Goal: Task Accomplishment & Management: Complete application form

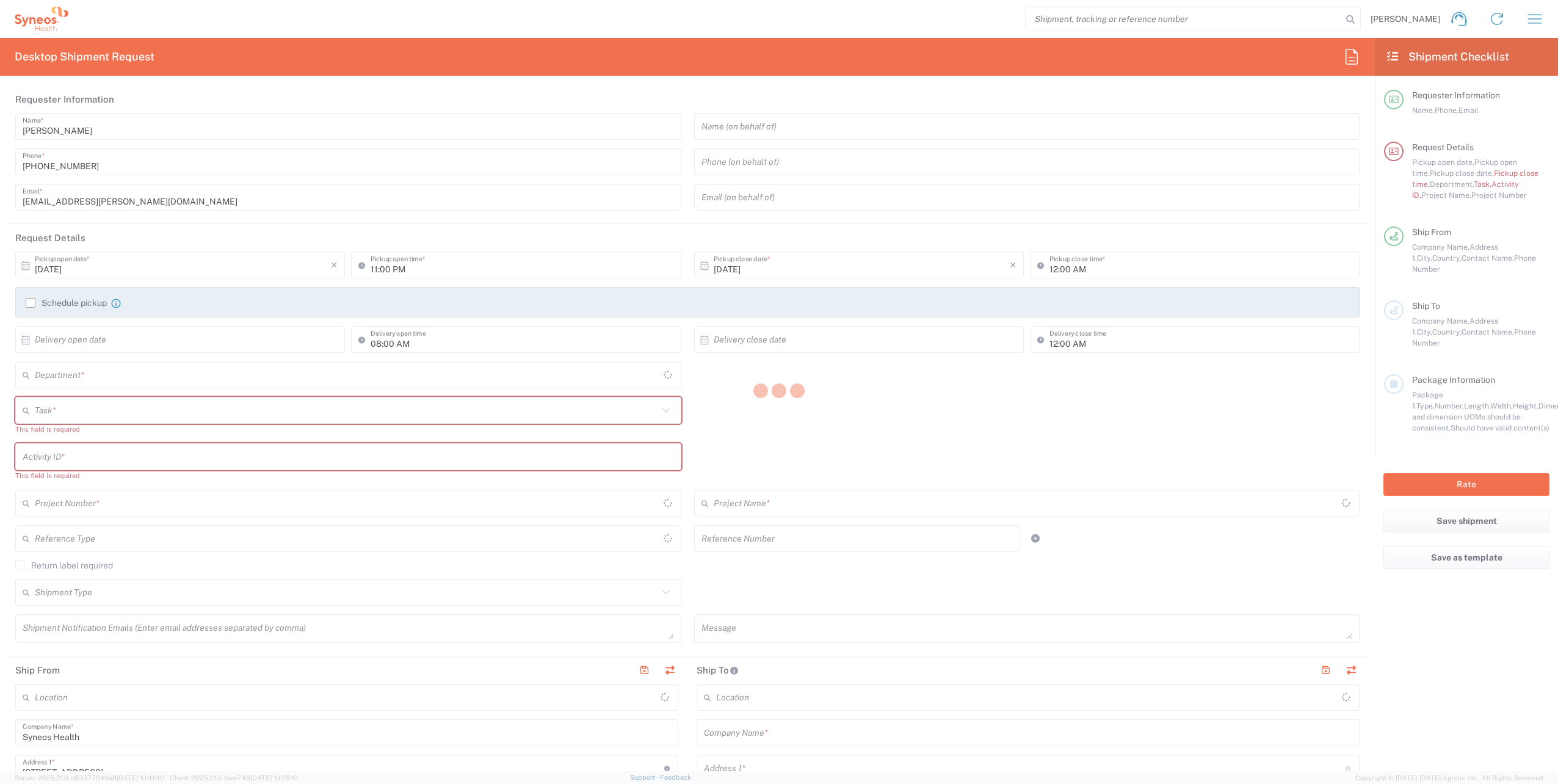
type input "Województwo Małopolskie"
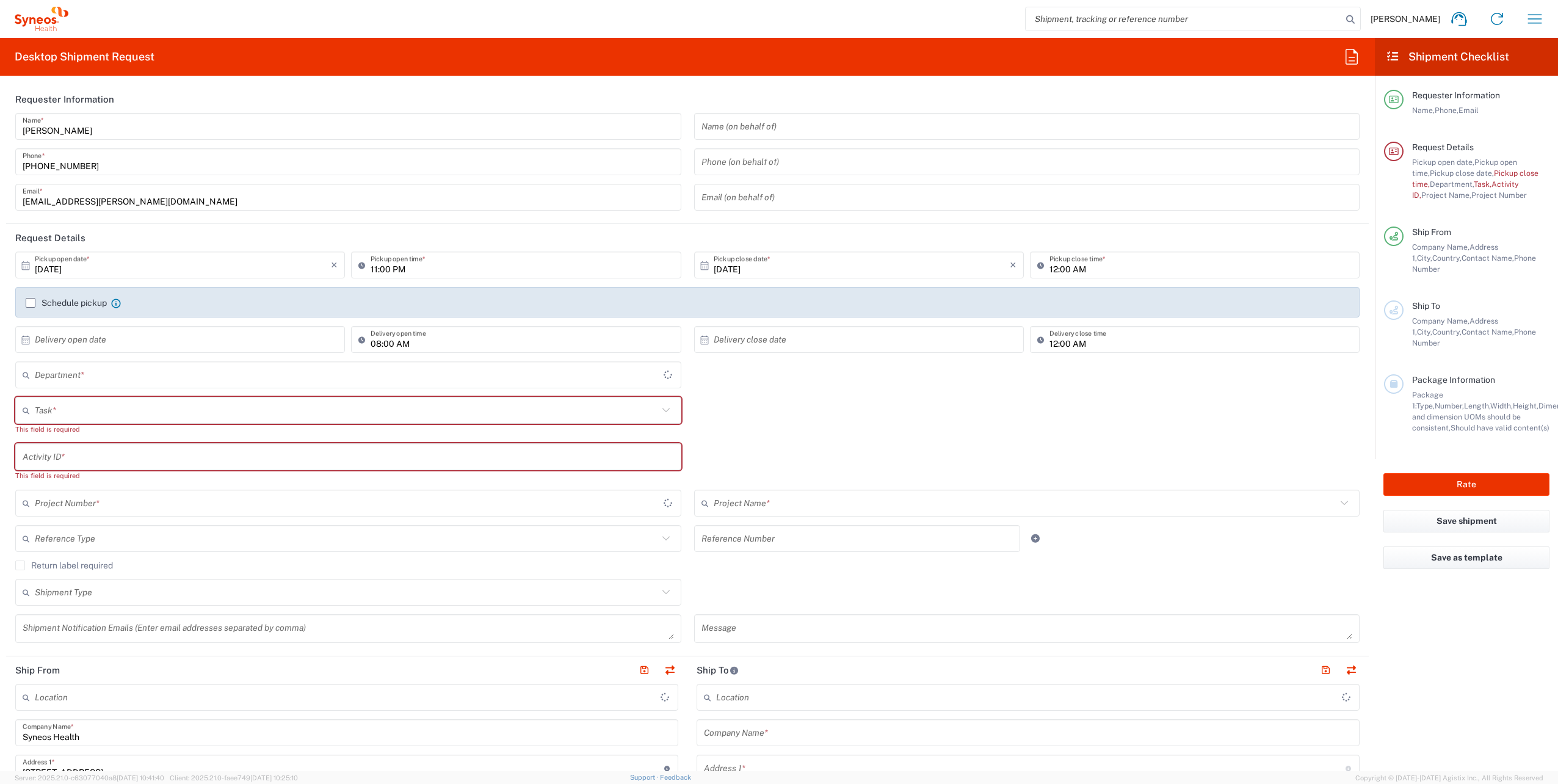
type input "4510"
type input "[GEOGRAPHIC_DATA]"
type input "Syneos Health Poland sp. z.o.o"
click at [136, 409] on input "text" at bounding box center [346, 410] width 623 height 21
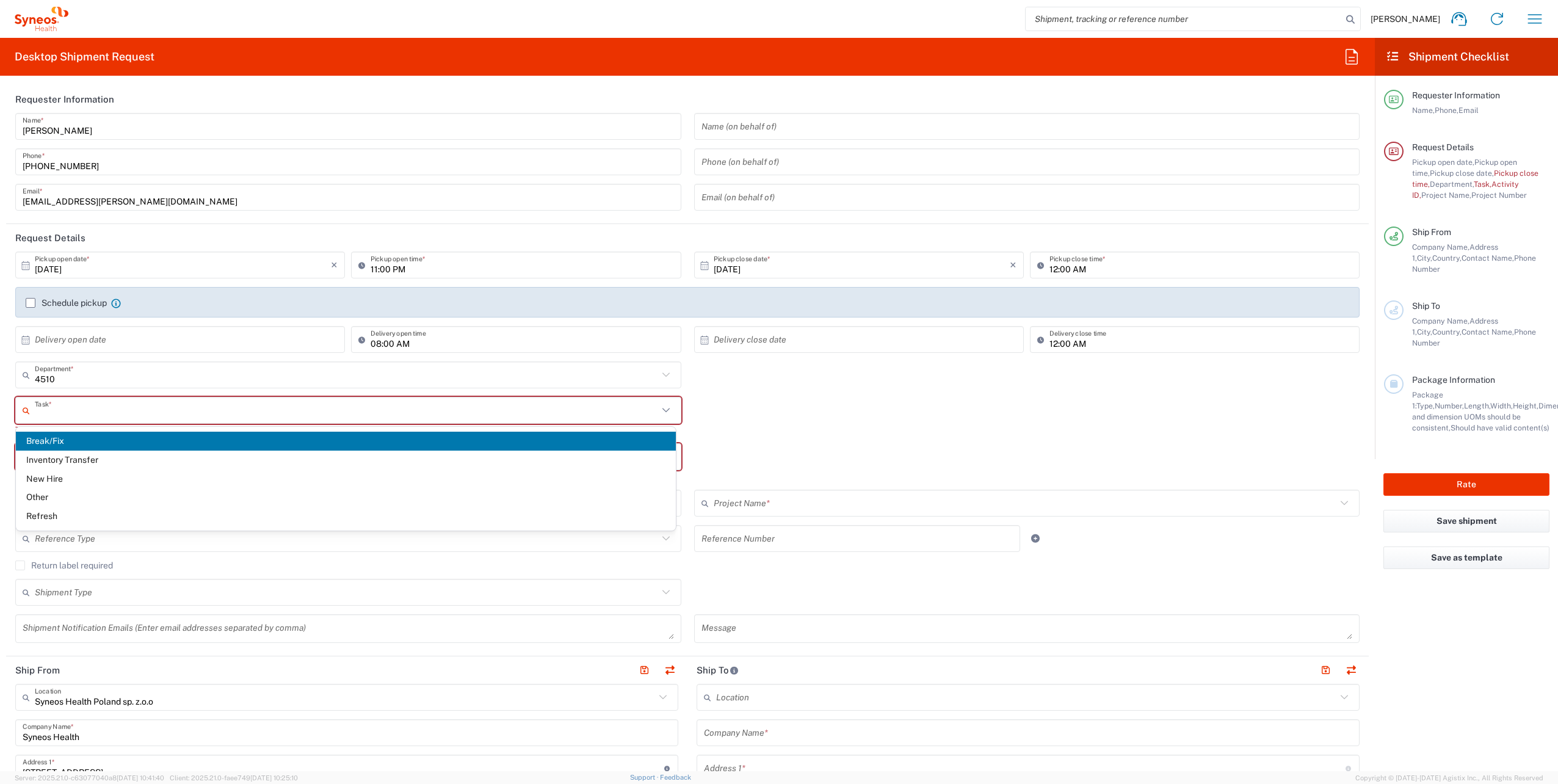
click at [89, 448] on span "Break/Fix" at bounding box center [346, 441] width 660 height 19
type input "Break/Fix"
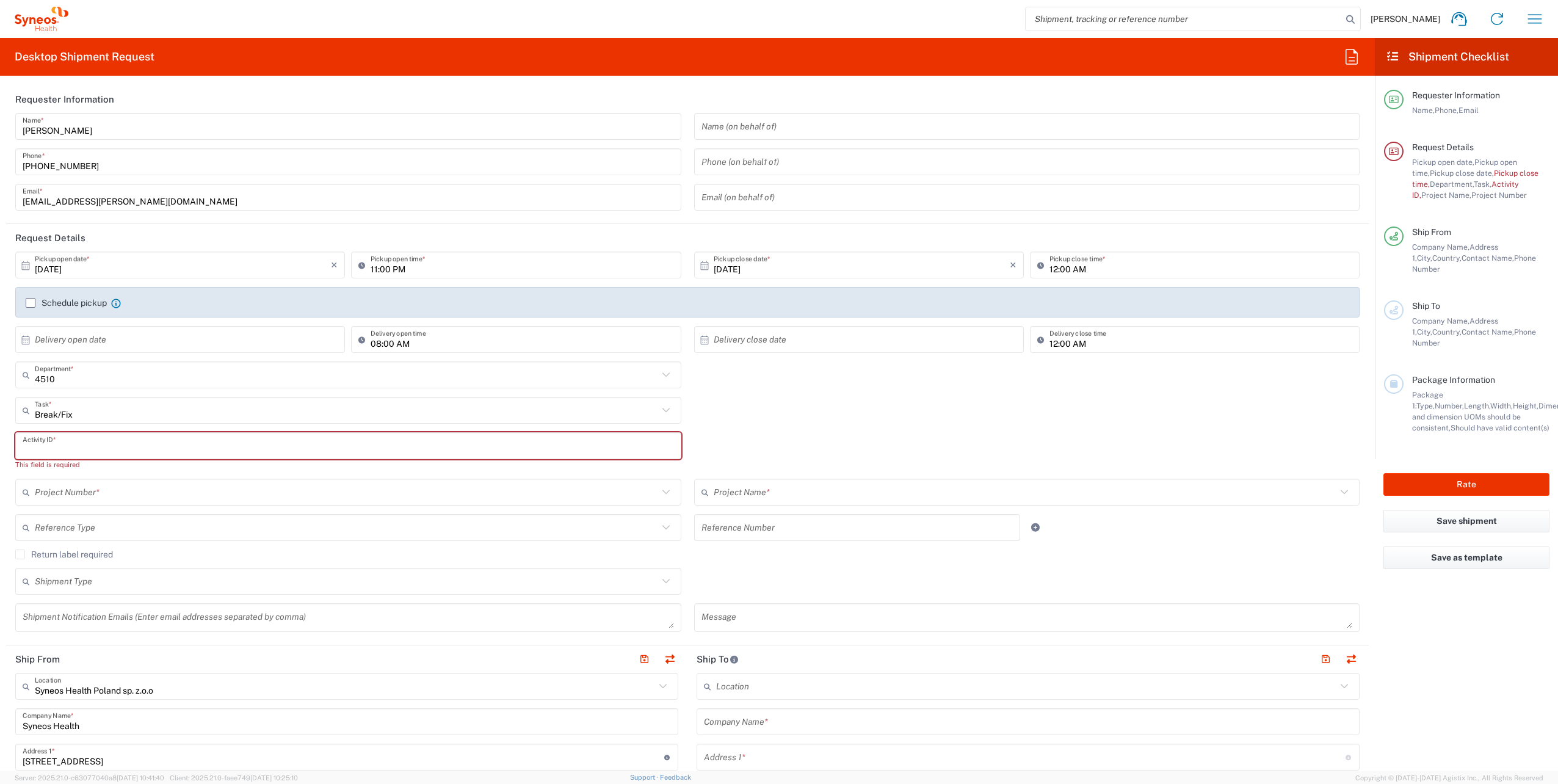
click at [87, 448] on input "text" at bounding box center [348, 445] width 651 height 21
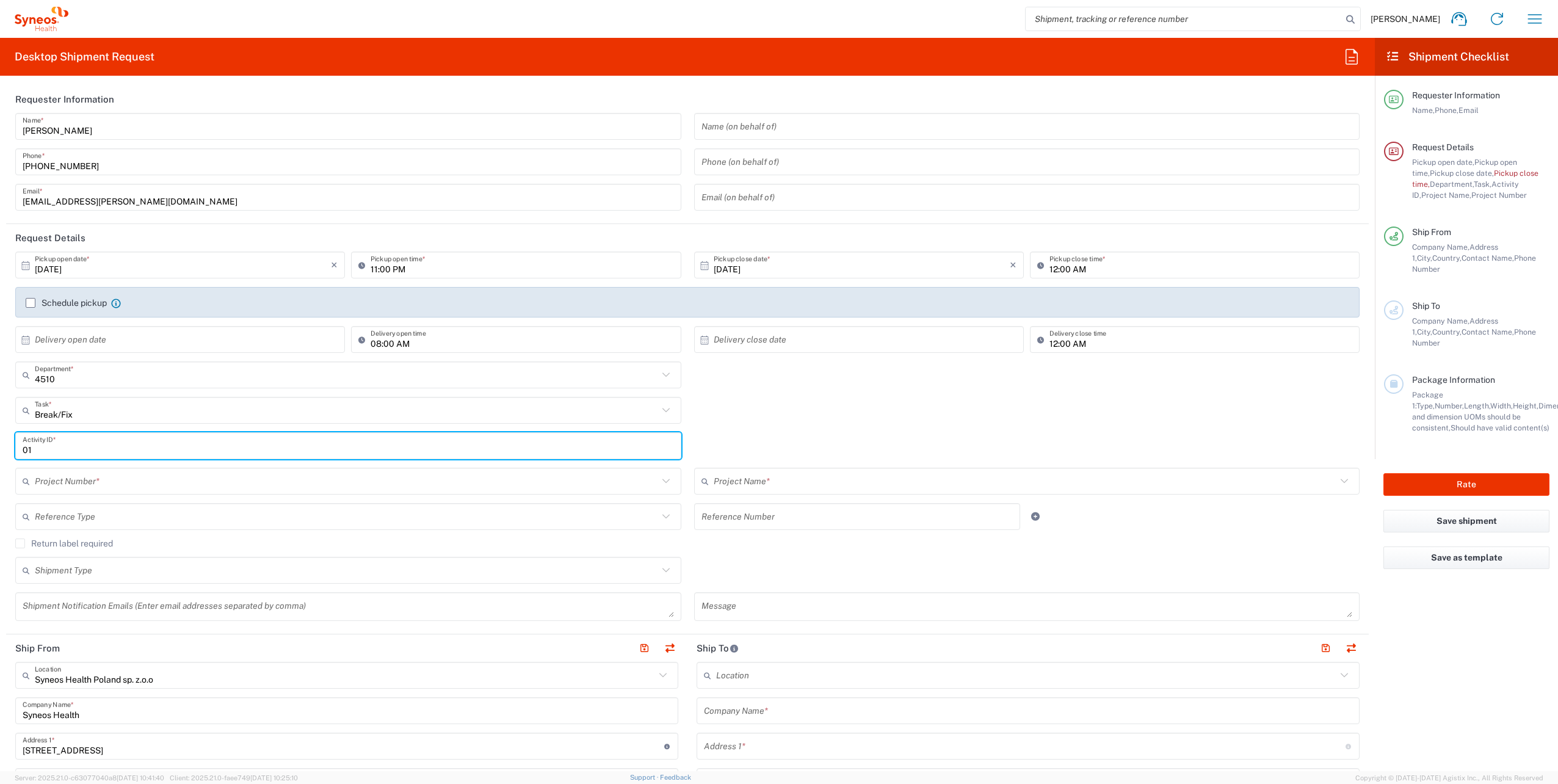
type input "01"
click at [377, 482] on input "text" at bounding box center [346, 481] width 623 height 21
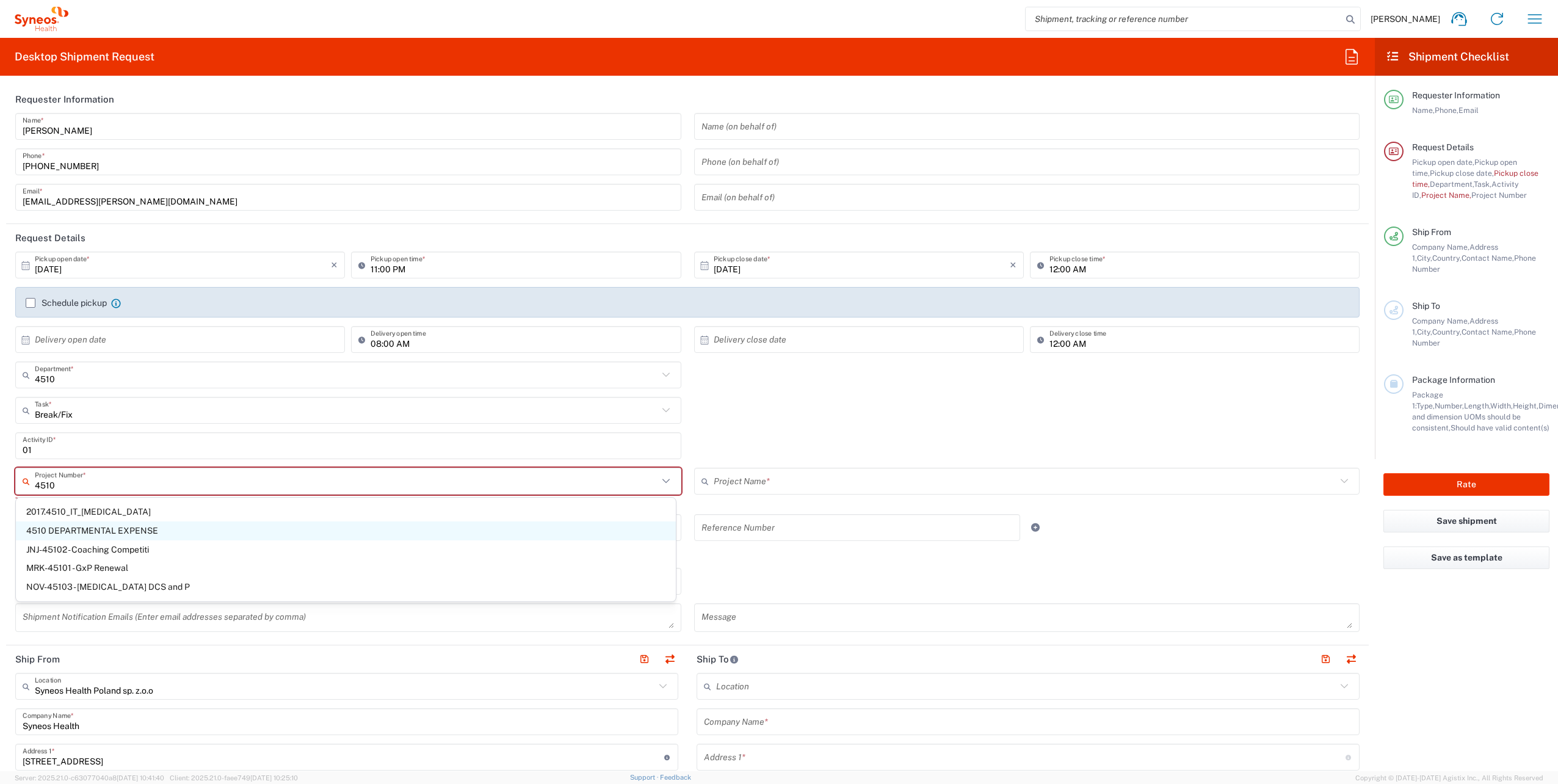
click at [188, 532] on span "4510 DEPARTMENTAL EXPENSE" at bounding box center [346, 530] width 660 height 19
type input "4510 DEPARTMENTAL EXPENSE"
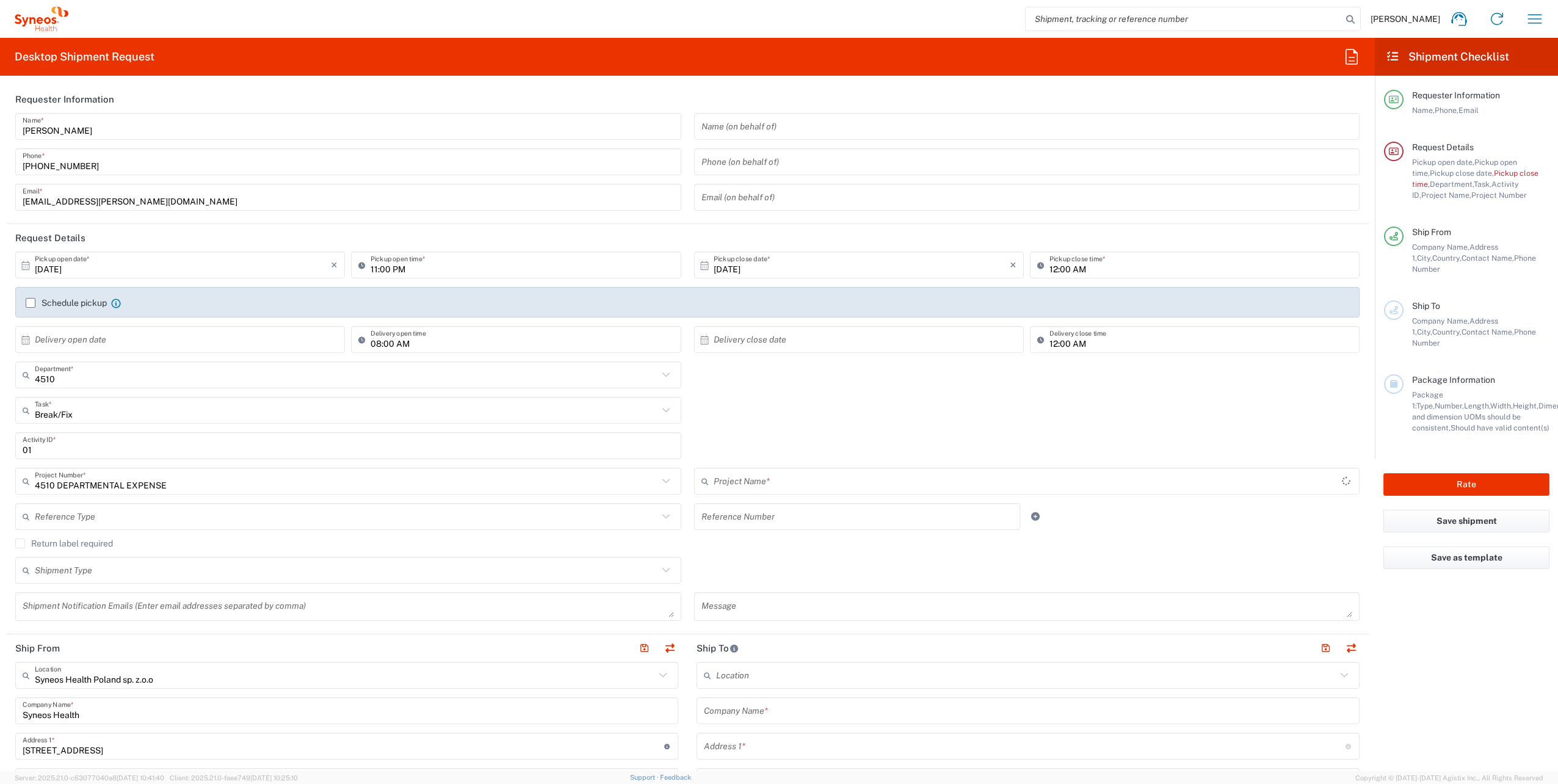
type input "4510 DEPARTMENTAL EXPENSE"
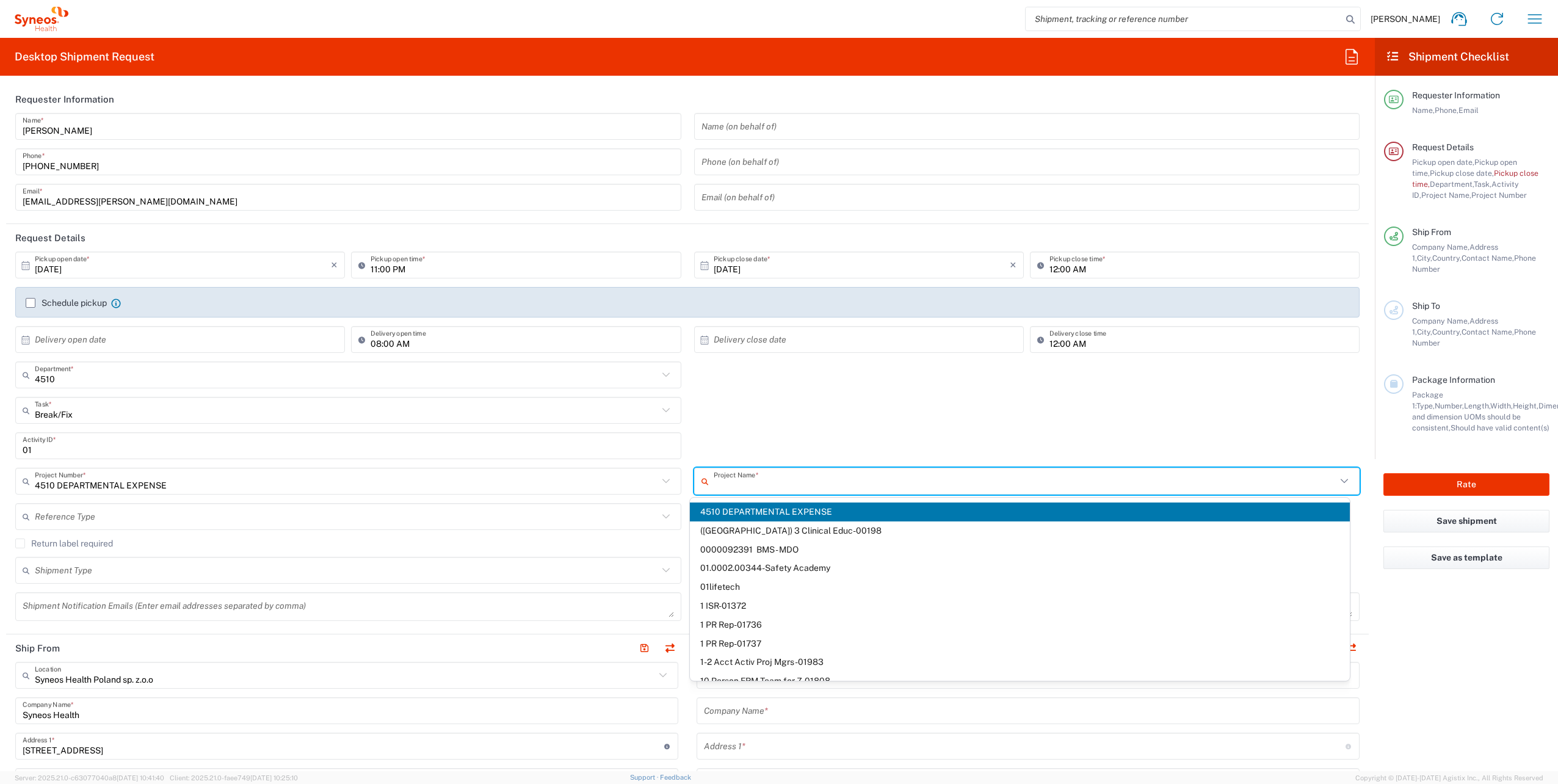
click at [840, 483] on input "text" at bounding box center [1025, 481] width 623 height 21
click at [835, 511] on span "4510 DEPARTMENTAL EXPENSE" at bounding box center [1020, 511] width 660 height 19
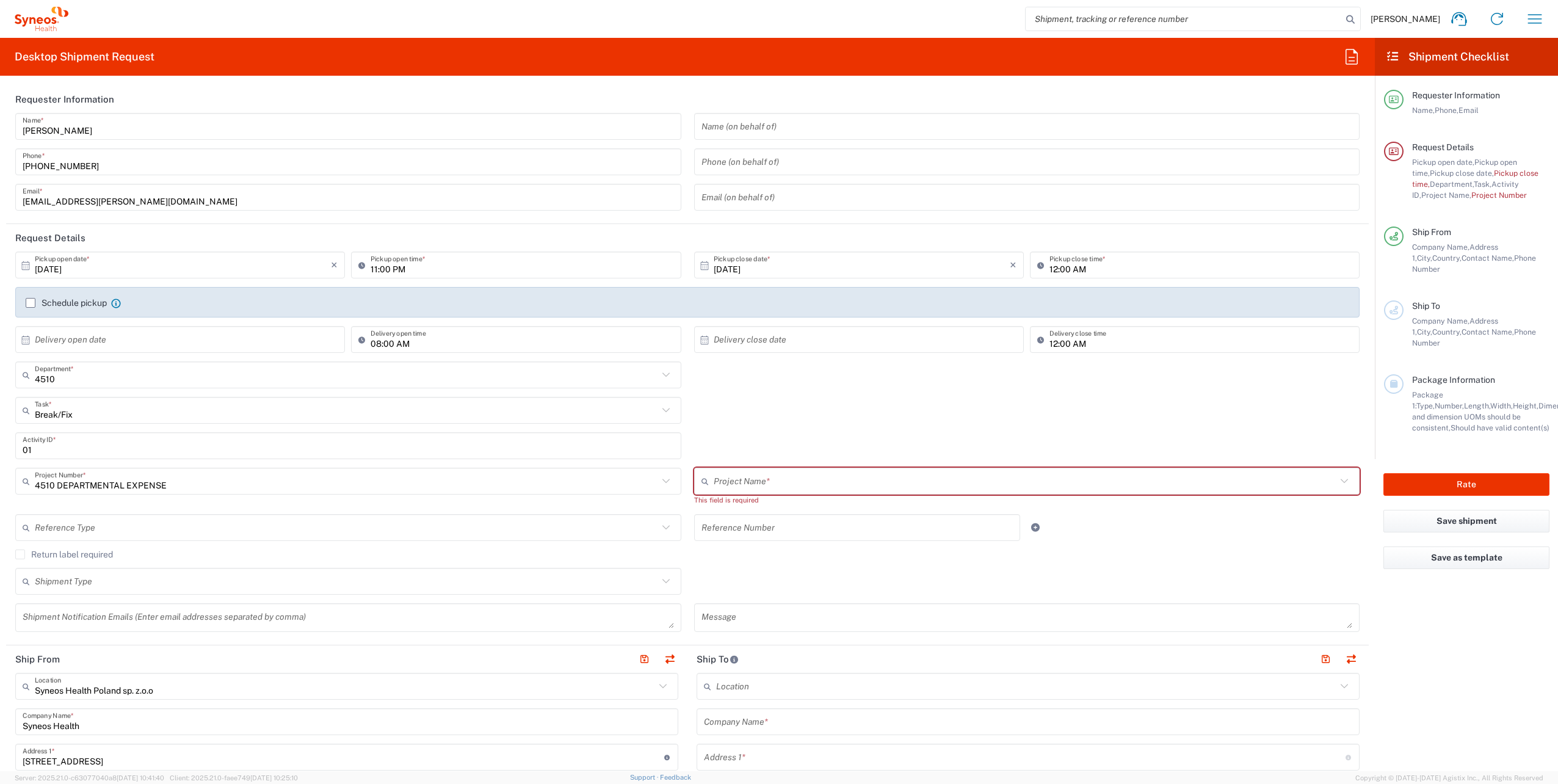
click at [778, 531] on input "text" at bounding box center [857, 528] width 312 height 21
click at [890, 528] on input "text" at bounding box center [857, 528] width 312 height 21
click at [1030, 527] on icon at bounding box center [1035, 528] width 11 height 9
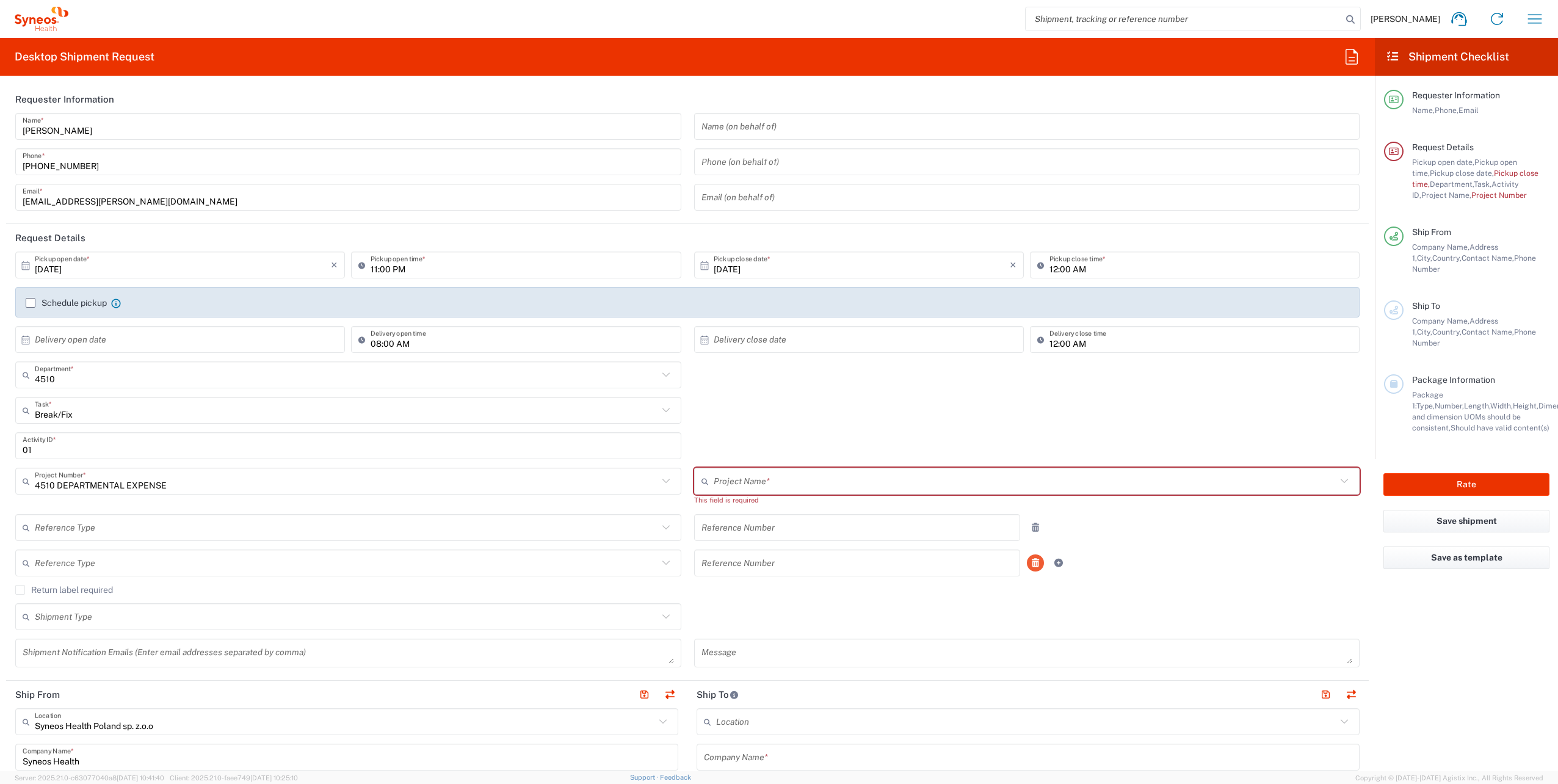
click at [1031, 566] on icon at bounding box center [1035, 562] width 11 height 9
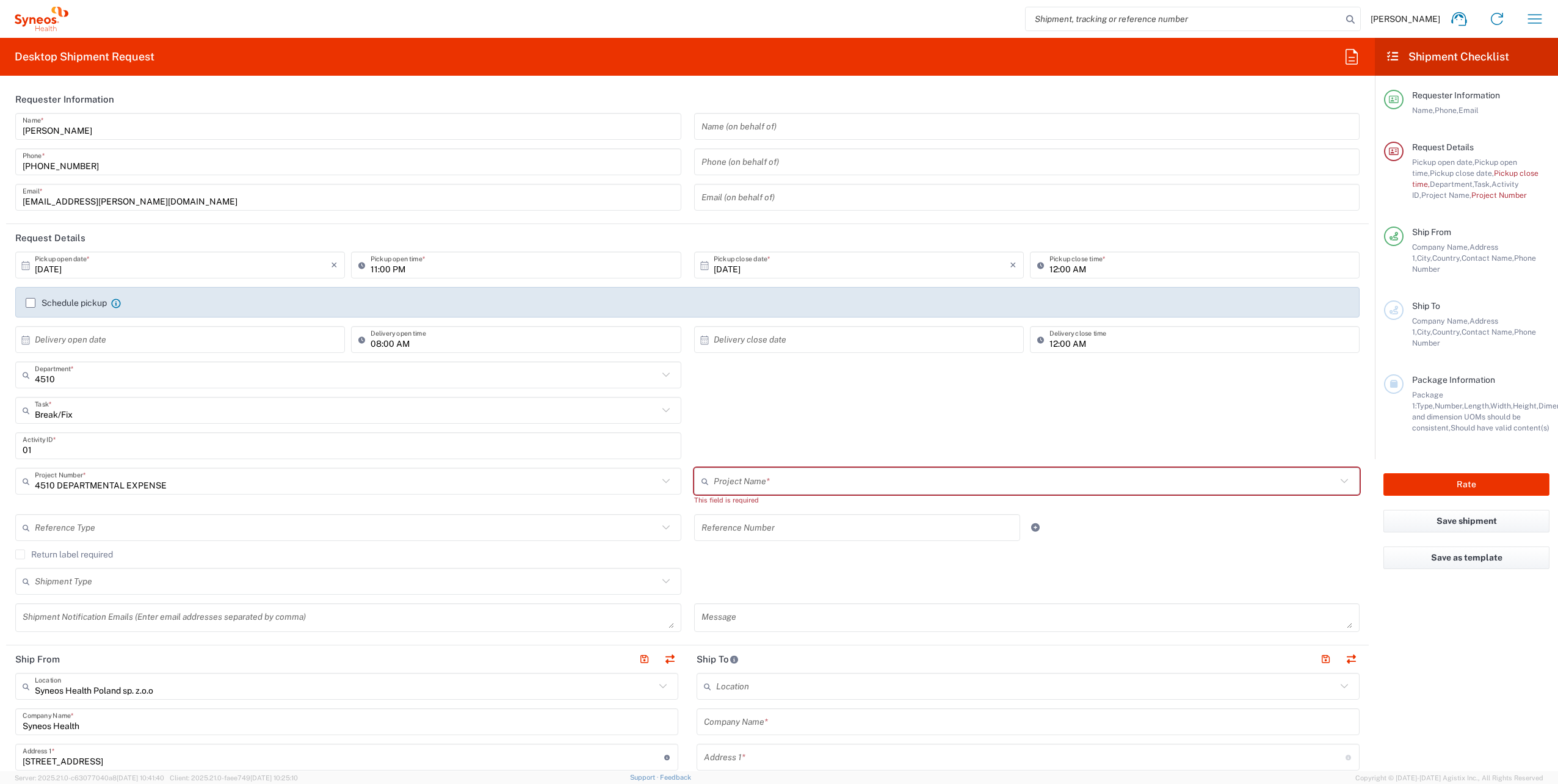
click at [172, 525] on input "text" at bounding box center [346, 528] width 623 height 21
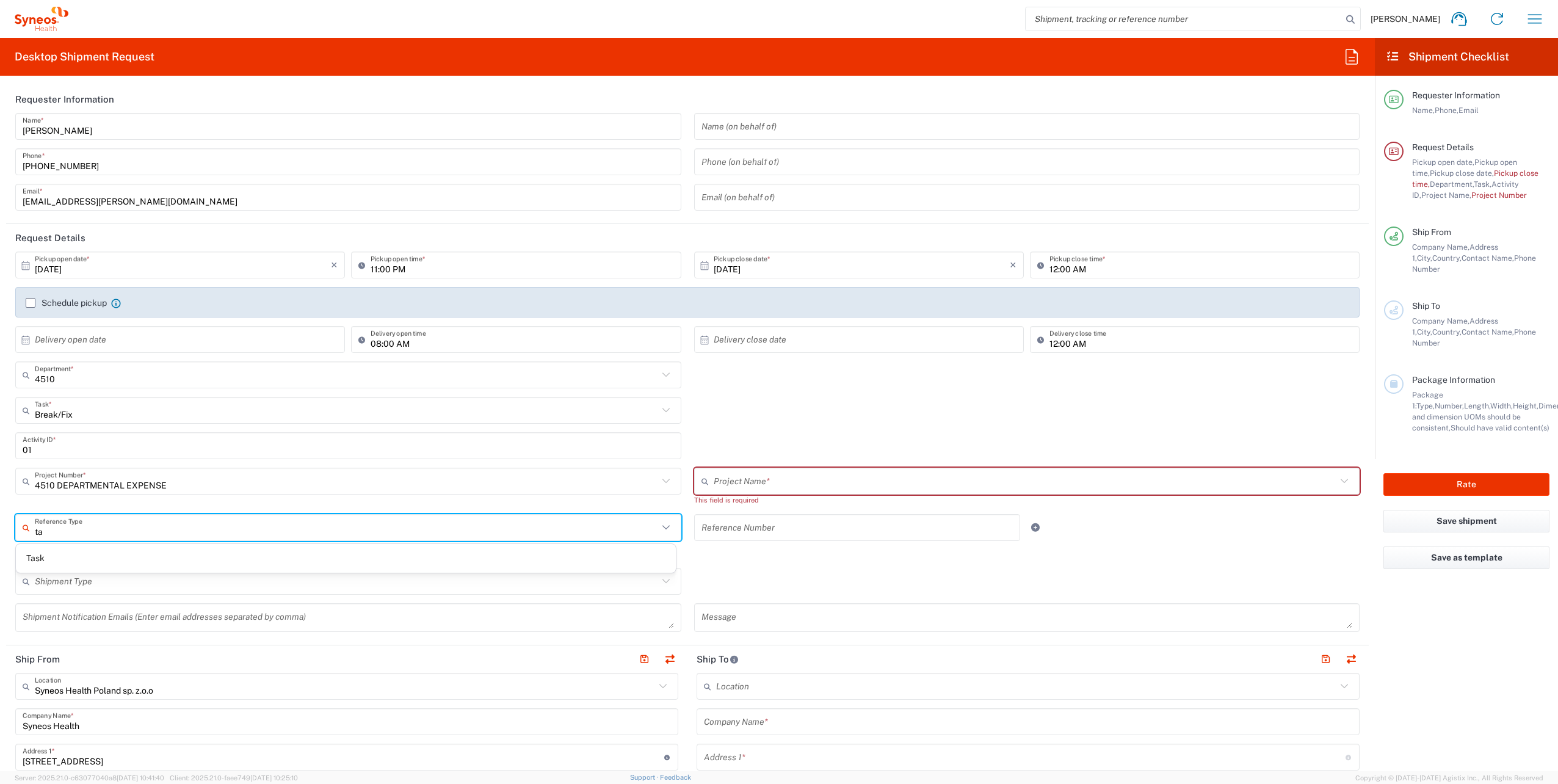
type input "t"
click at [827, 572] on div "Shipment Type Batch Regular" at bounding box center [688, 585] width 1357 height 36
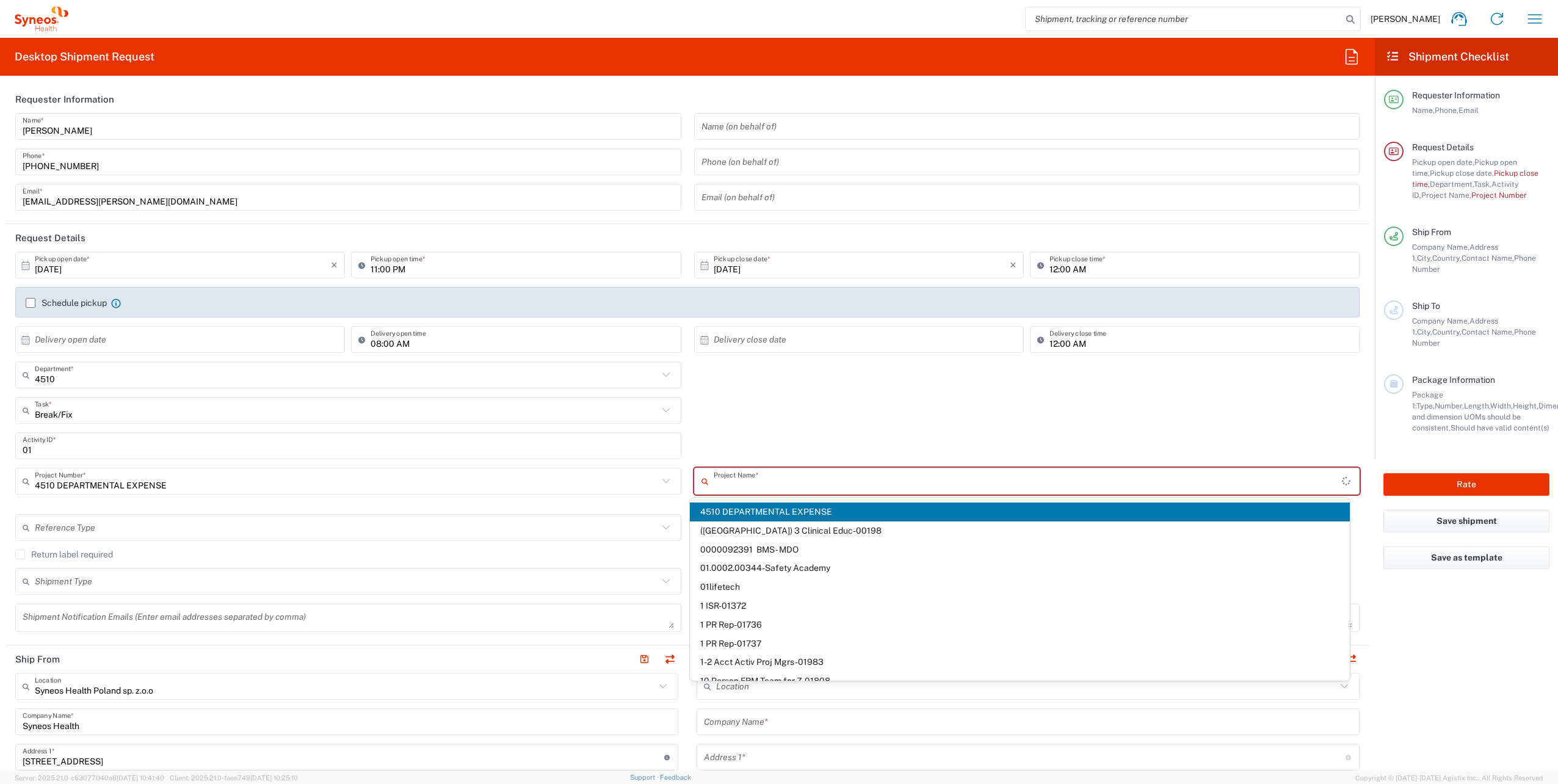
click at [765, 474] on input "text" at bounding box center [1027, 481] width 629 height 21
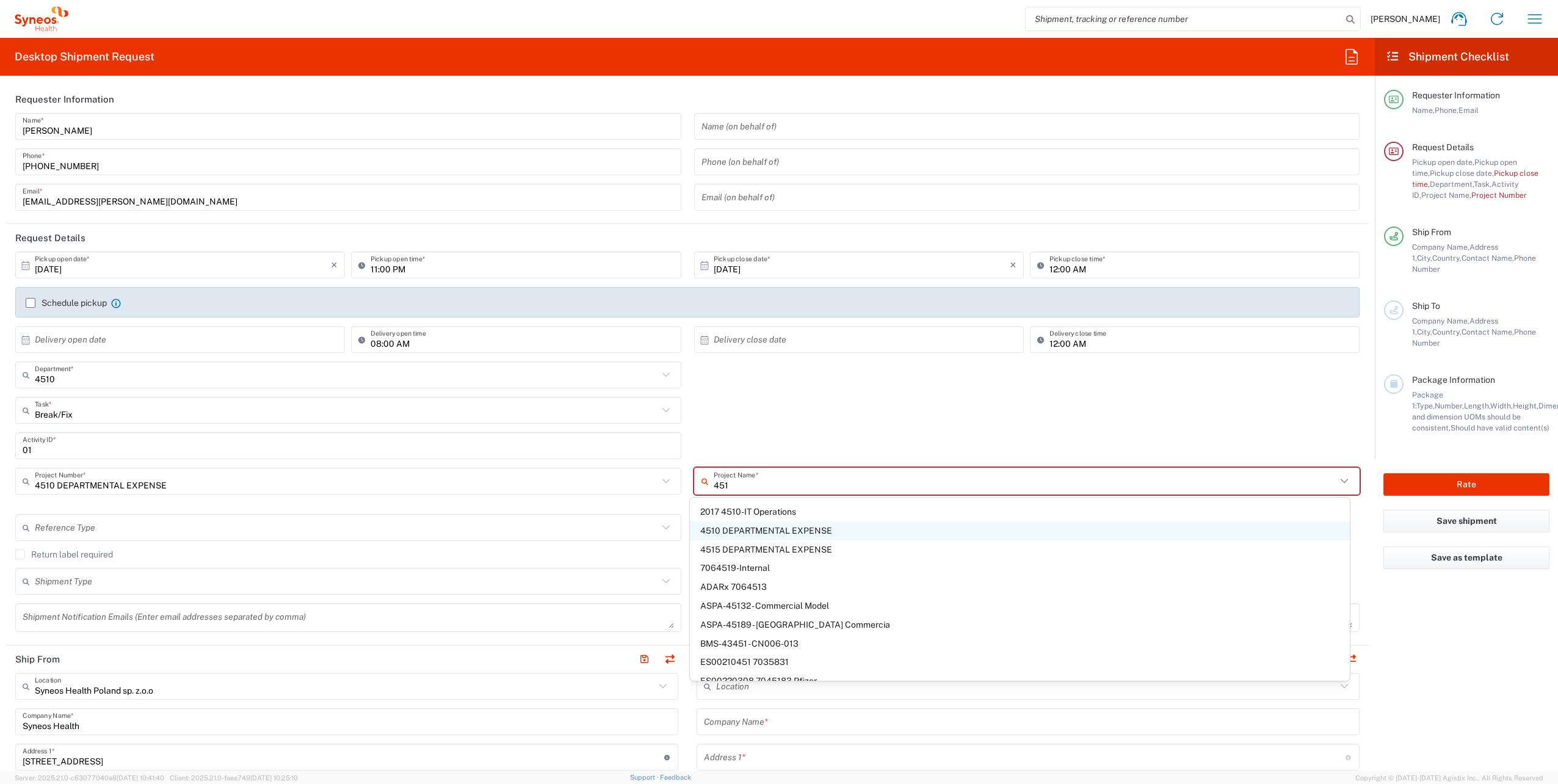
click at [775, 528] on span "4510 DEPARTMENTAL EXPENSE" at bounding box center [1020, 530] width 660 height 19
type input "4510 DEPARTMENTAL EXPENSE"
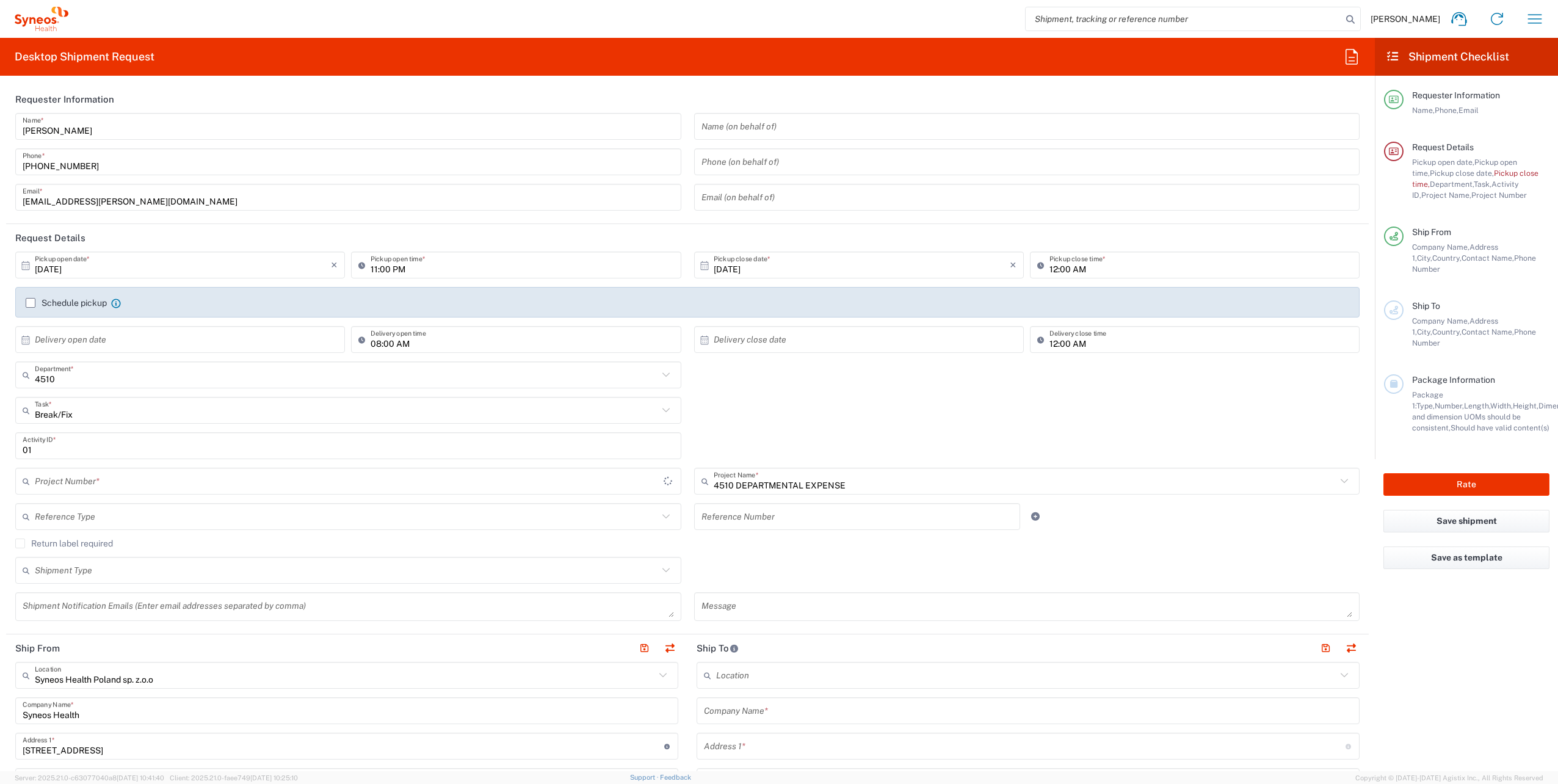
type input "4510 DEPARTMENTAL EXPENSE"
click at [435, 573] on input "text" at bounding box center [346, 570] width 623 height 21
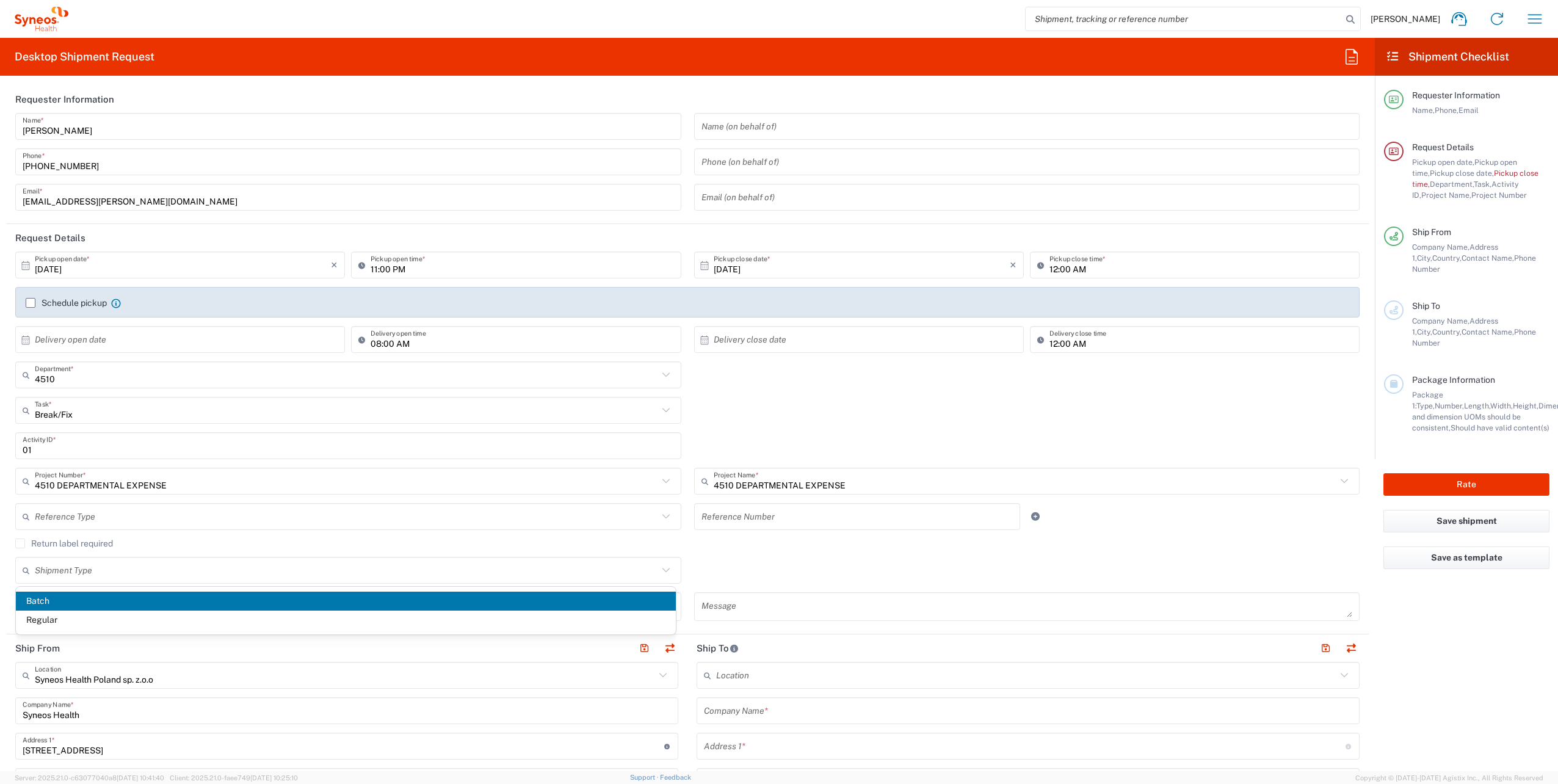
click at [268, 616] on span "Regular" at bounding box center [346, 620] width 660 height 19
type input "Regular"
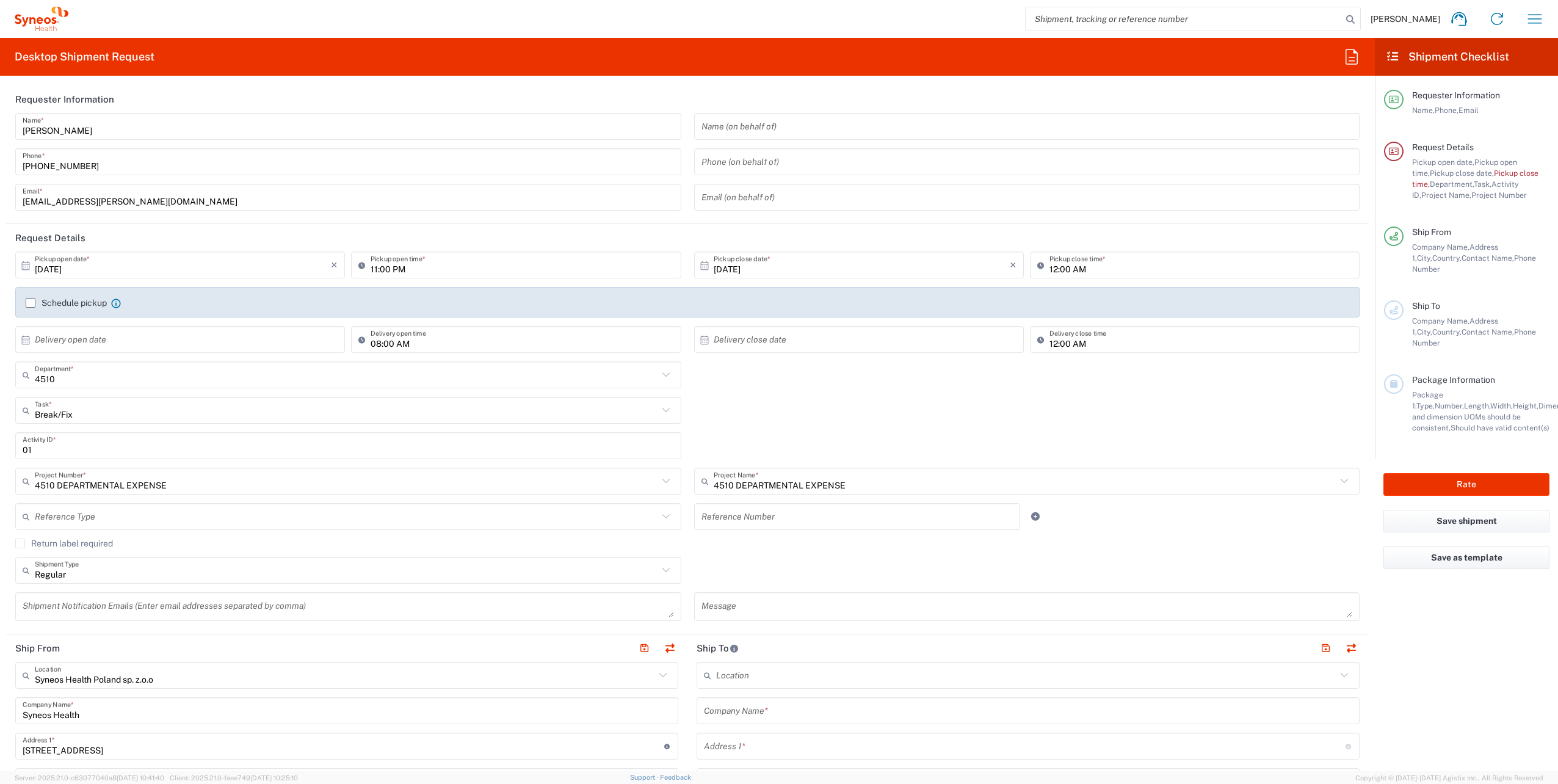
click at [52, 270] on input "[DATE]" at bounding box center [183, 264] width 296 height 21
click at [201, 359] on span "16" at bounding box center [199, 359] width 17 height 17
type input "[DATE]"
drag, startPoint x: 364, startPoint y: 273, endPoint x: 376, endPoint y: 273, distance: 12.0
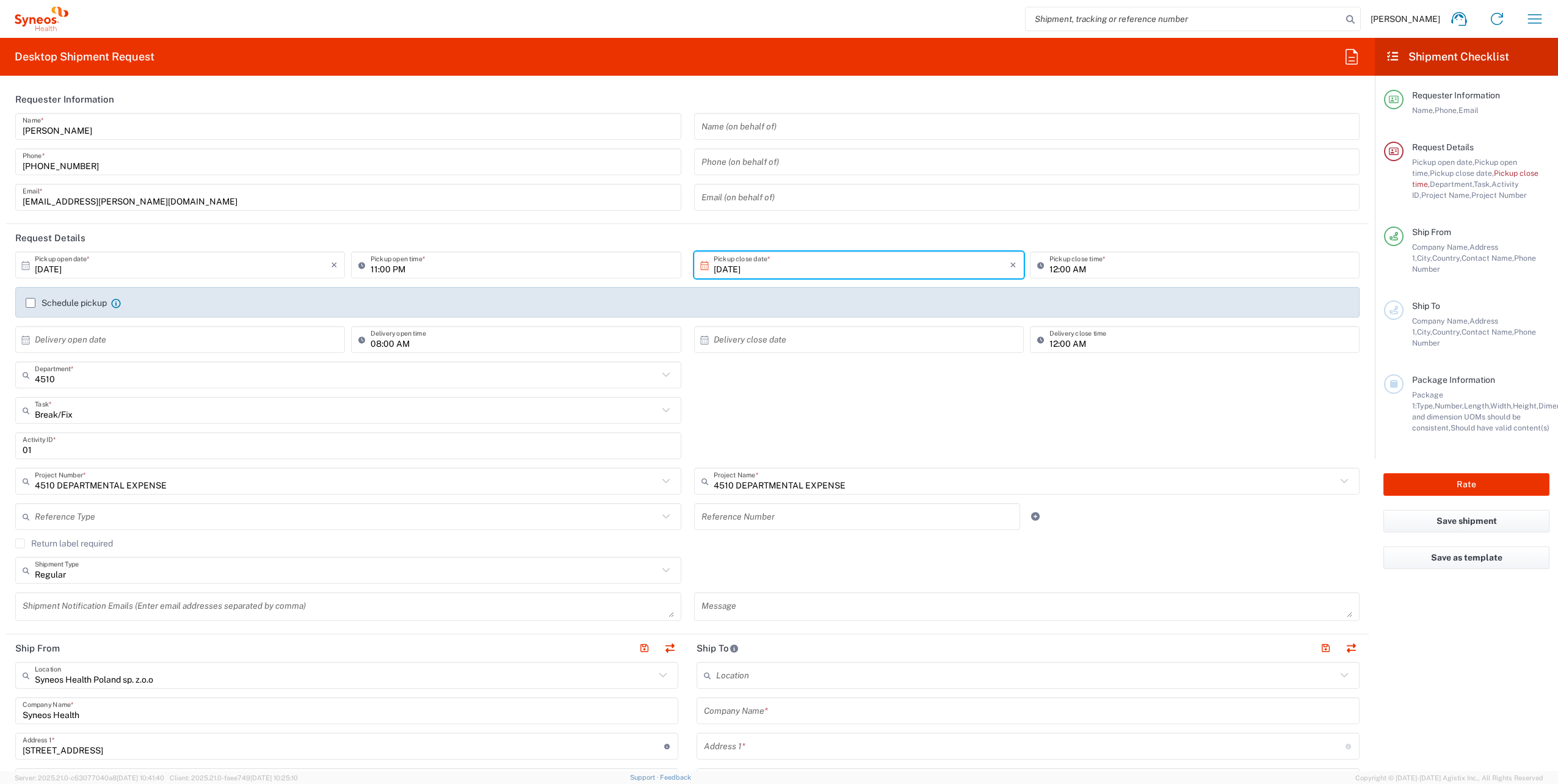
click at [365, 273] on icon at bounding box center [364, 264] width 12 height 20
click at [380, 273] on input "11:00 PM" at bounding box center [521, 264] width 302 height 21
click at [367, 263] on icon at bounding box center [364, 264] width 12 height 20
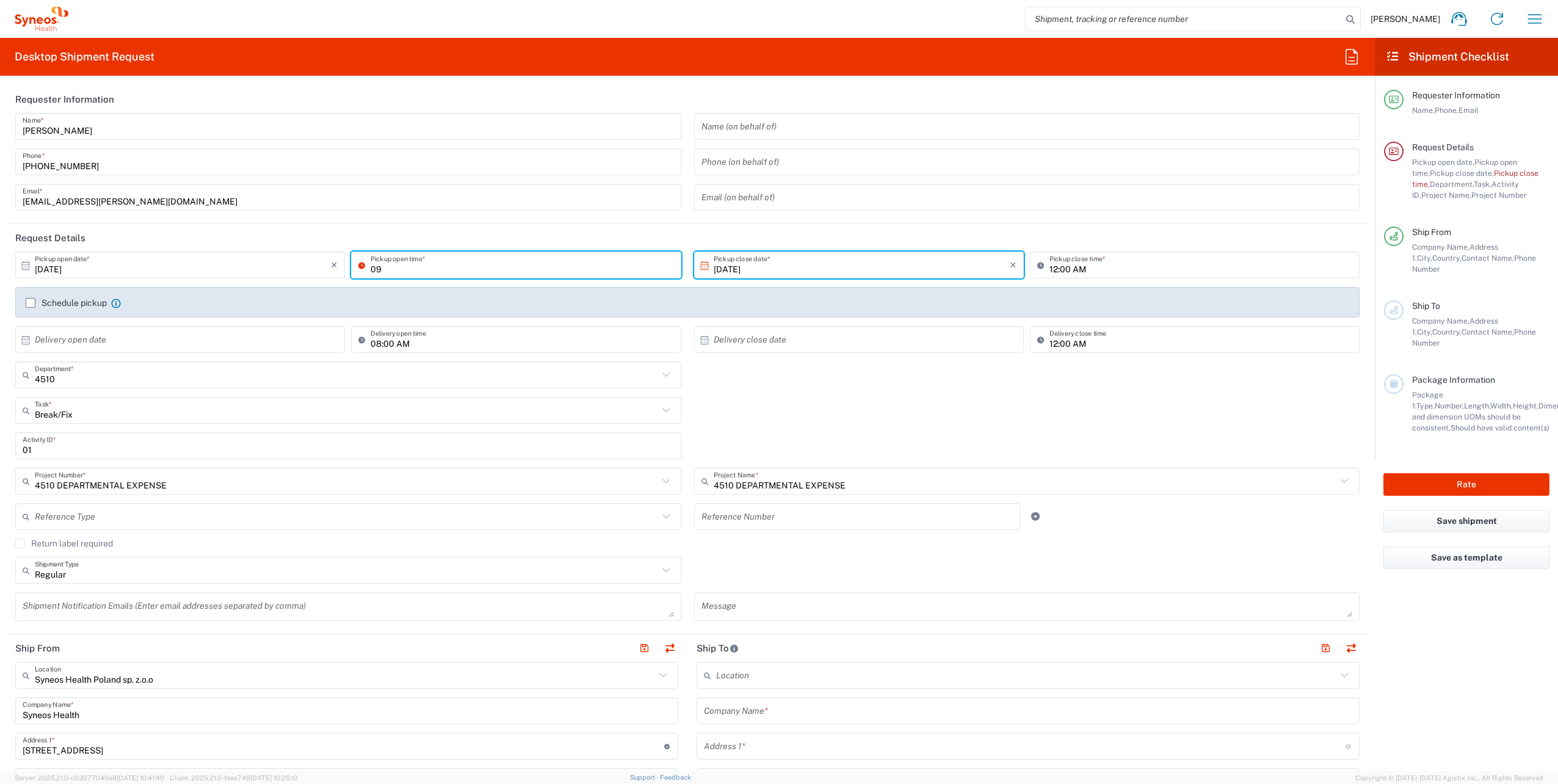
type input "09"
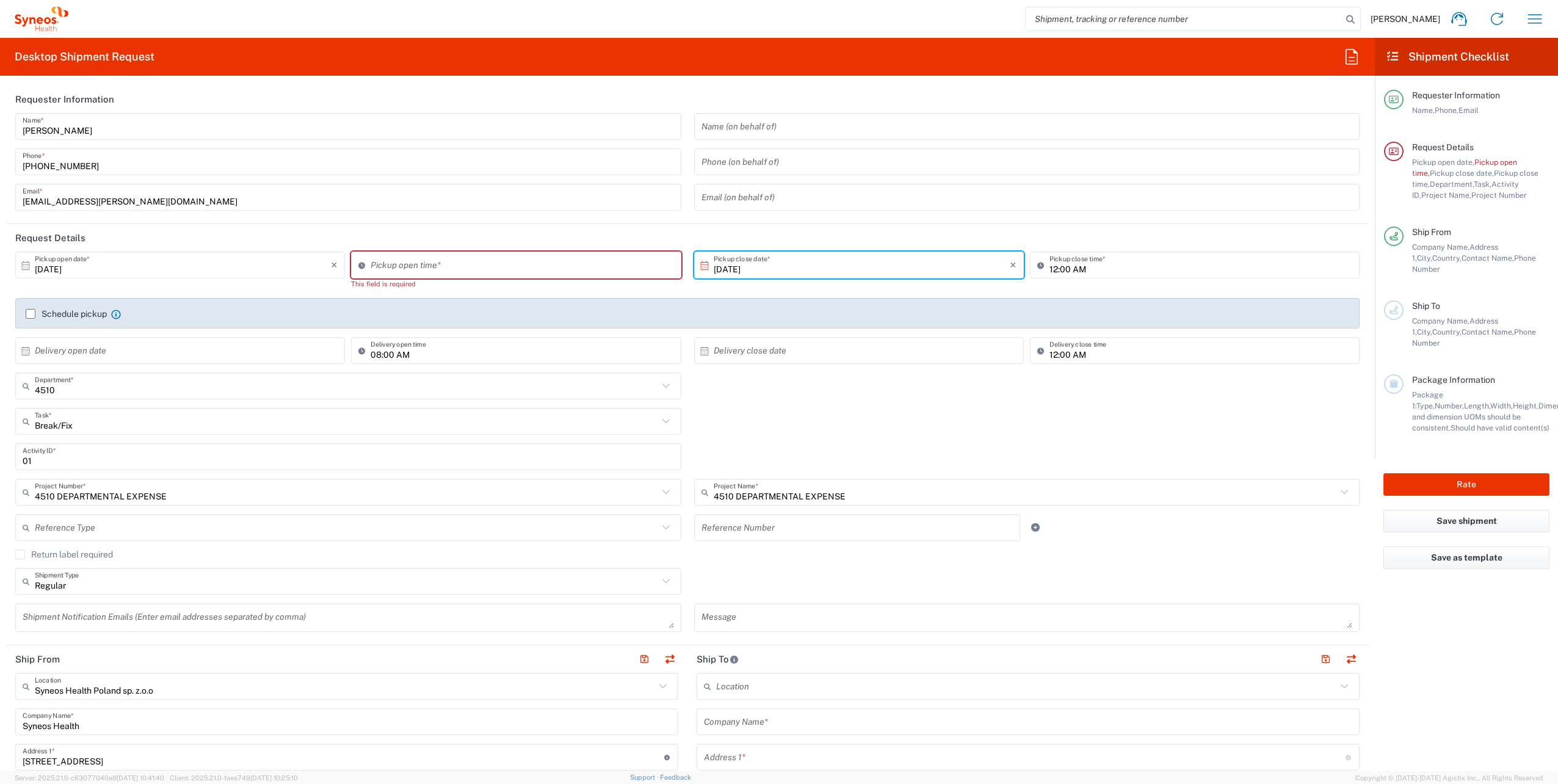
click at [900, 272] on input "[DATE]" at bounding box center [861, 264] width 296 height 21
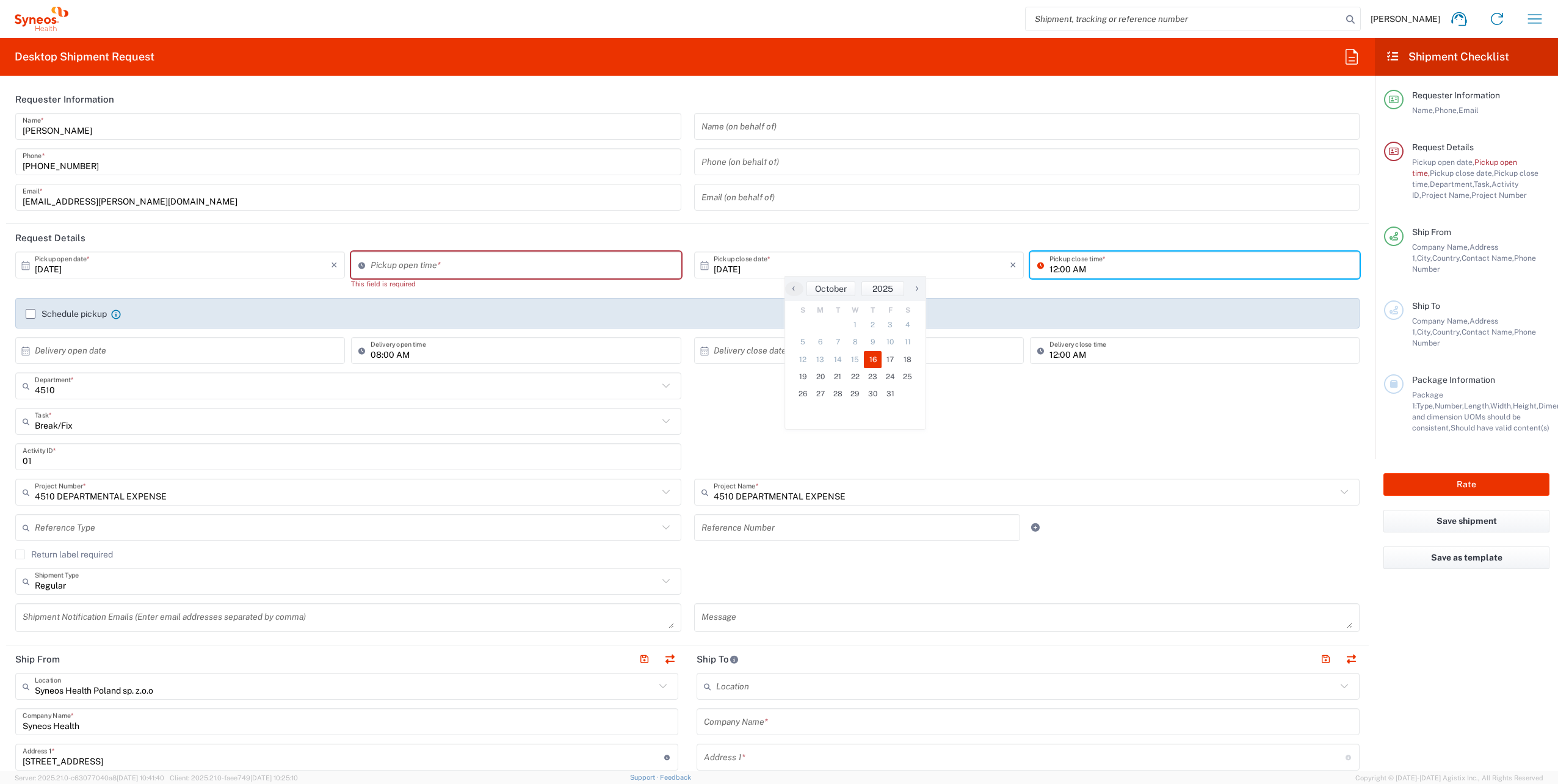
click at [1081, 271] on input "12:00 AM" at bounding box center [1200, 264] width 302 height 21
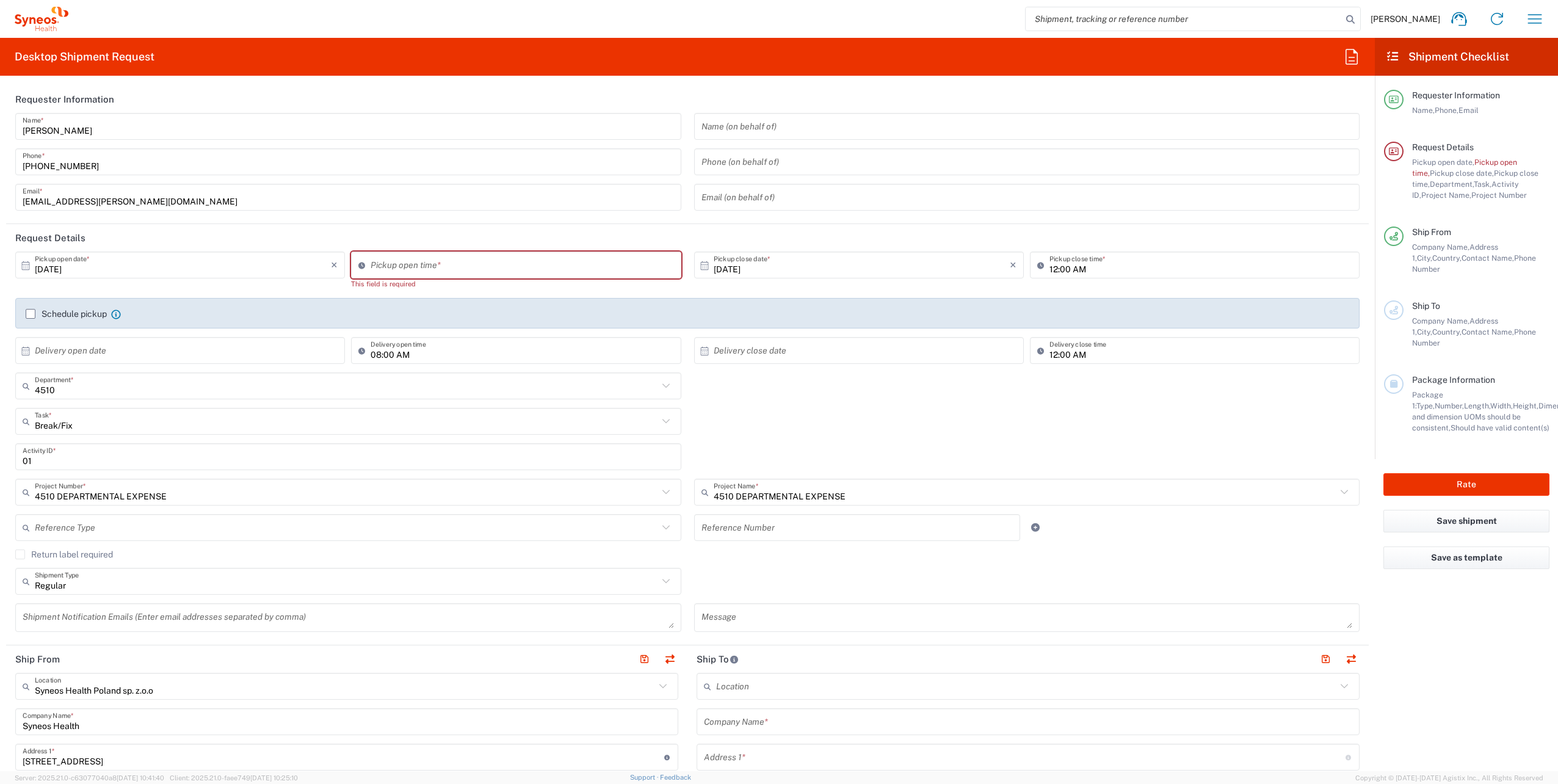
click at [507, 302] on div "Schedule pickup When scheduling a pickup please be sure to meet the following c…" at bounding box center [687, 313] width 1344 height 31
click at [469, 267] on input "10:30 PM" at bounding box center [521, 264] width 302 height 21
type input "09:30 AM"
click at [756, 291] on div "[DATE] × Pickup open date * Cancel Apply 09:30 AM Pickup open time * This field…" at bounding box center [688, 312] width 1357 height 121
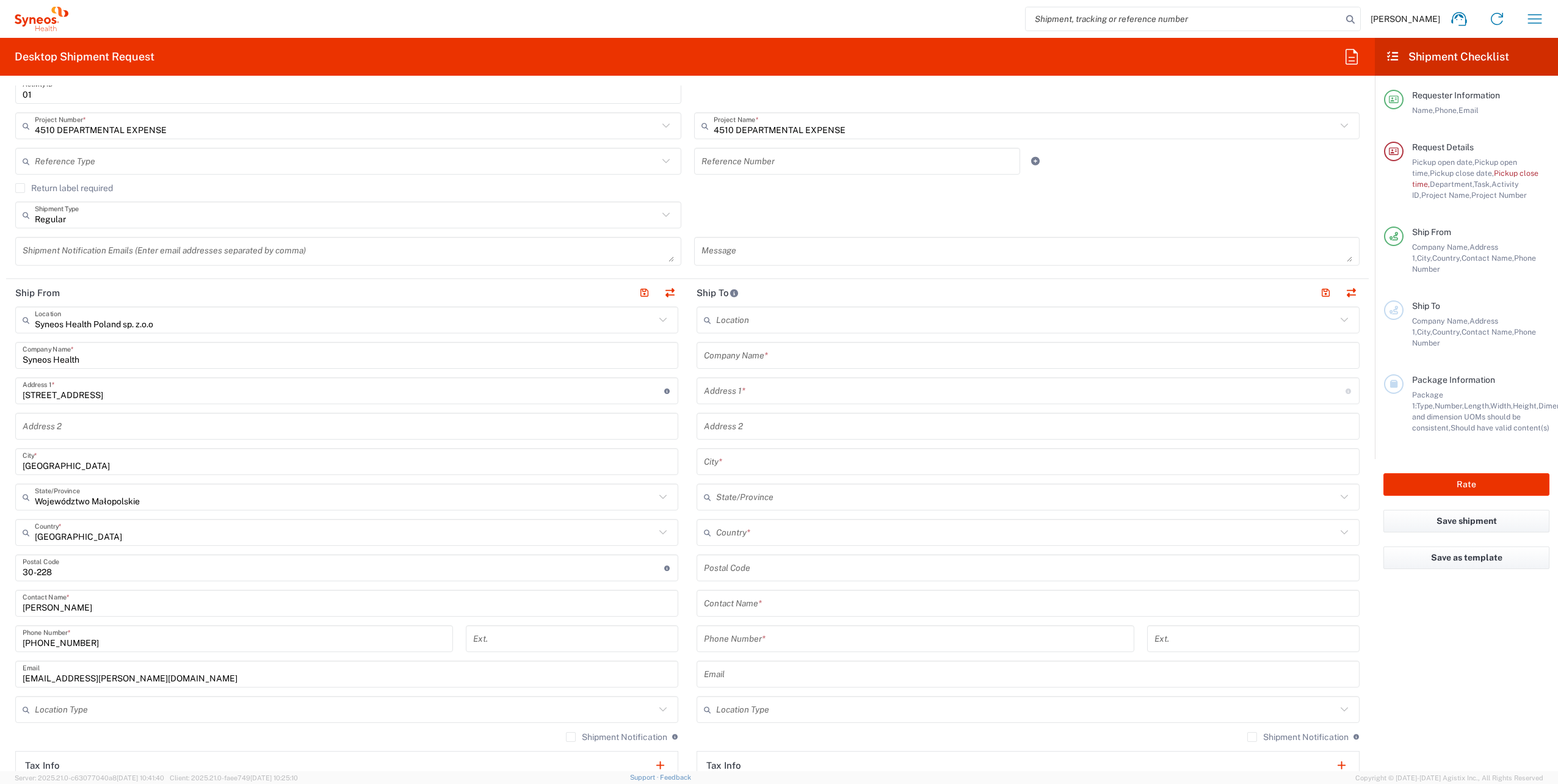
scroll to position [427, 0]
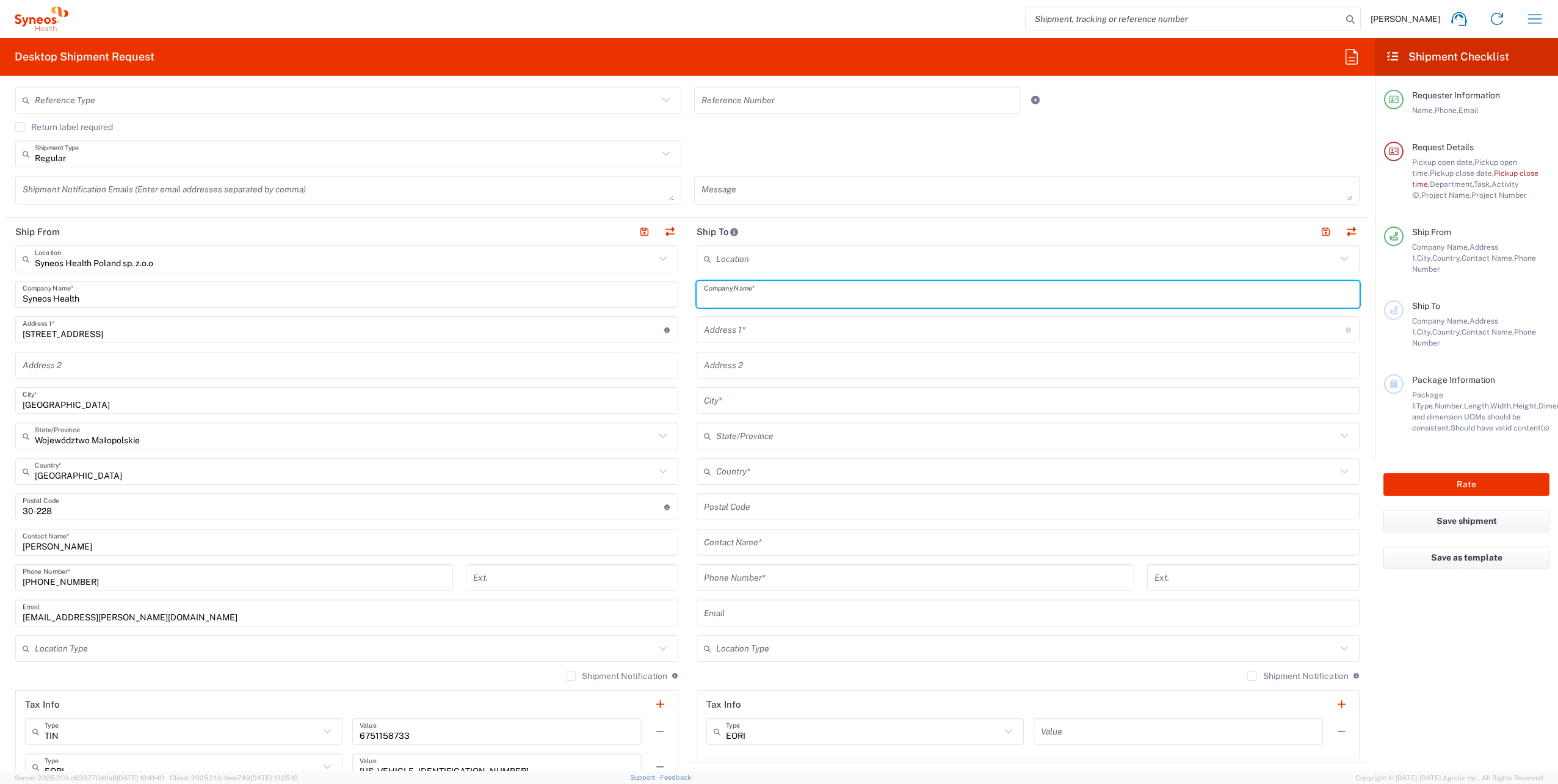
click at [788, 303] on input "text" at bounding box center [1028, 294] width 649 height 21
type input "Syneos Health"
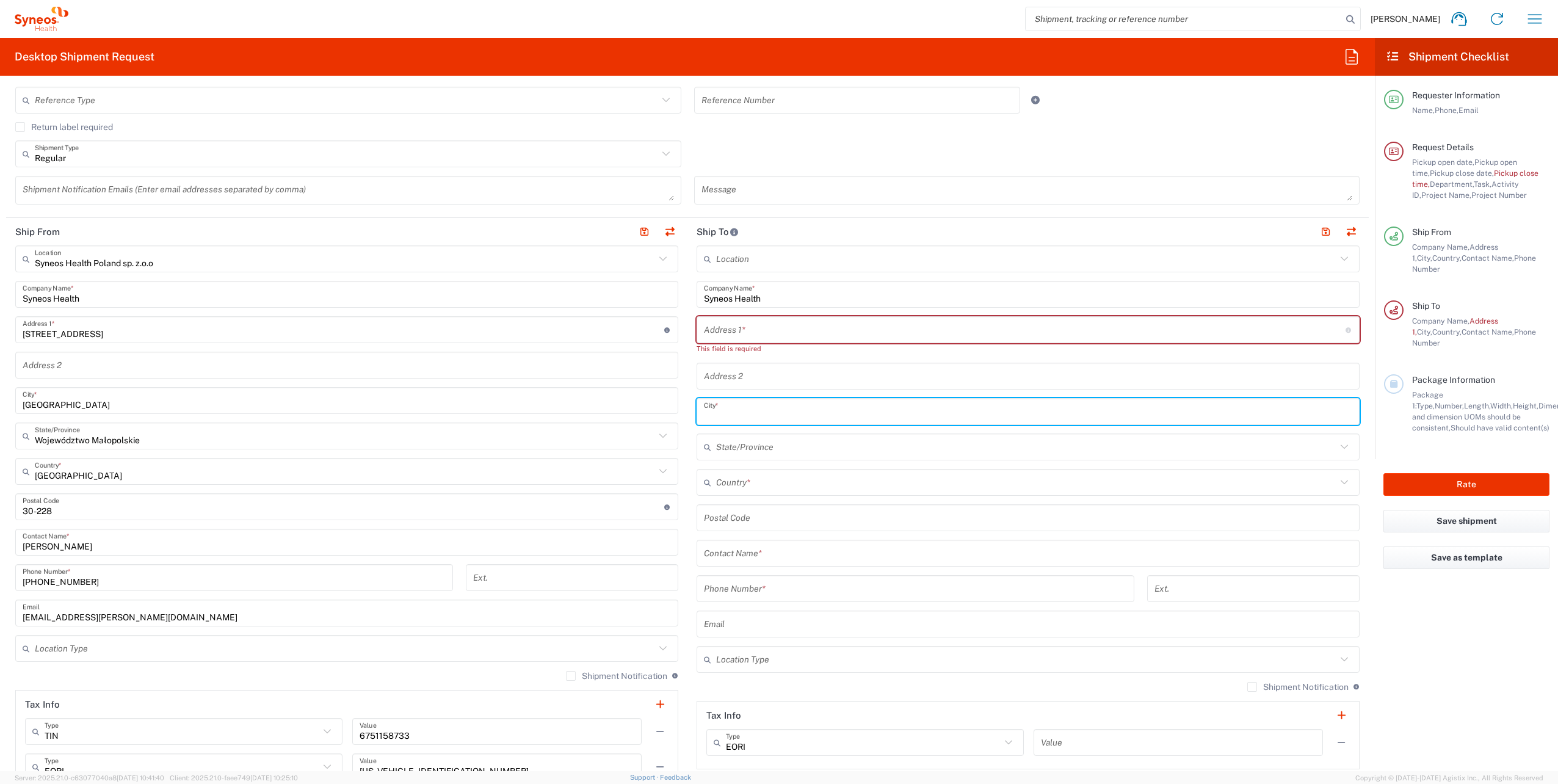
click at [899, 401] on input "text" at bounding box center [1028, 411] width 649 height 21
type input "OLSZTYN"
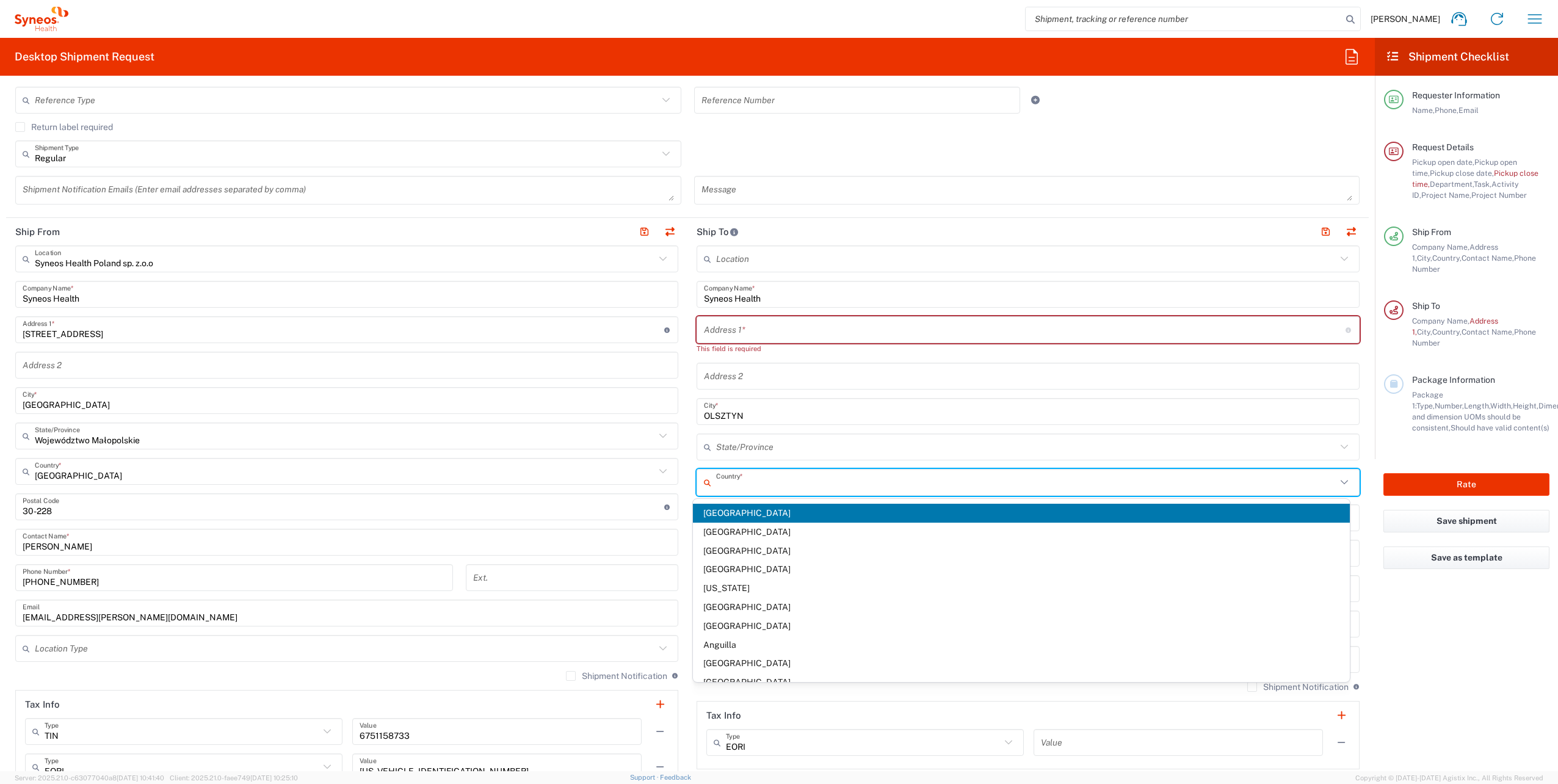
click at [849, 481] on input "text" at bounding box center [1026, 482] width 620 height 21
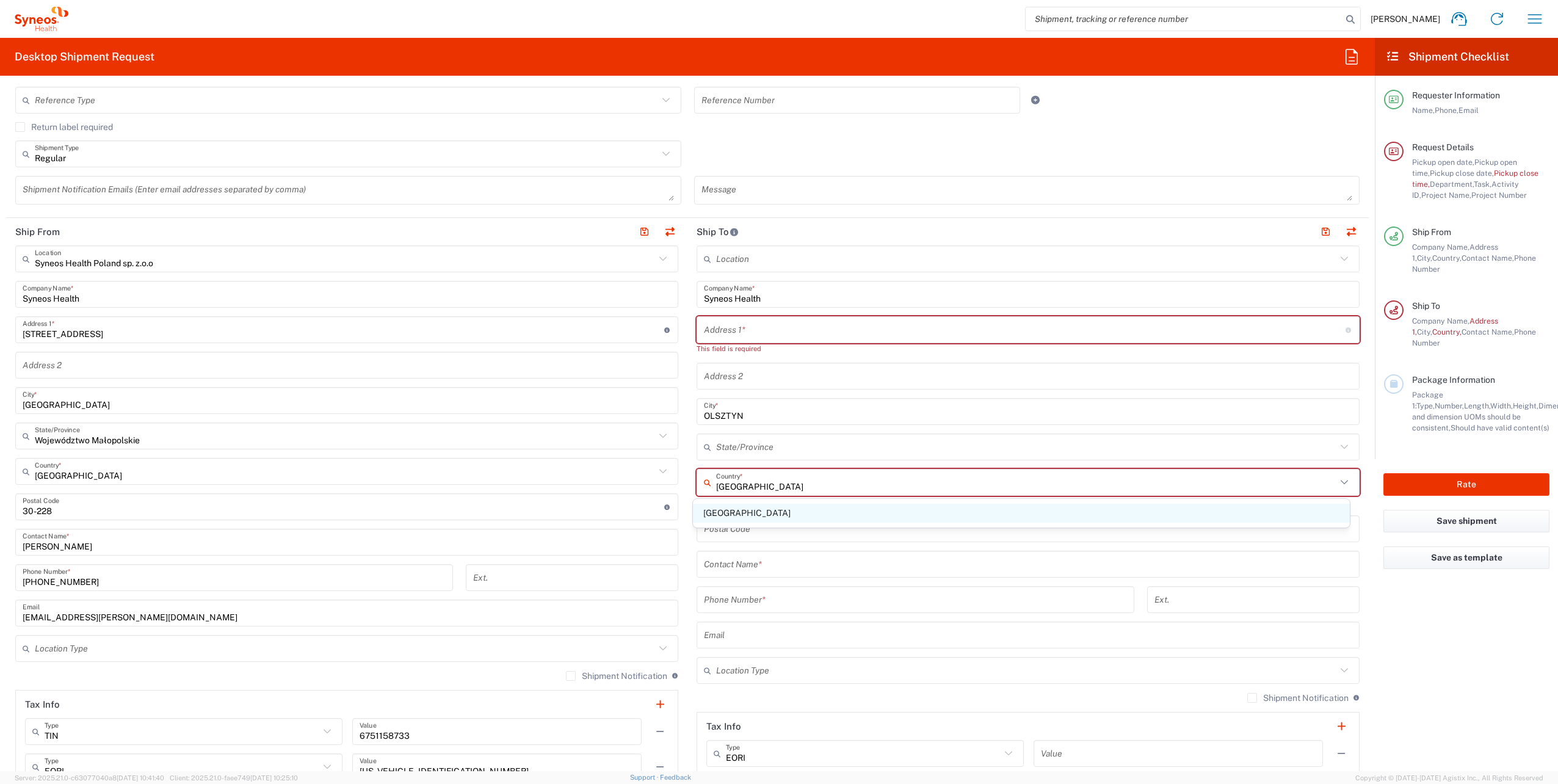
click at [720, 515] on span "[GEOGRAPHIC_DATA]" at bounding box center [1022, 513] width 657 height 19
type input "[GEOGRAPHIC_DATA]"
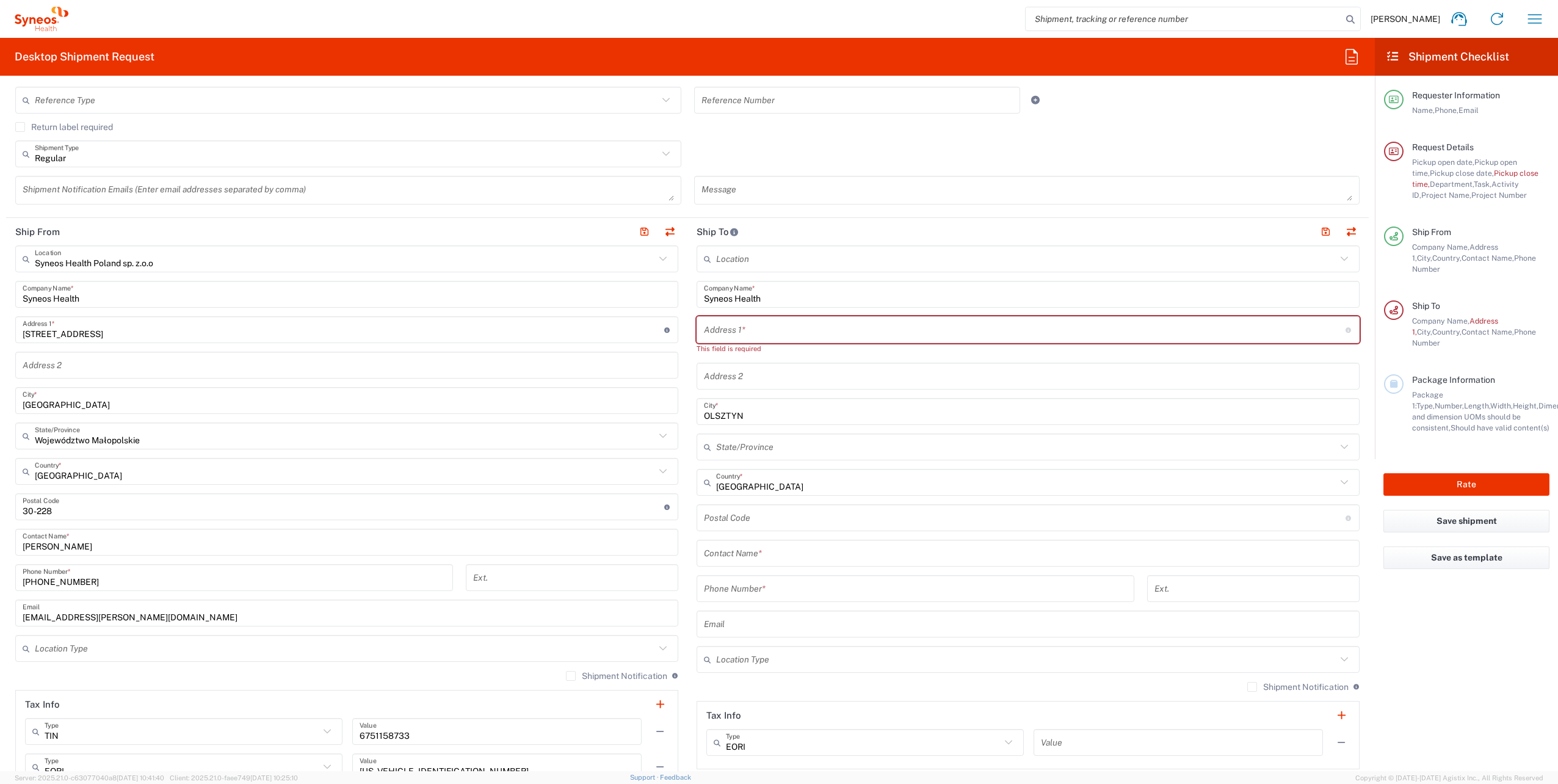
click at [777, 521] on input "undefined" at bounding box center [1025, 517] width 641 height 21
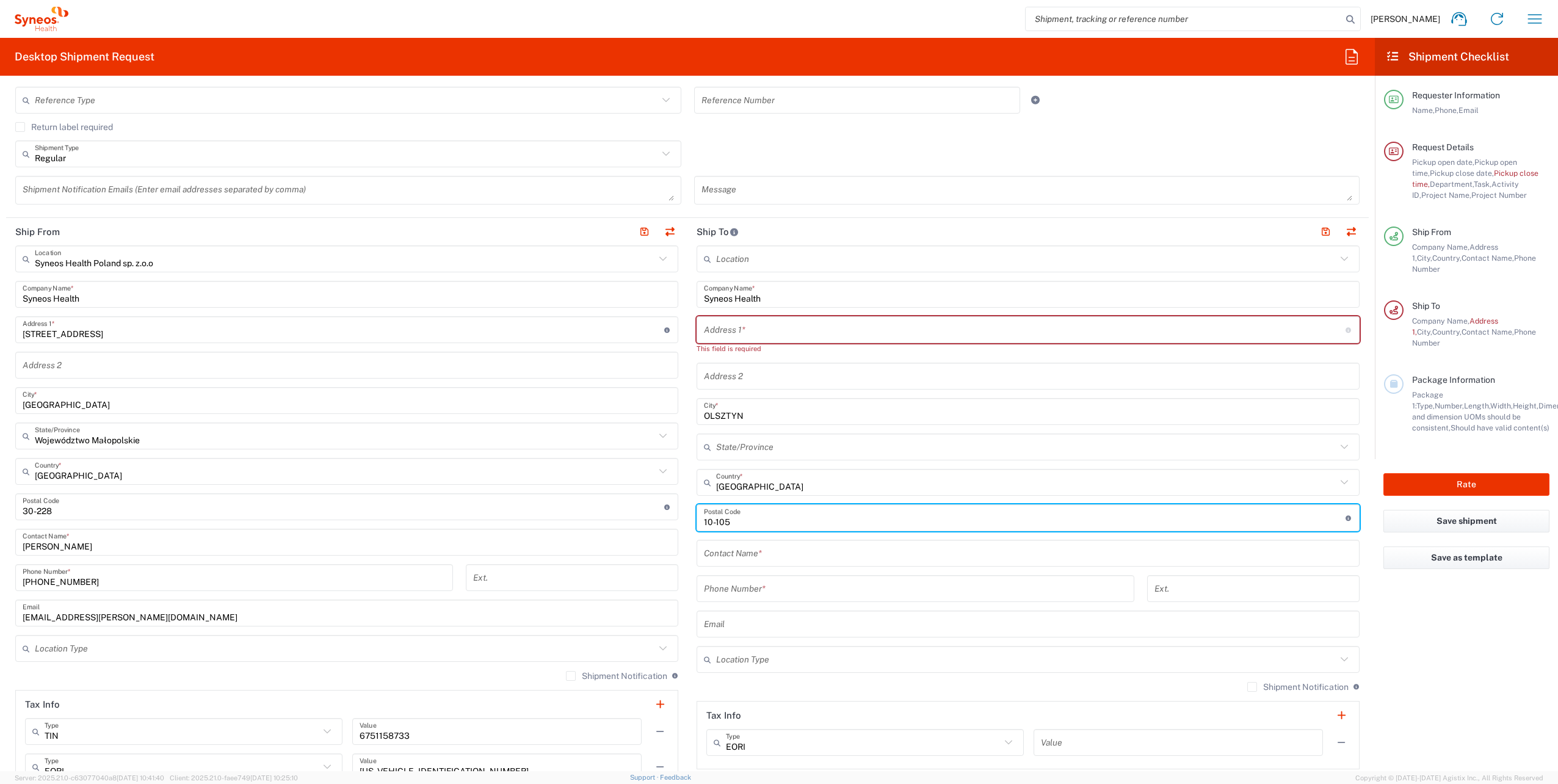
type input "10-105"
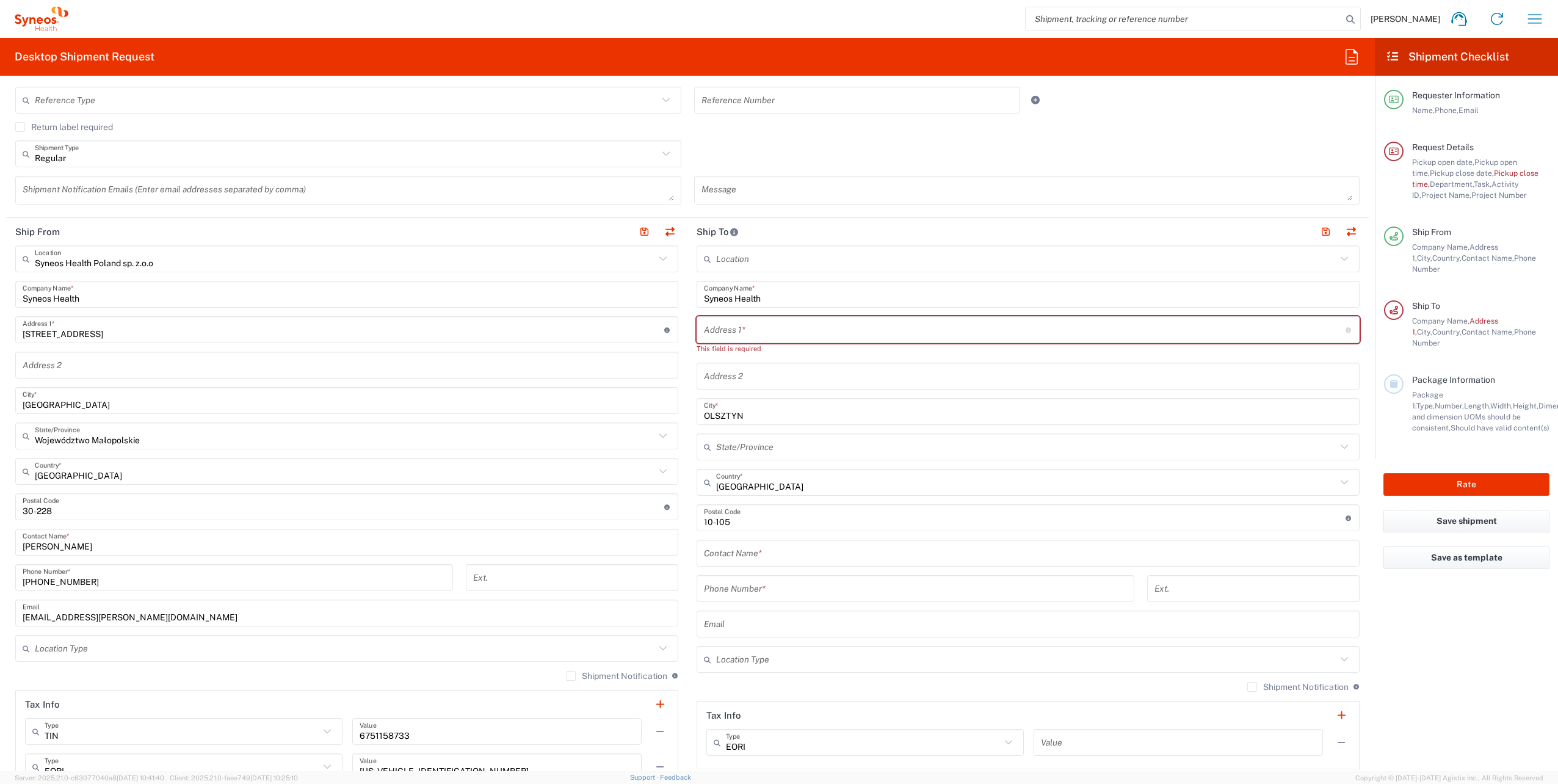
click at [750, 330] on input "text" at bounding box center [1025, 329] width 641 height 21
paste input "[STREET_ADDRESS]"
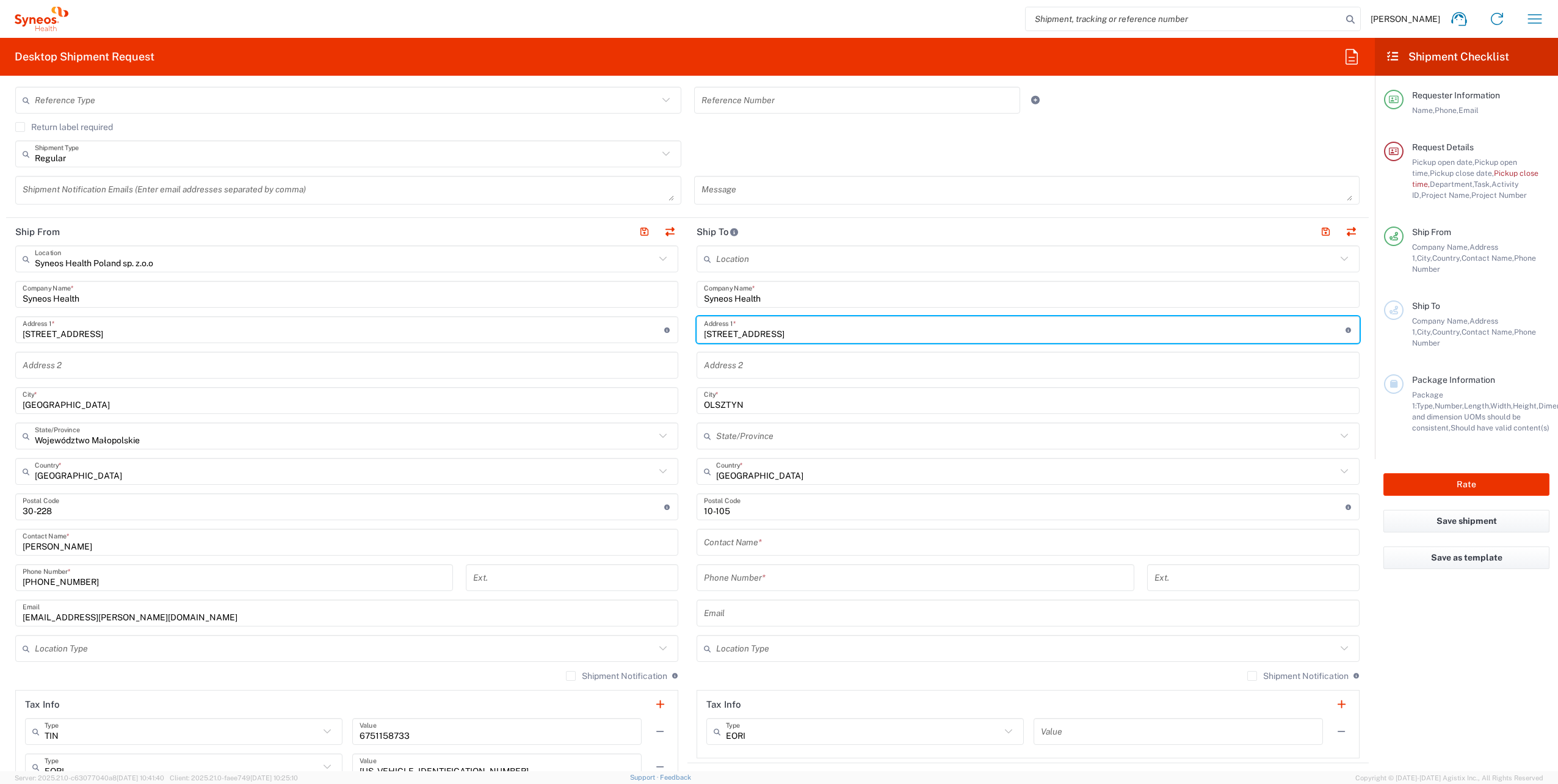
type input "[STREET_ADDRESS]"
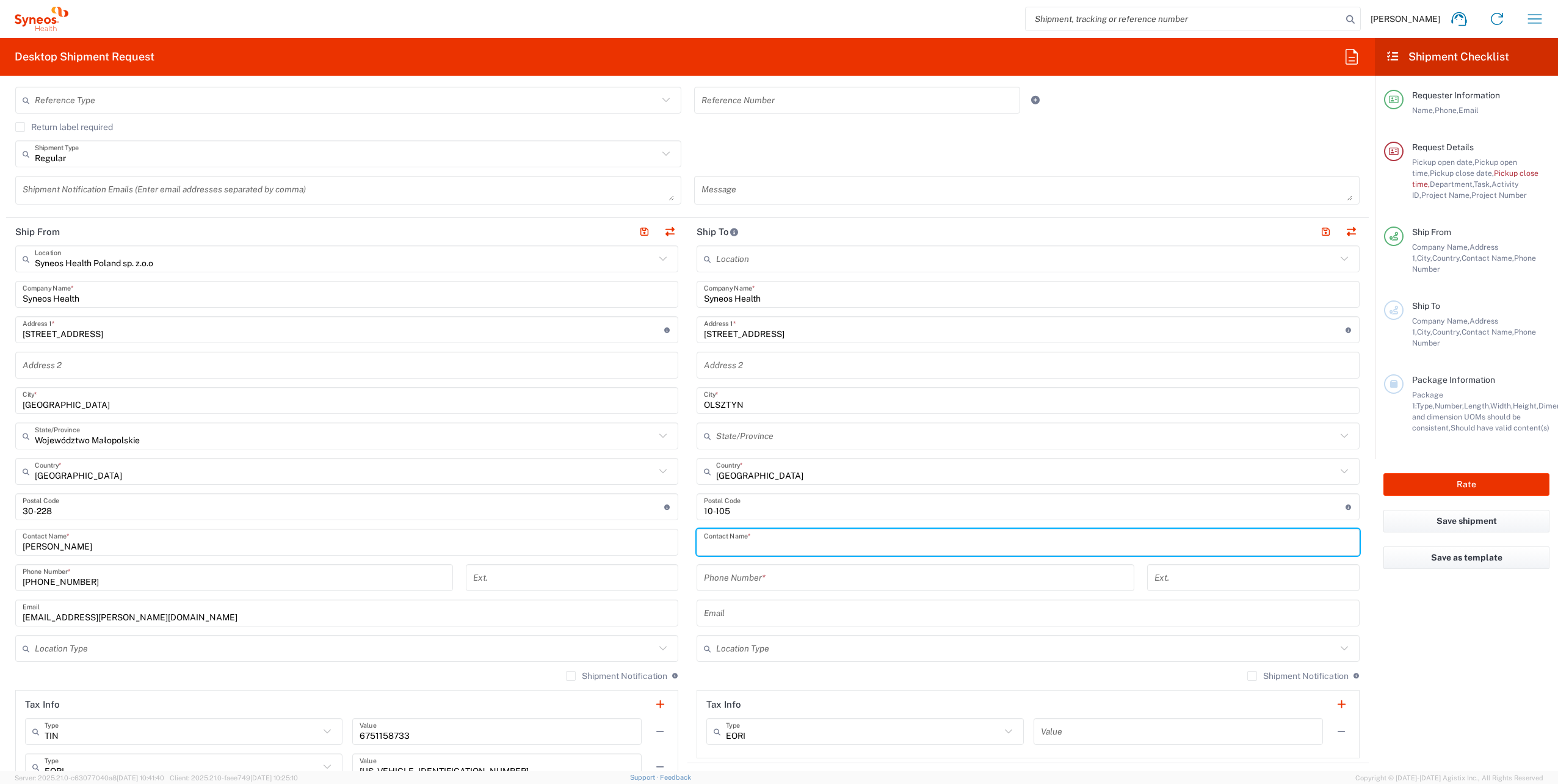
click at [742, 538] on input "text" at bounding box center [1028, 542] width 649 height 21
type input "k"
type input "o"
type input "[PERSON_NAME]"
click at [778, 571] on input "tel" at bounding box center [915, 577] width 423 height 21
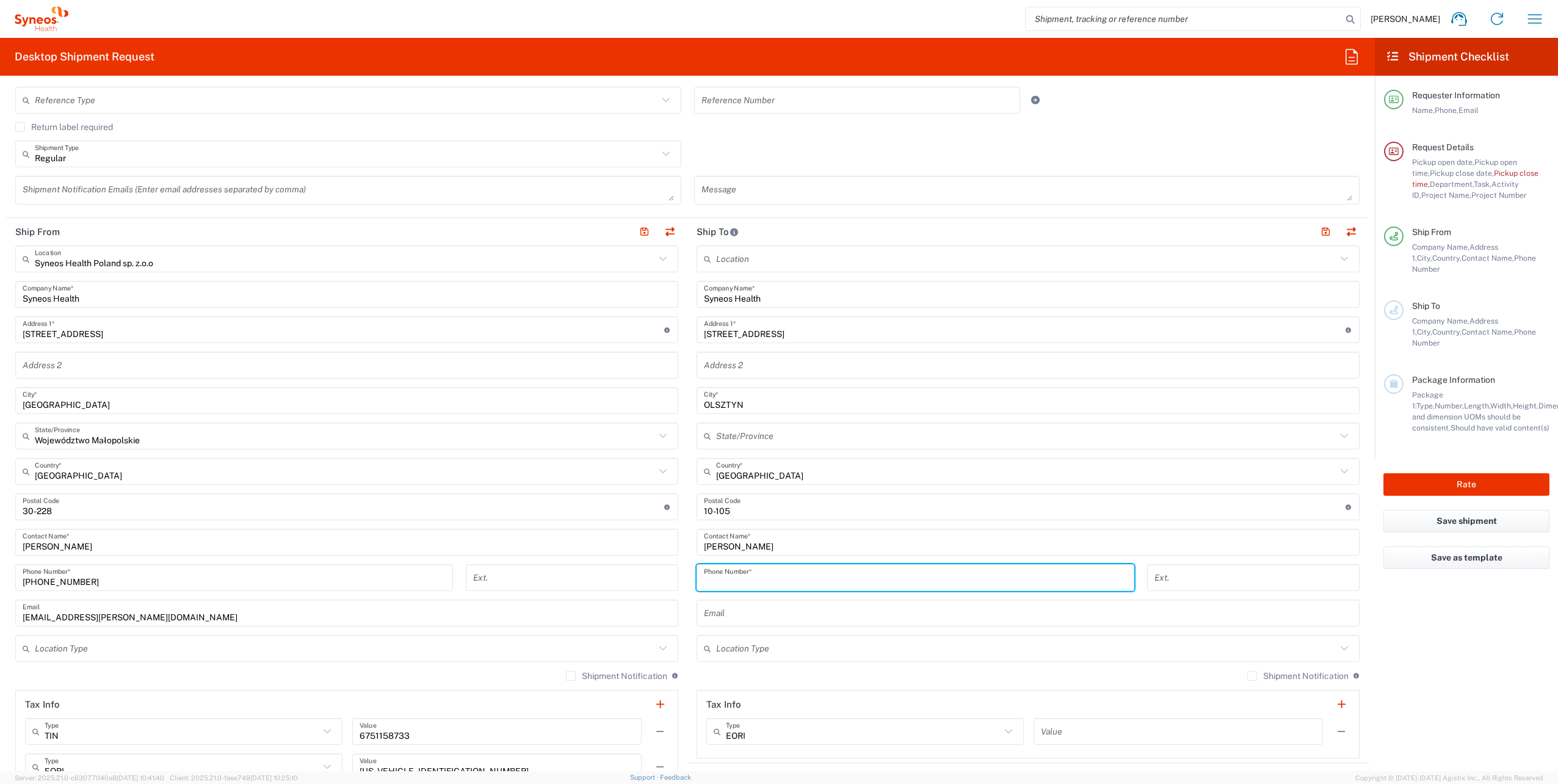
paste input "[PHONE_NUMBER]"
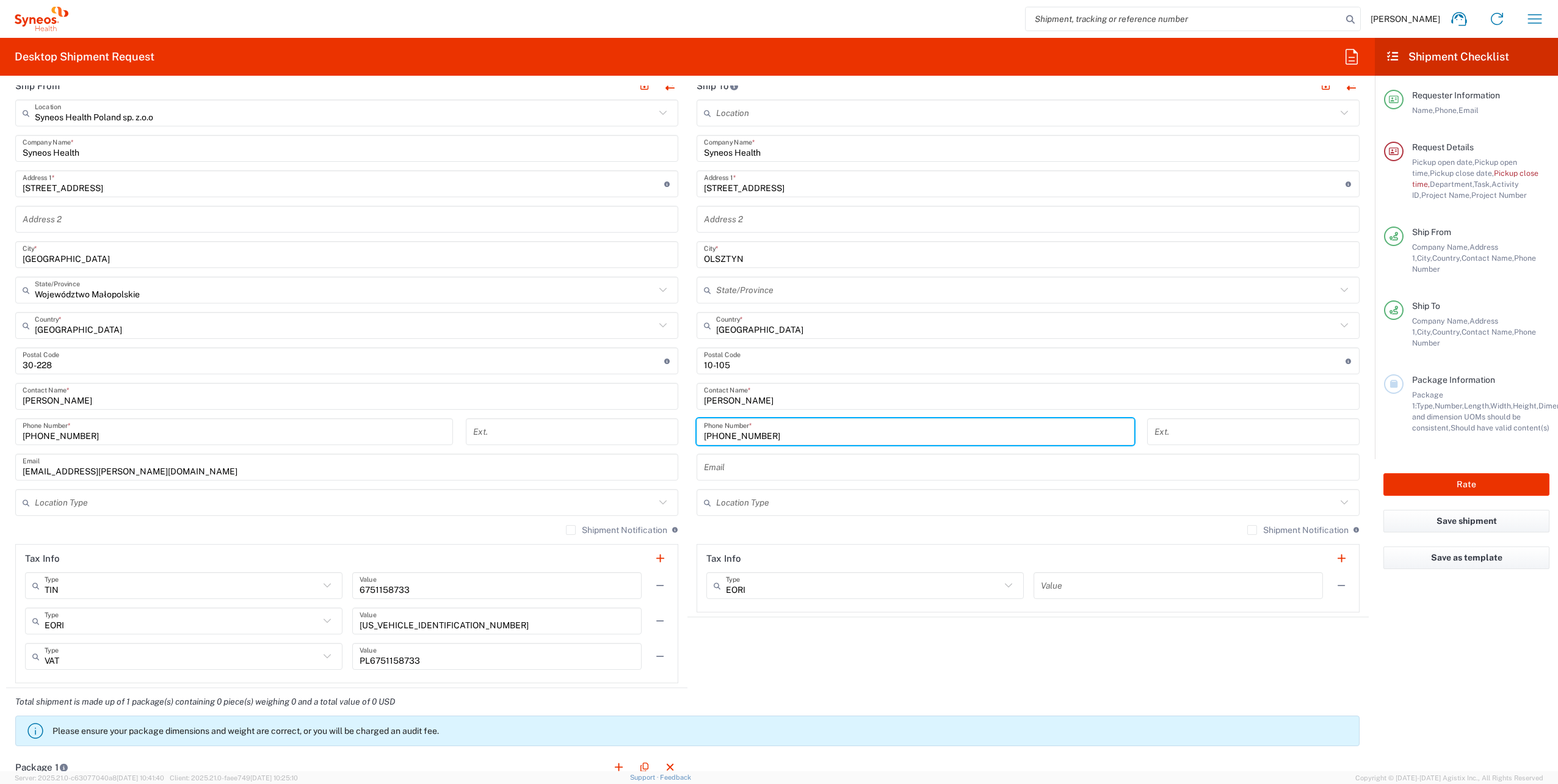
scroll to position [611, 0]
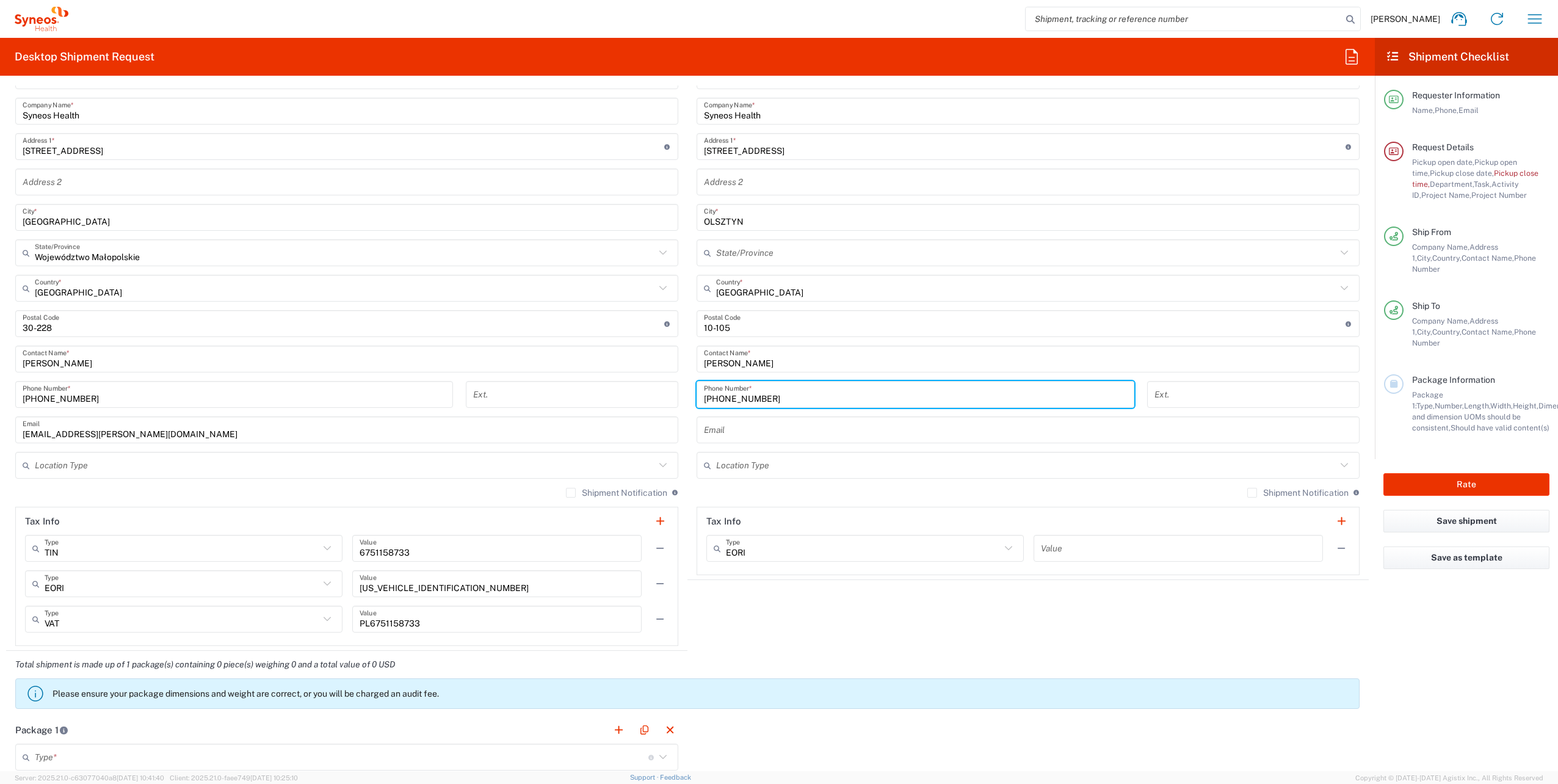
type input "[PHONE_NUMBER]"
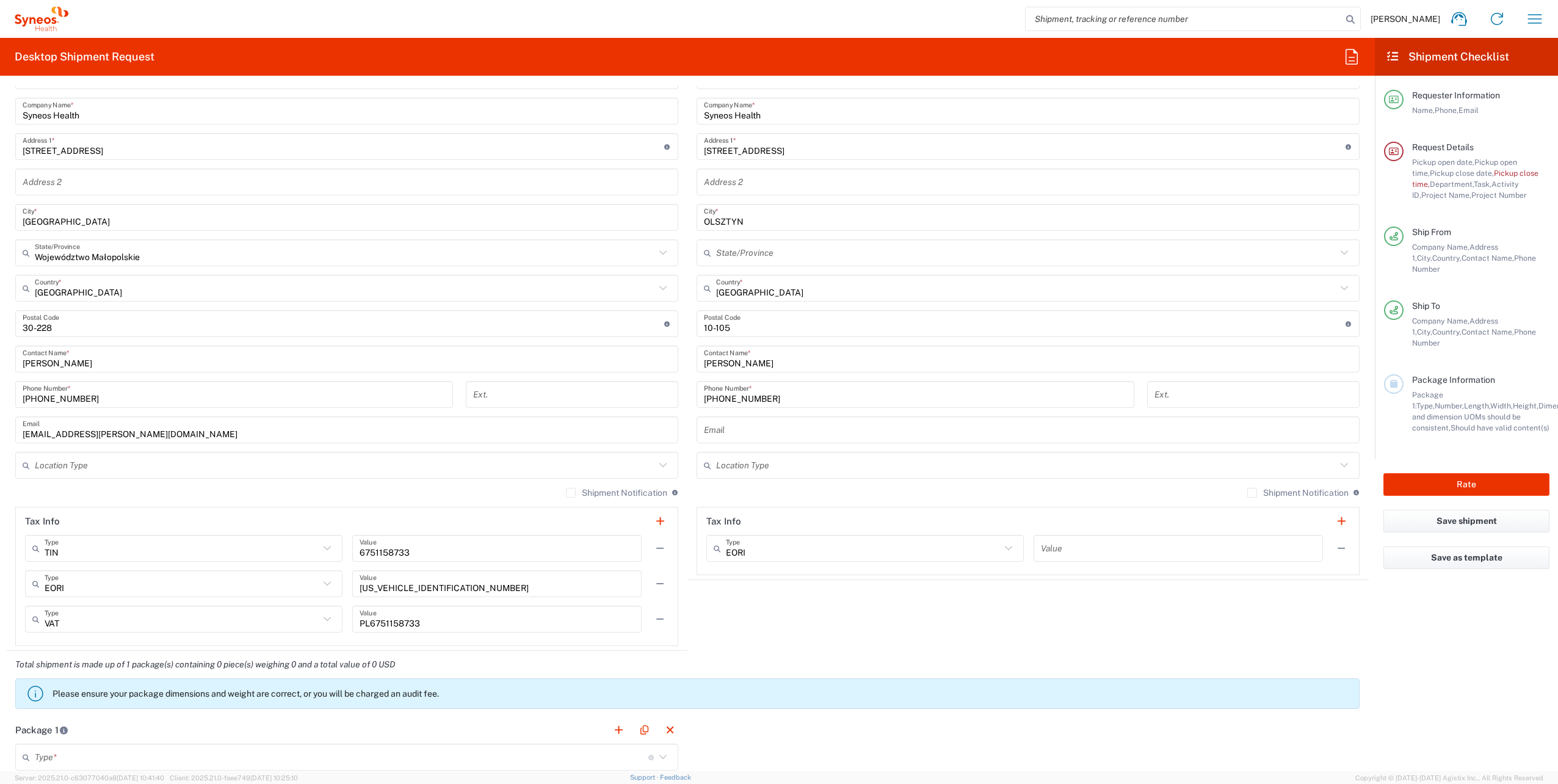
click at [724, 426] on input "text" at bounding box center [1028, 429] width 649 height 21
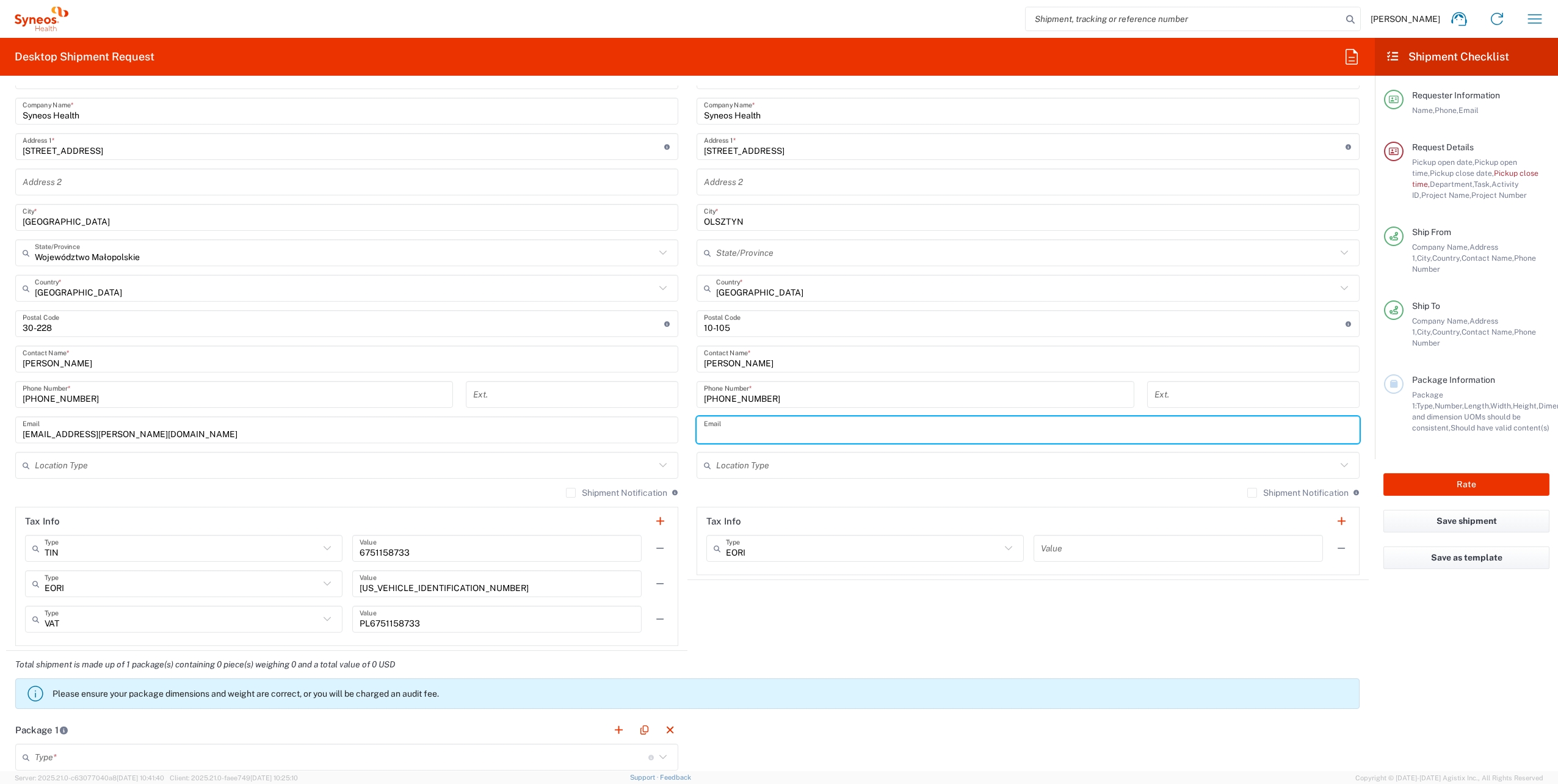
paste input "[EMAIL_ADDRESS][DOMAIN_NAME]"
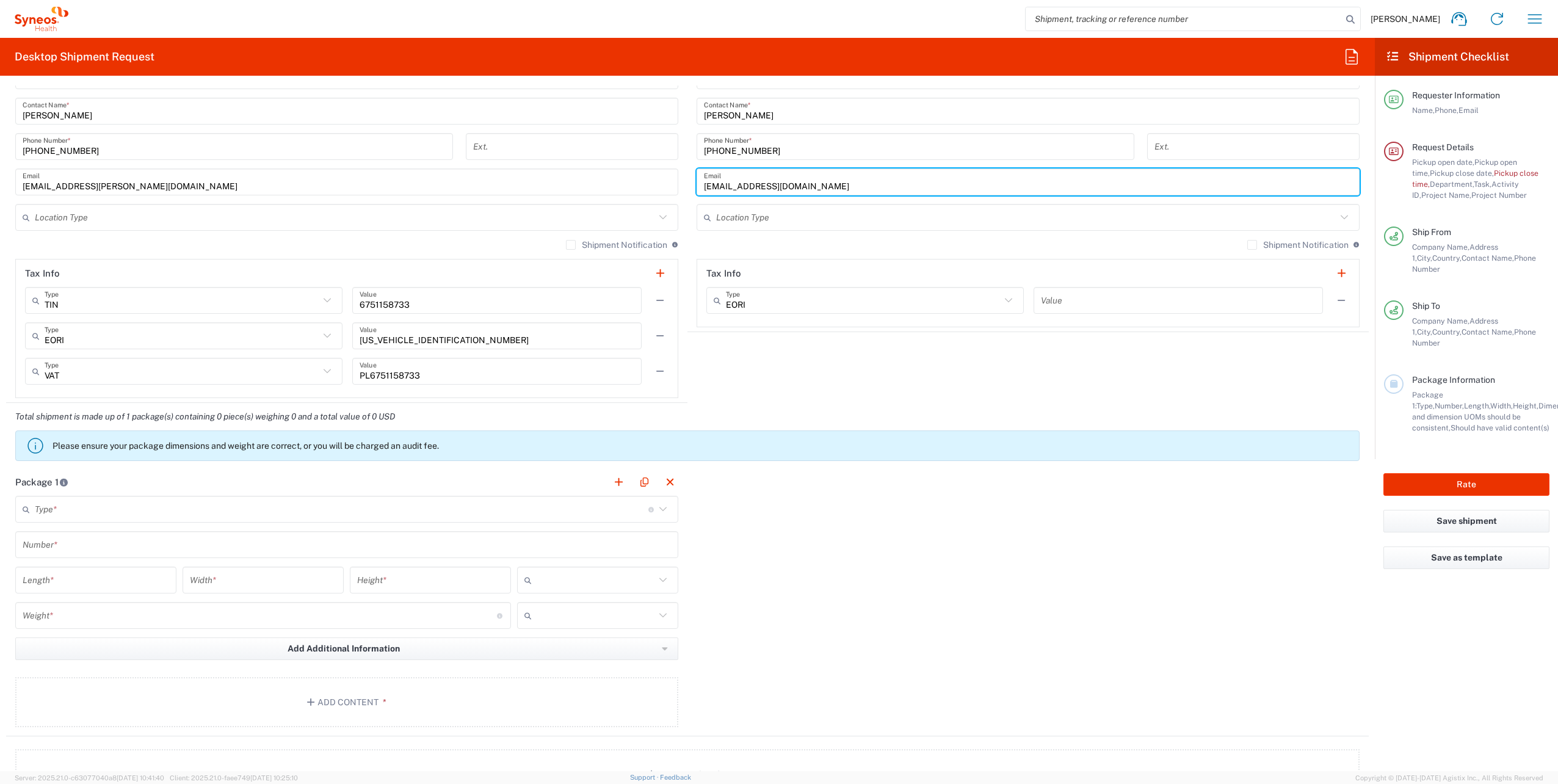
scroll to position [1038, 0]
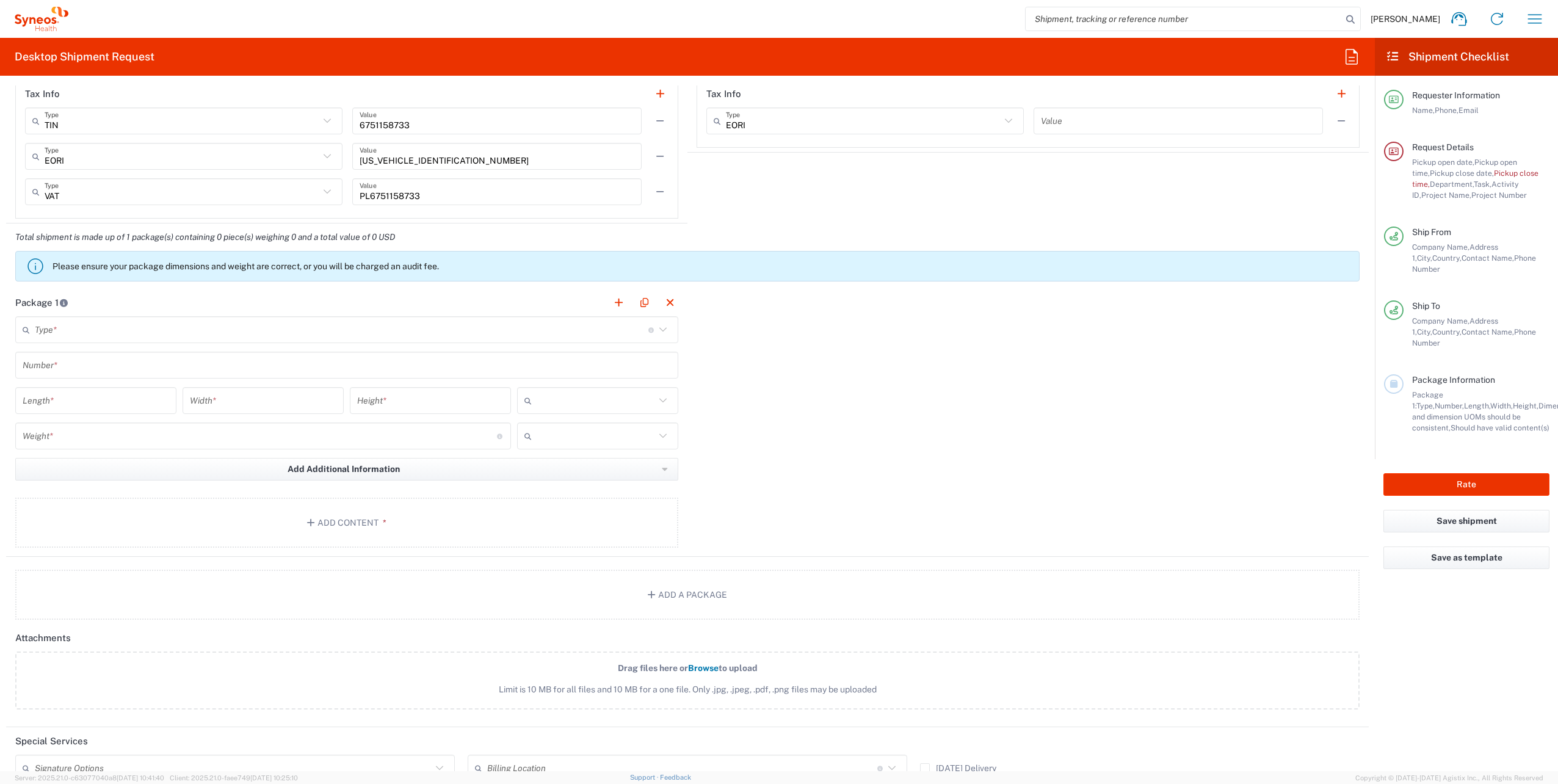
type input "[EMAIL_ADDRESS][DOMAIN_NAME]"
click at [160, 320] on input "text" at bounding box center [342, 329] width 614 height 21
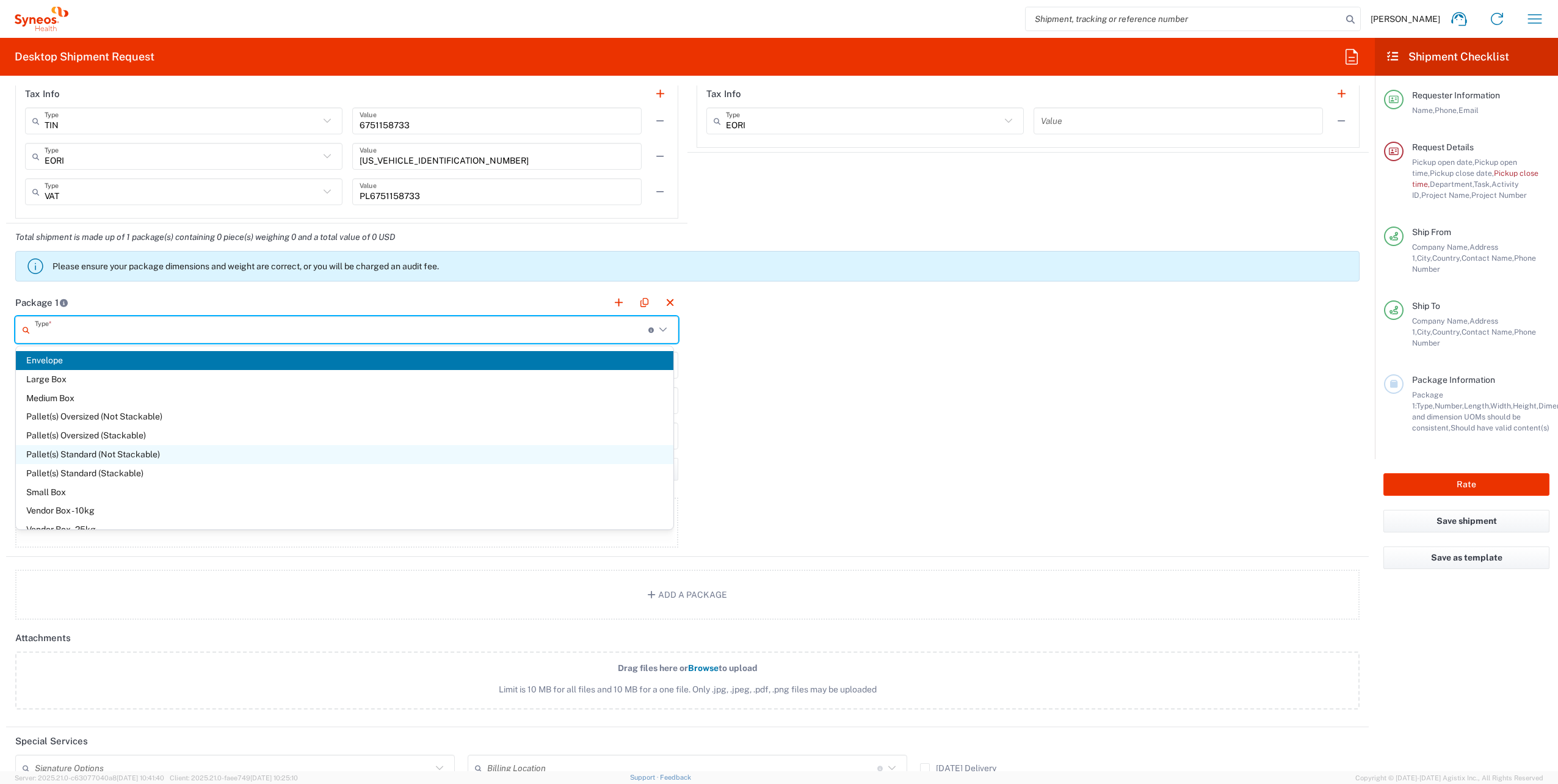
scroll to position [34, 0]
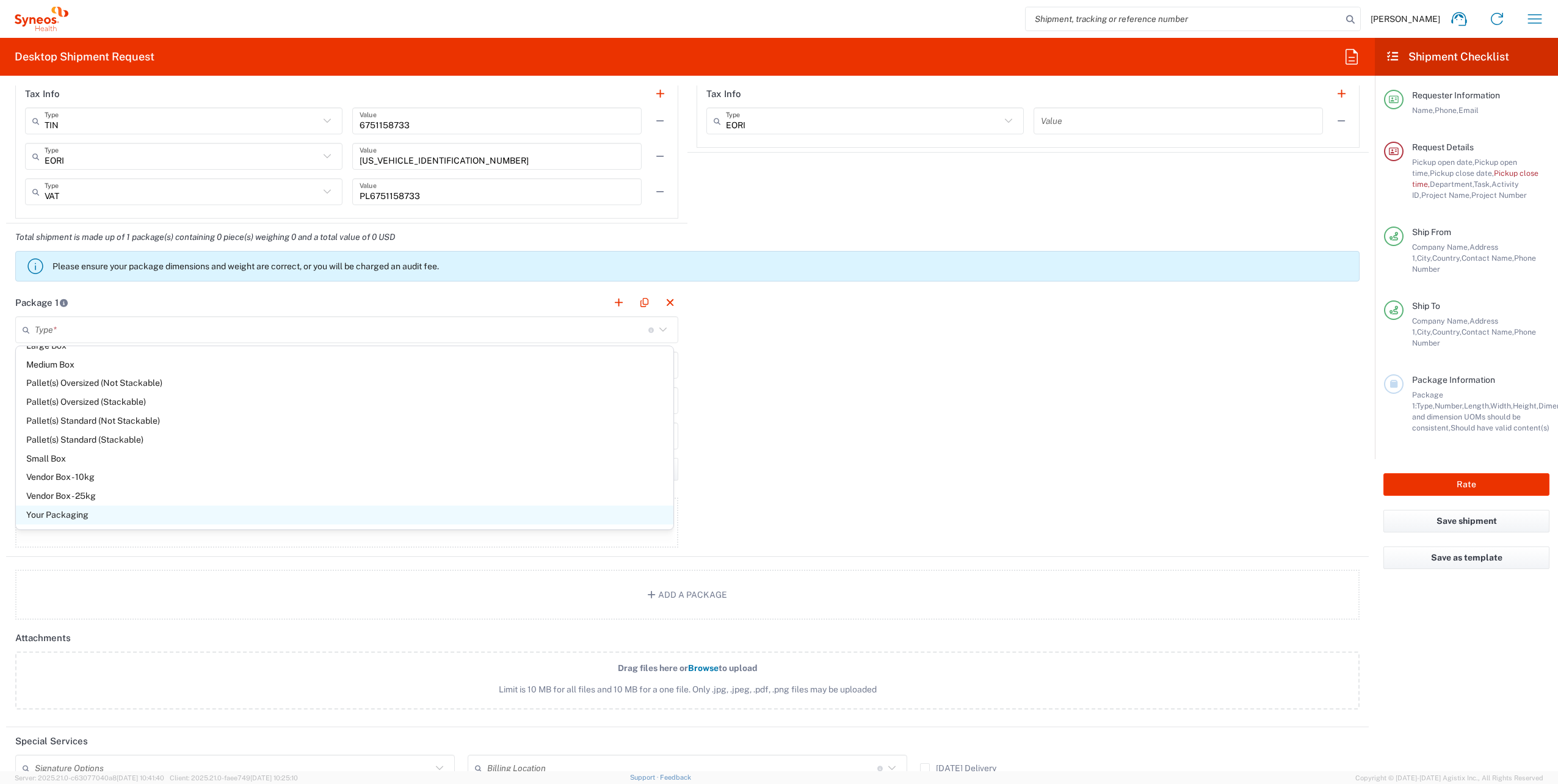
click at [118, 517] on span "Your Packaging" at bounding box center [345, 515] width 657 height 19
type input "Your Packaging"
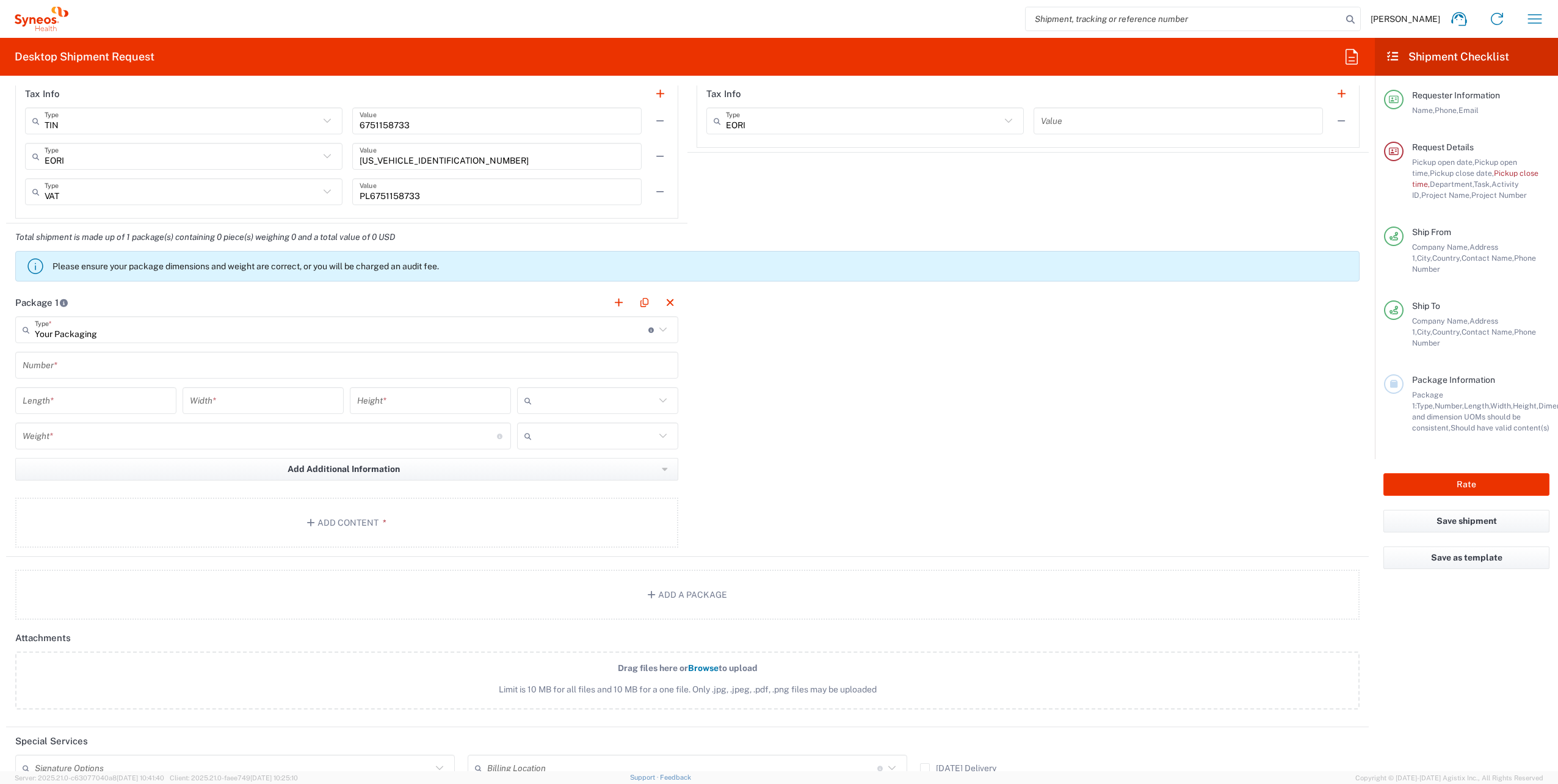
click at [98, 374] on input "text" at bounding box center [347, 365] width 649 height 21
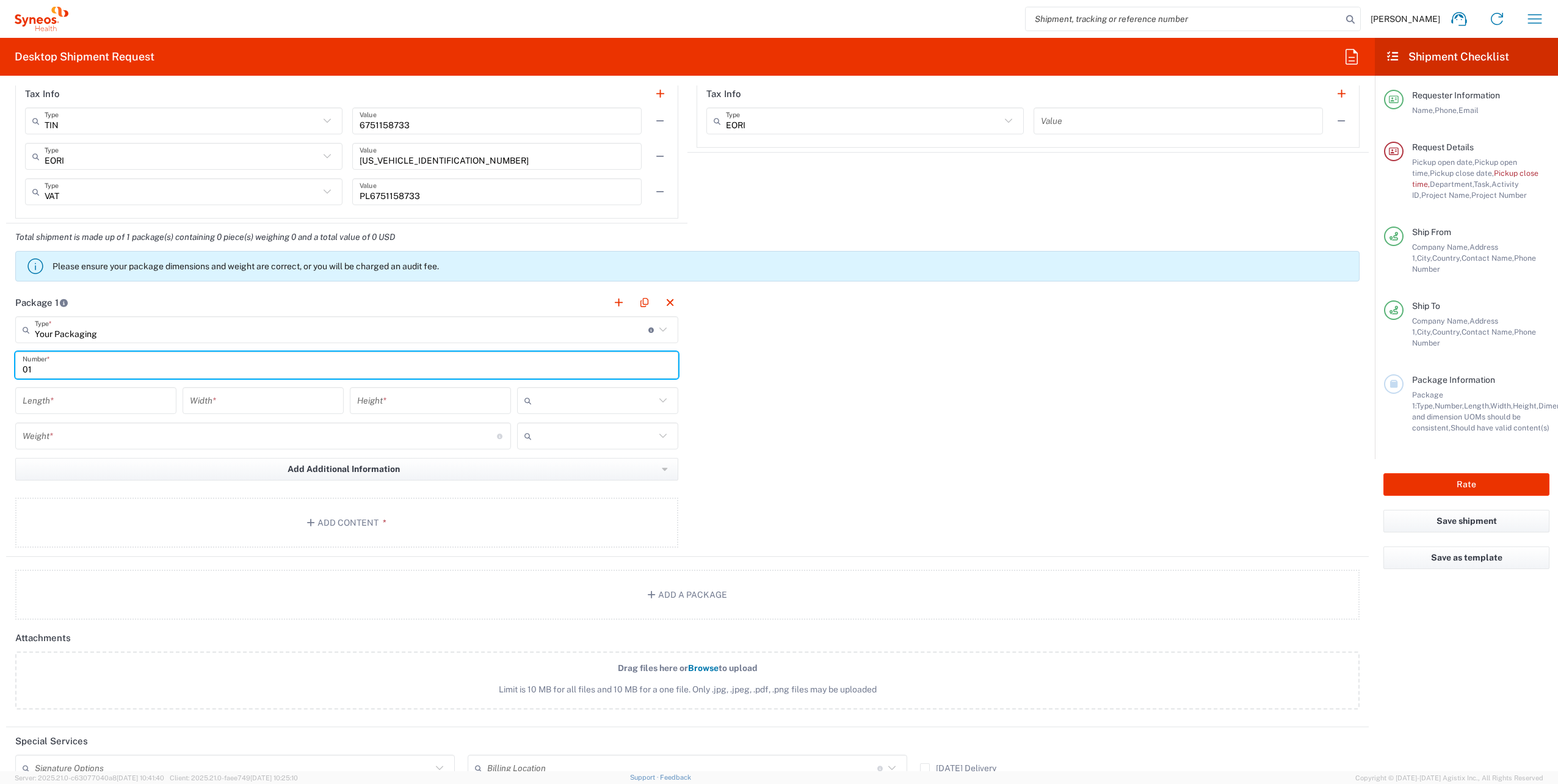
type input "01"
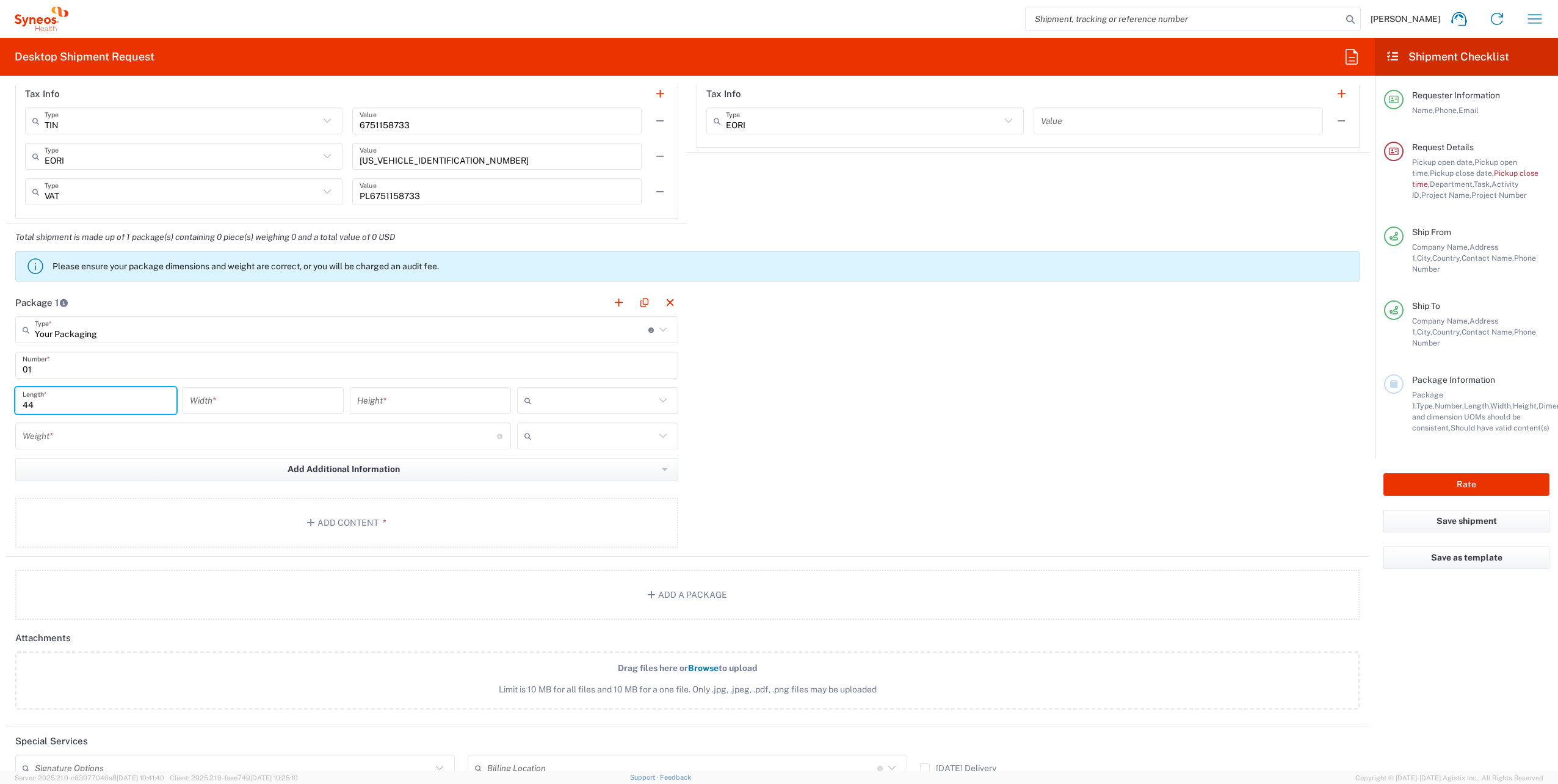
type input "44"
type input "30"
type input "8"
click at [543, 392] on input "text" at bounding box center [595, 400] width 119 height 20
click at [551, 429] on span "cm" at bounding box center [593, 431] width 159 height 19
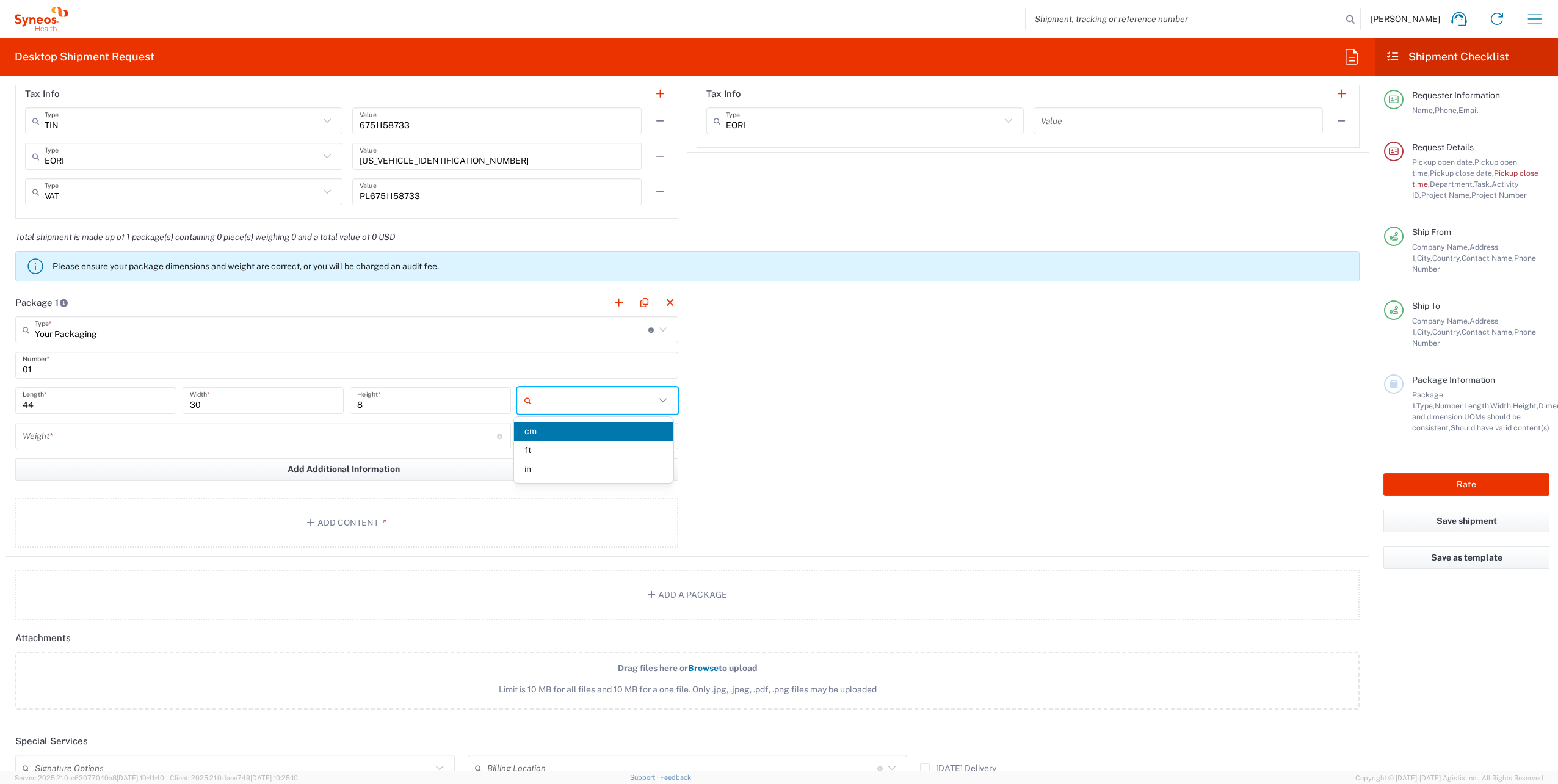
type input "cm"
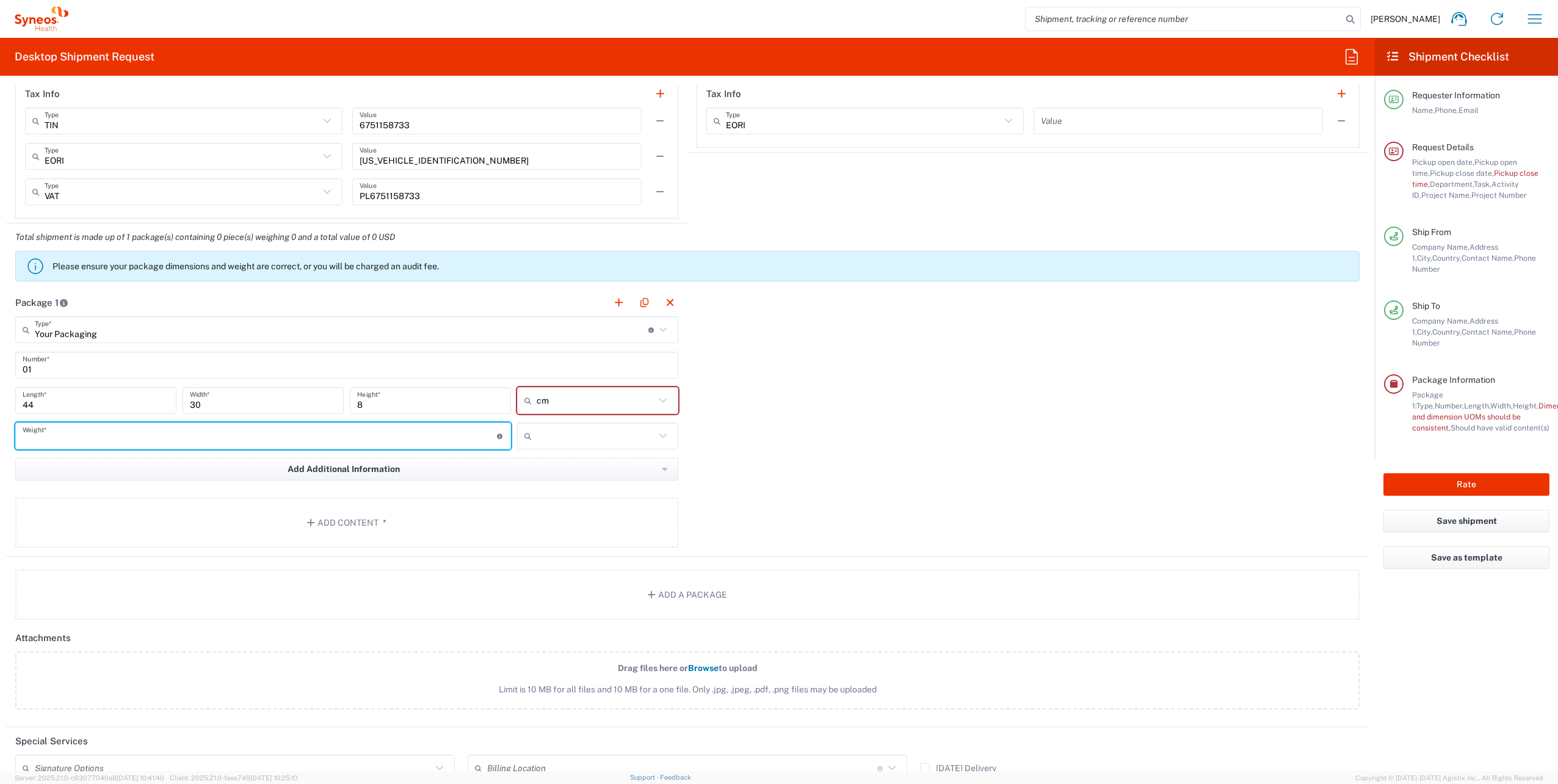
click at [198, 442] on input "number" at bounding box center [259, 436] width 474 height 21
type input "2"
click at [576, 431] on input "text" at bounding box center [595, 436] width 119 height 20
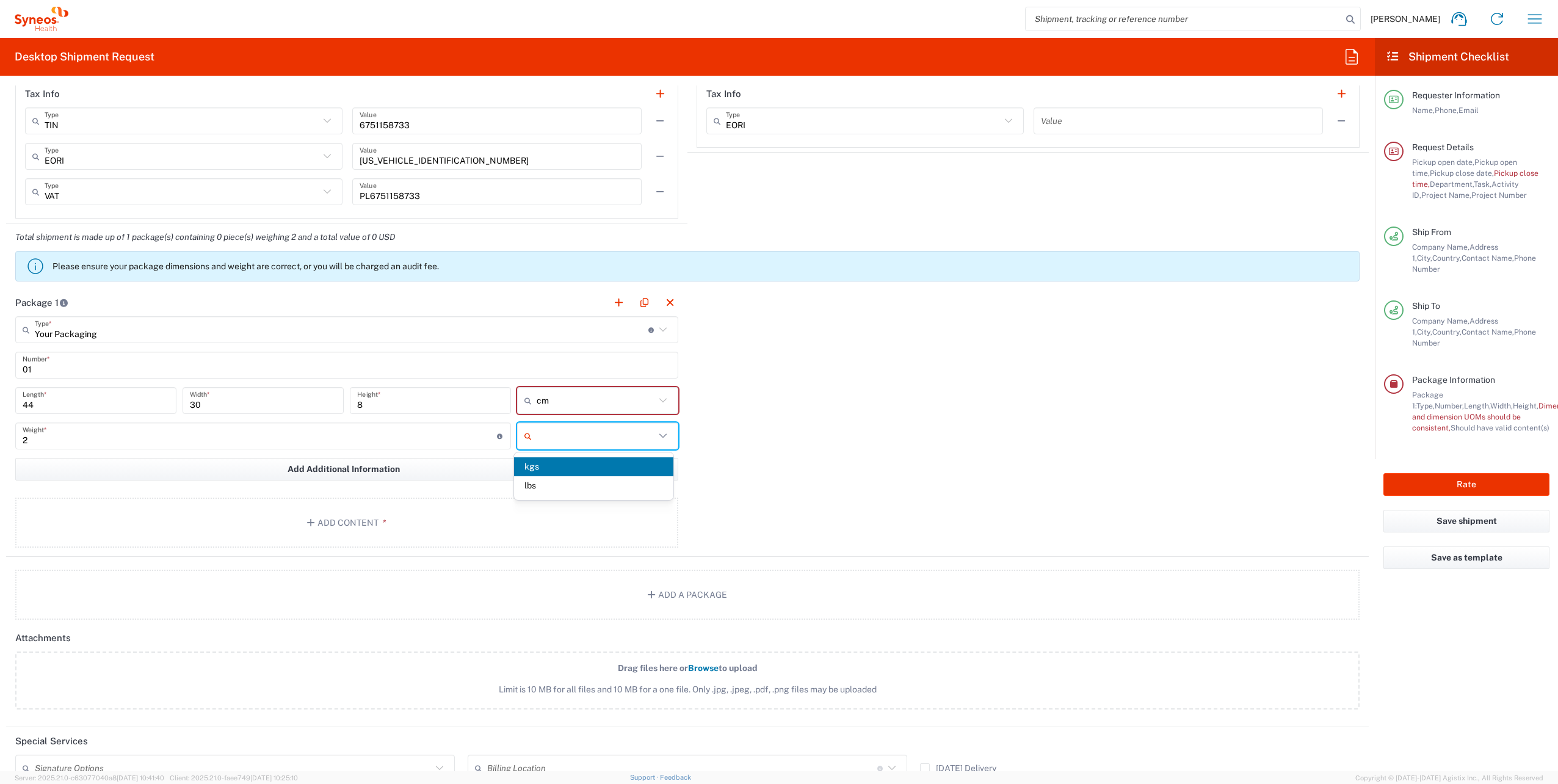
click at [567, 469] on span "kgs" at bounding box center [593, 466] width 159 height 19
type input "kgs"
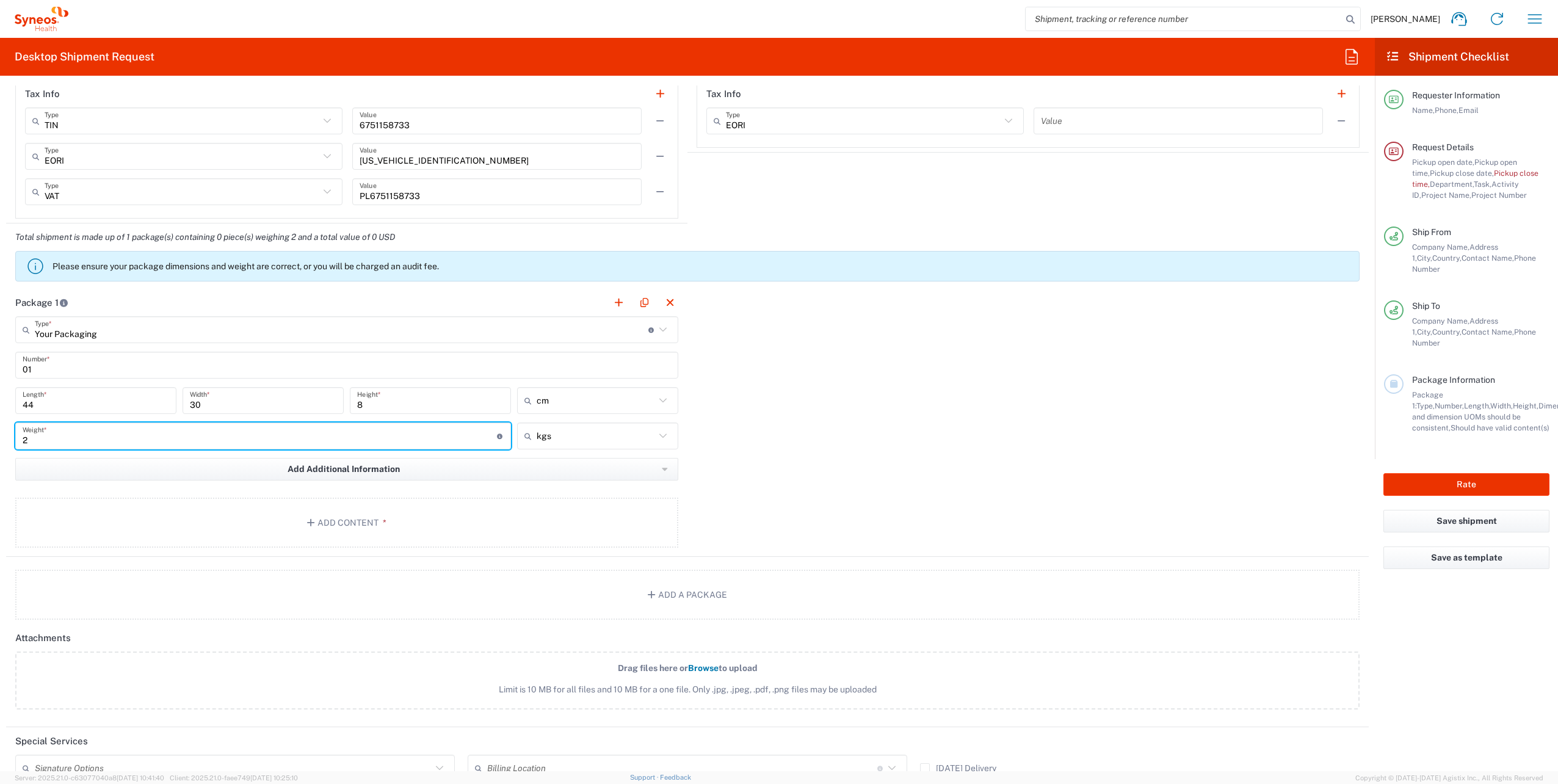
click at [41, 438] on input "2" at bounding box center [259, 436] width 474 height 21
drag, startPoint x: 41, startPoint y: 439, endPoint x: -4, endPoint y: 440, distance: 45.0
click at [0, 440] on html "[PERSON_NAME] Home Shipment estimator Shipment tracking Desktop shipment reques…" at bounding box center [779, 392] width 1558 height 784
type input "1.5"
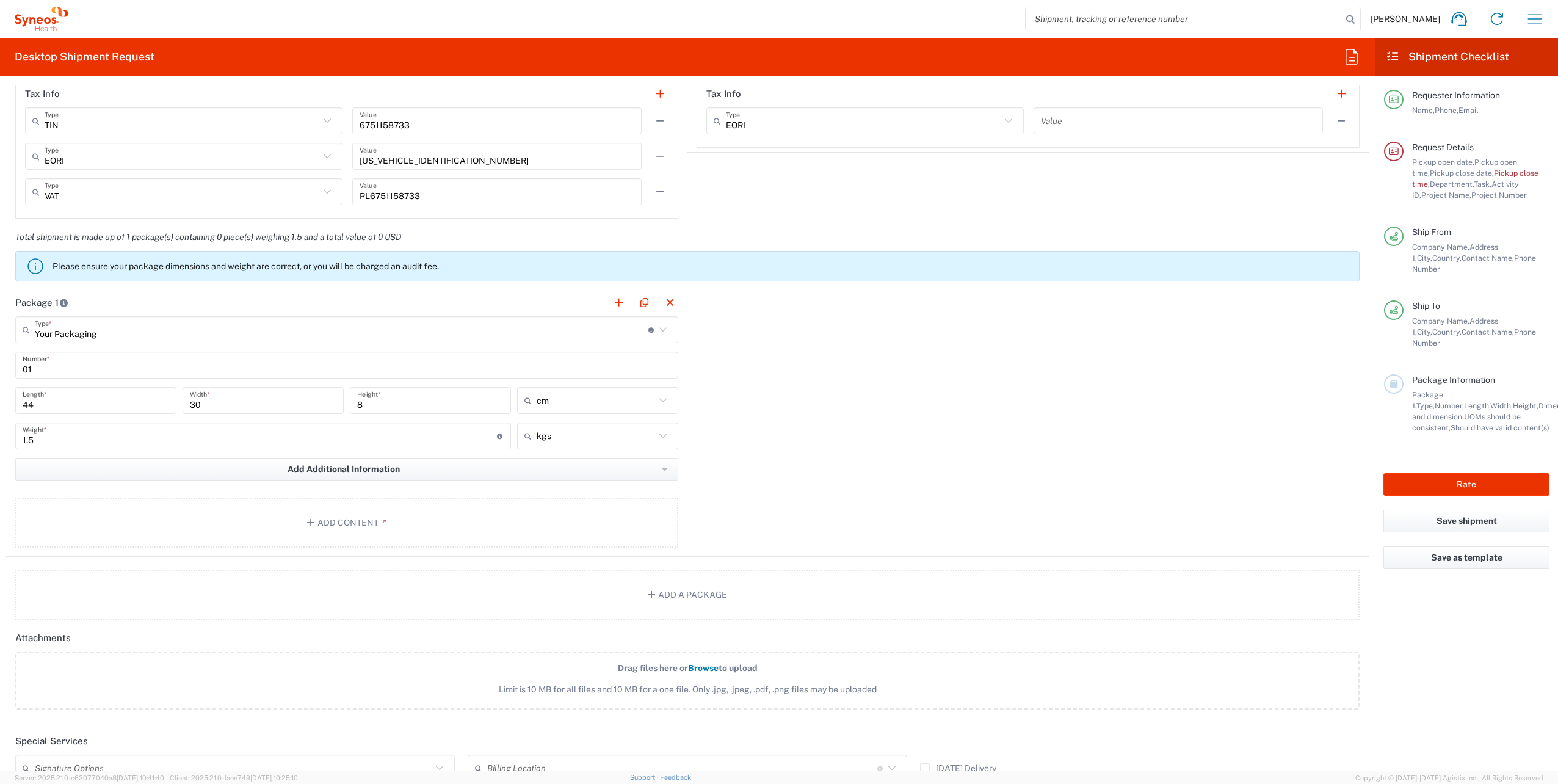
click at [799, 419] on div "Package 1 Your Packaging Type * Material used to package goods Envelope Large B…" at bounding box center [687, 423] width 1363 height 268
click at [336, 528] on button "Add Content *" at bounding box center [347, 522] width 663 height 50
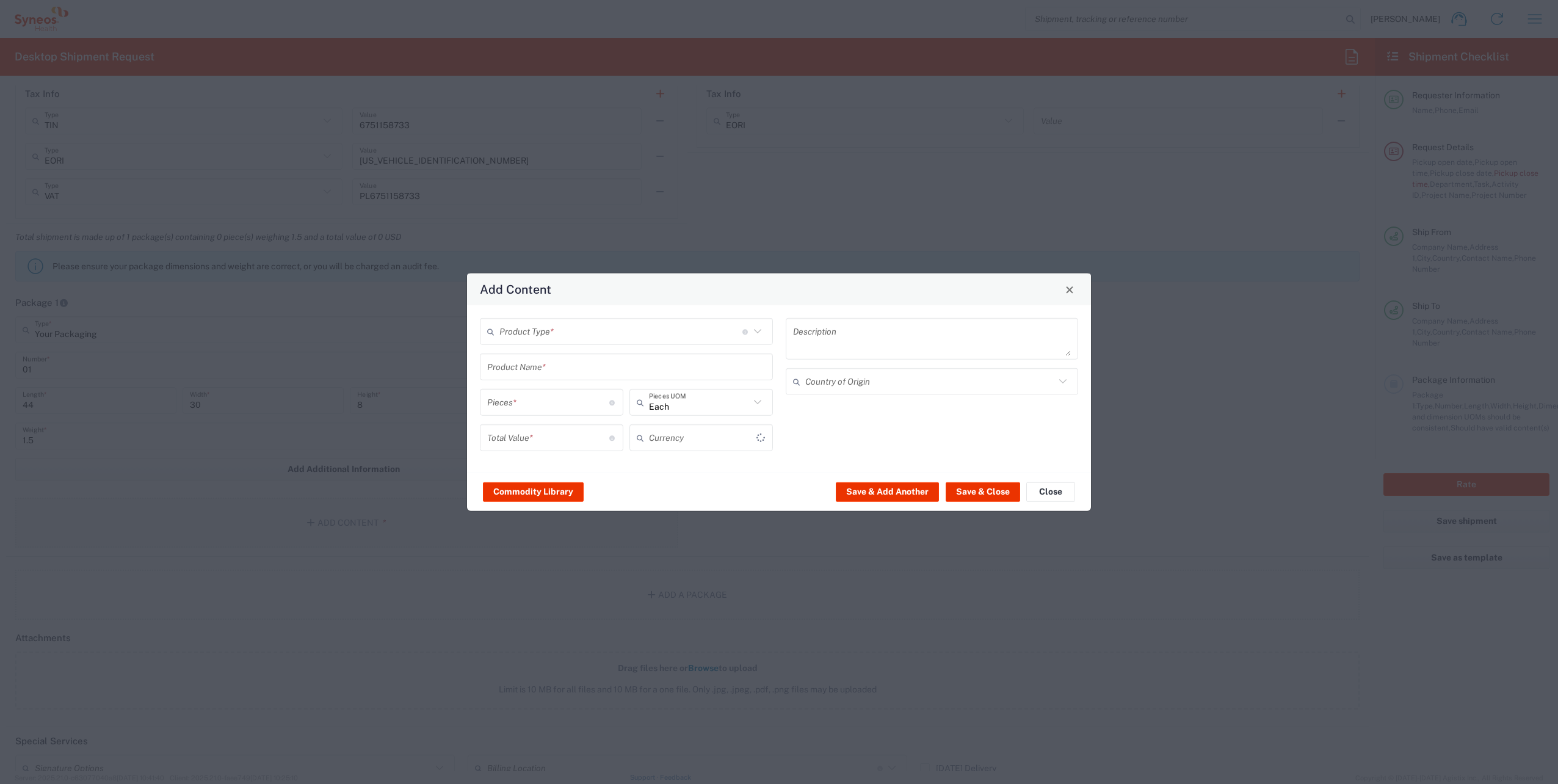
type input "US Dollar"
click at [528, 337] on input "text" at bounding box center [620, 331] width 243 height 21
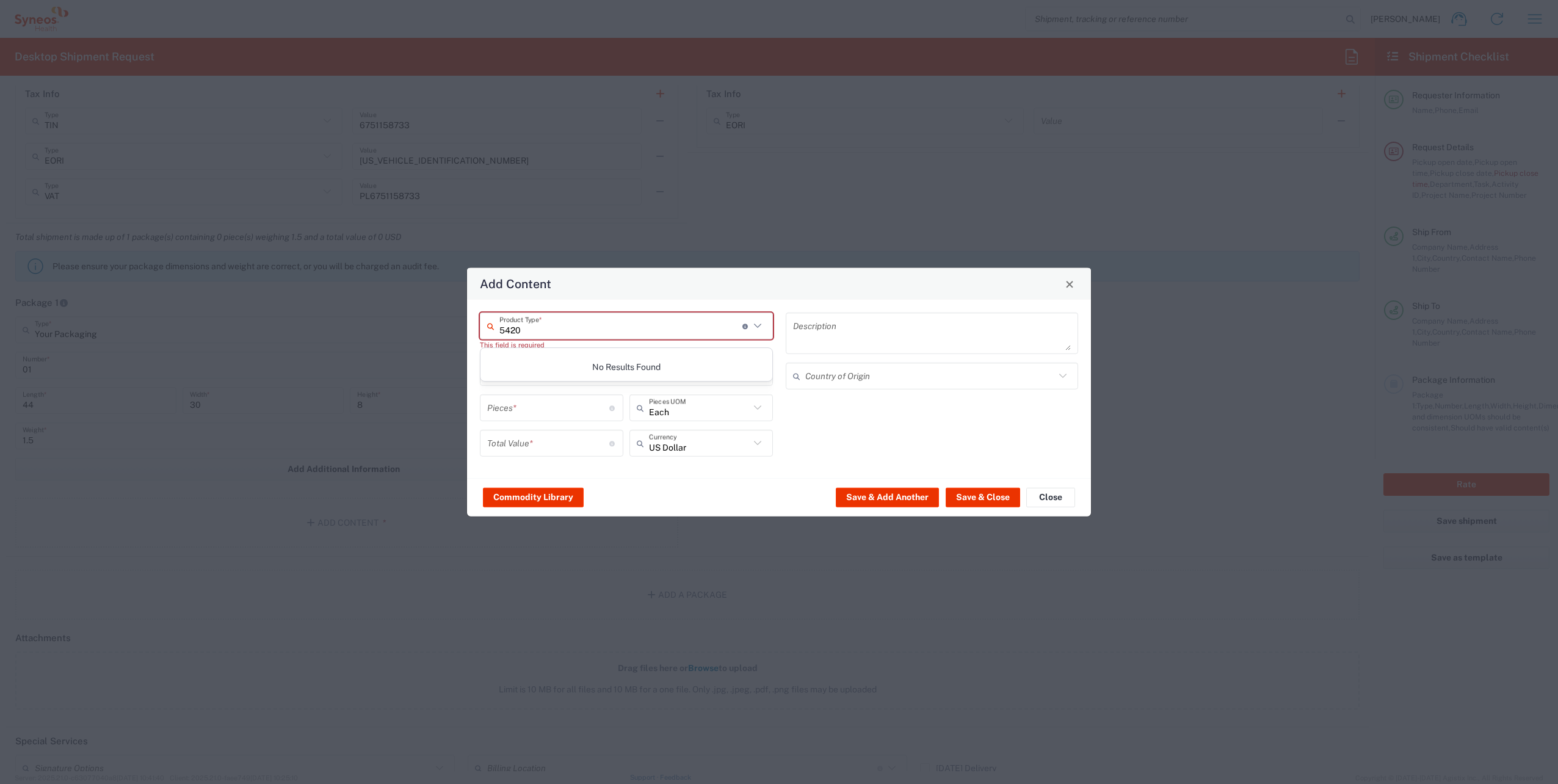
click at [584, 338] on div "5420 Product Type * Document: Paper document generated internally by Syneos, a …" at bounding box center [626, 326] width 293 height 27
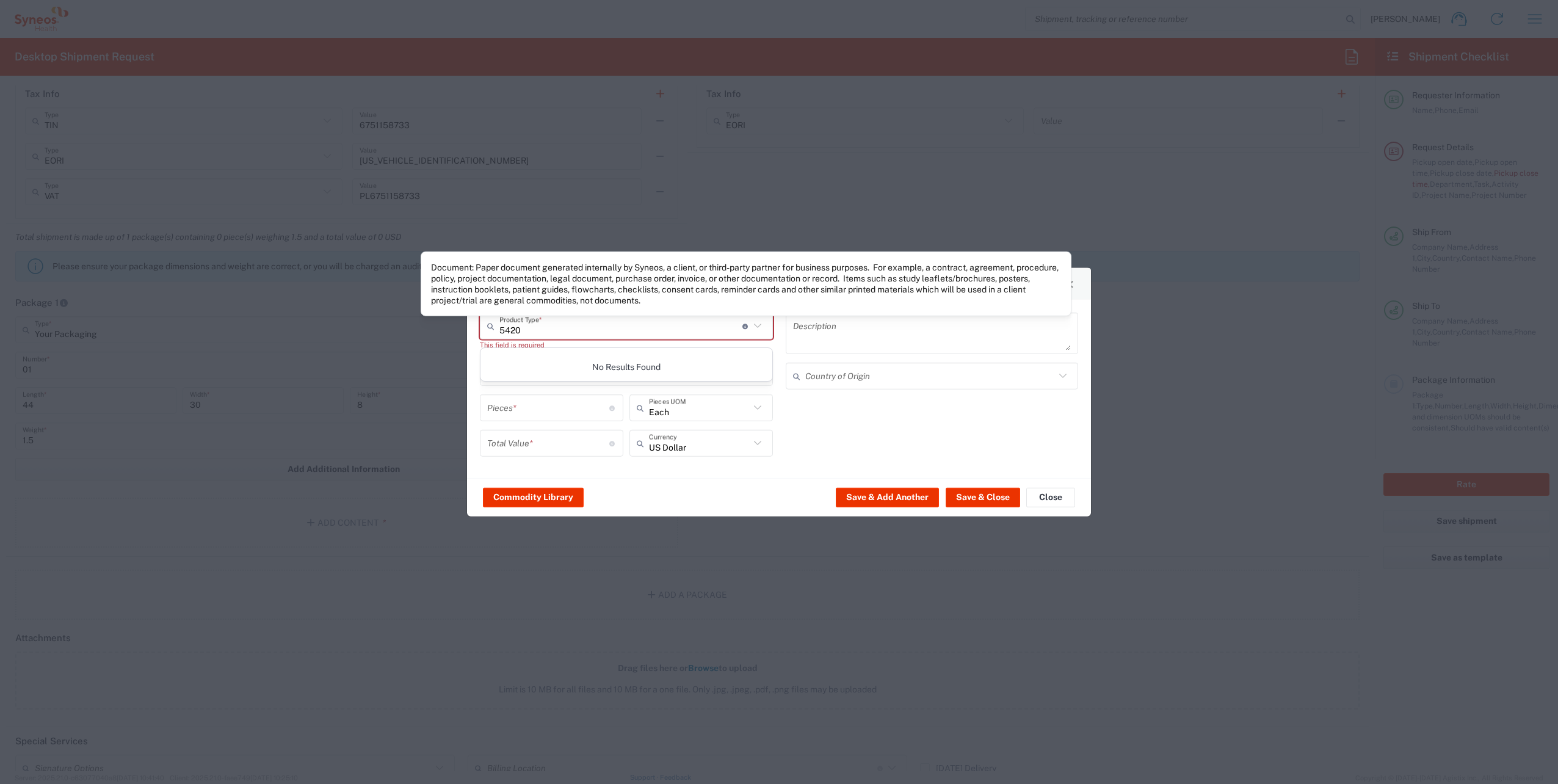
click at [759, 324] on icon at bounding box center [758, 326] width 16 height 16
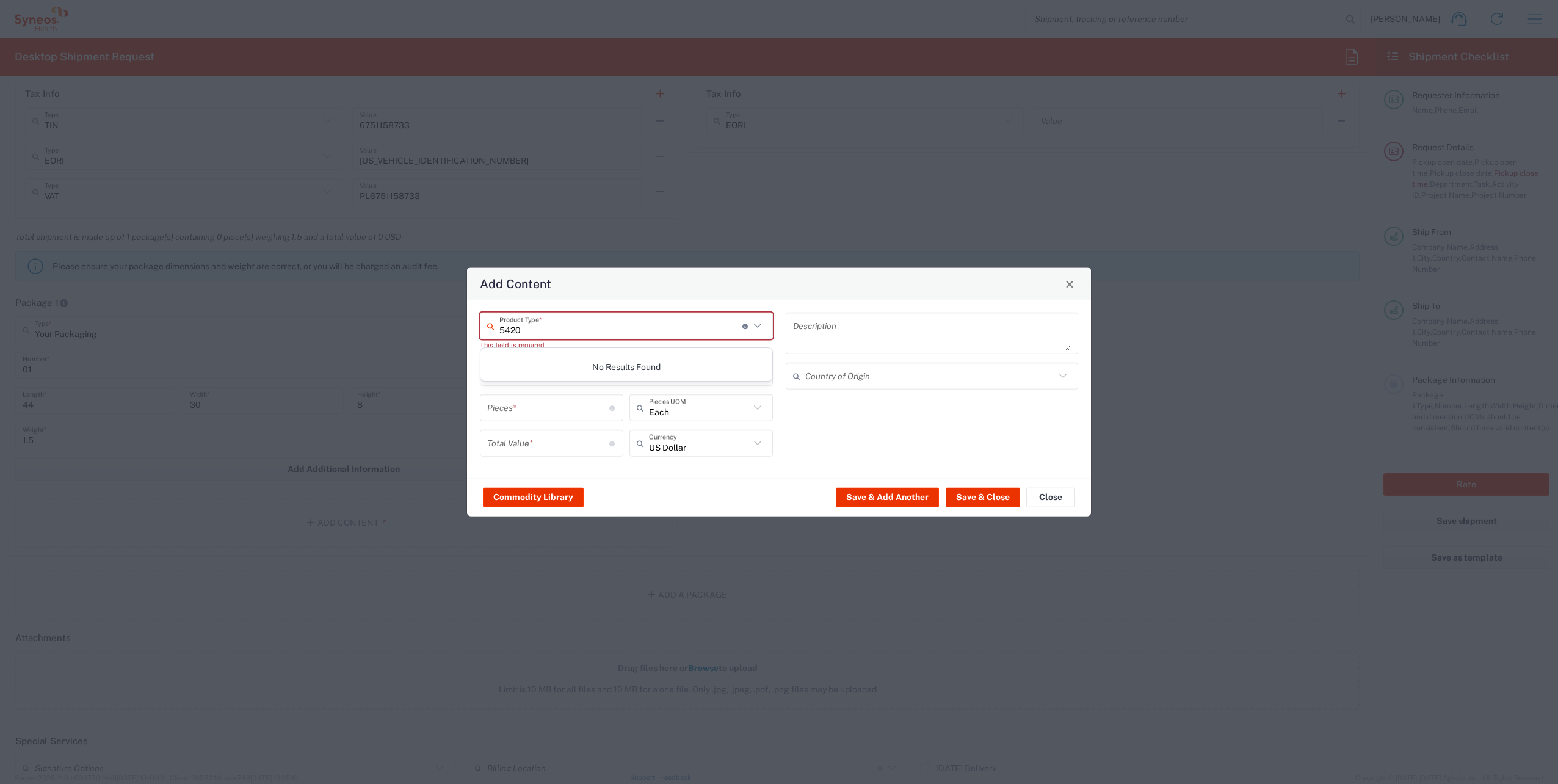
click at [759, 324] on icon at bounding box center [758, 326] width 16 height 16
type input "5"
click at [526, 382] on span "General Commodity" at bounding box center [626, 381] width 291 height 19
type input "General Commodity"
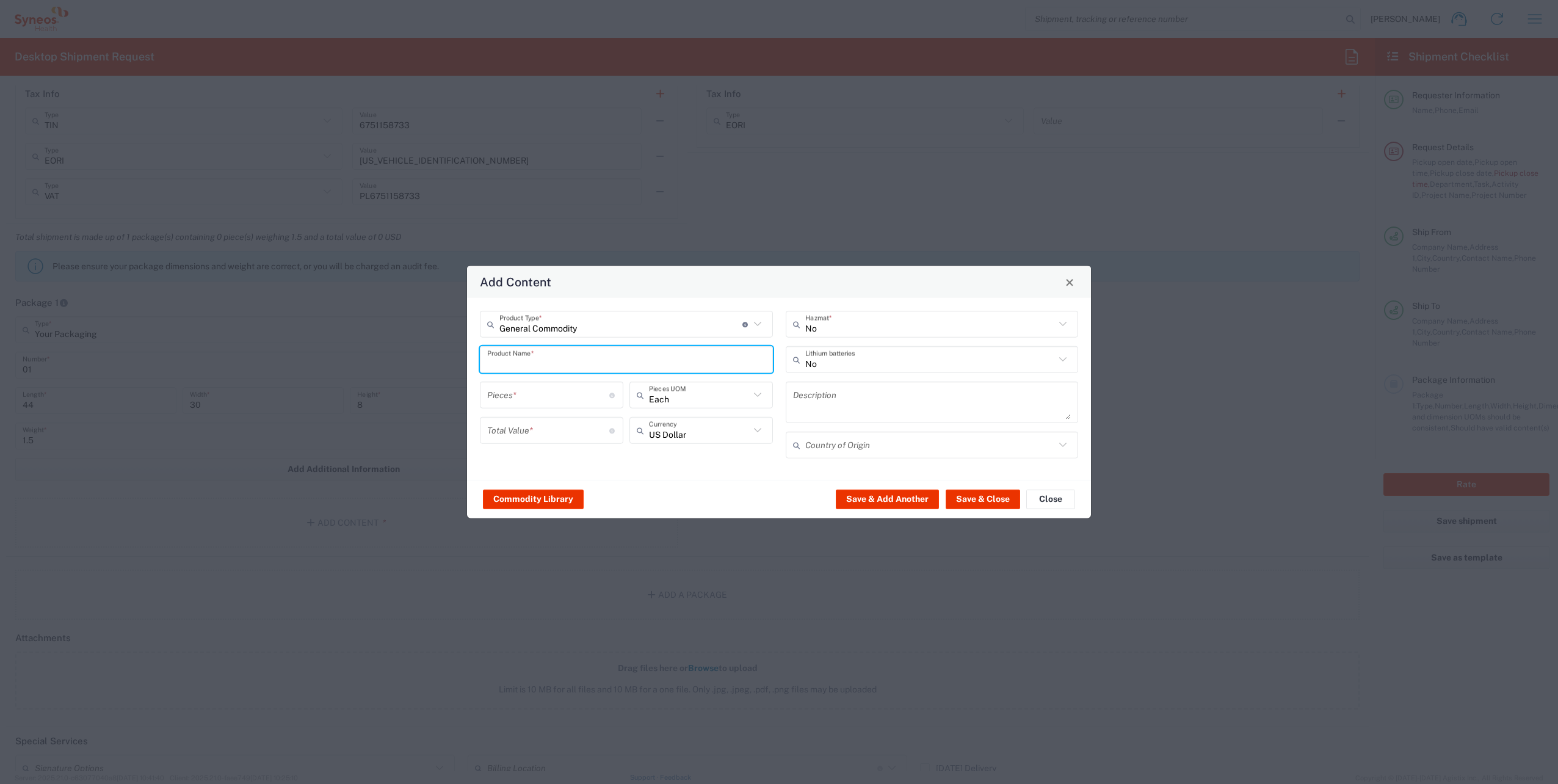
click at [530, 363] on input "text" at bounding box center [626, 358] width 278 height 21
click at [558, 389] on div "Laptop Dell 5420" at bounding box center [626, 388] width 291 height 20
type input "Laptop Dell 5420"
type textarea "Laptop Latitude Dell 5420"
type input "[GEOGRAPHIC_DATA]"
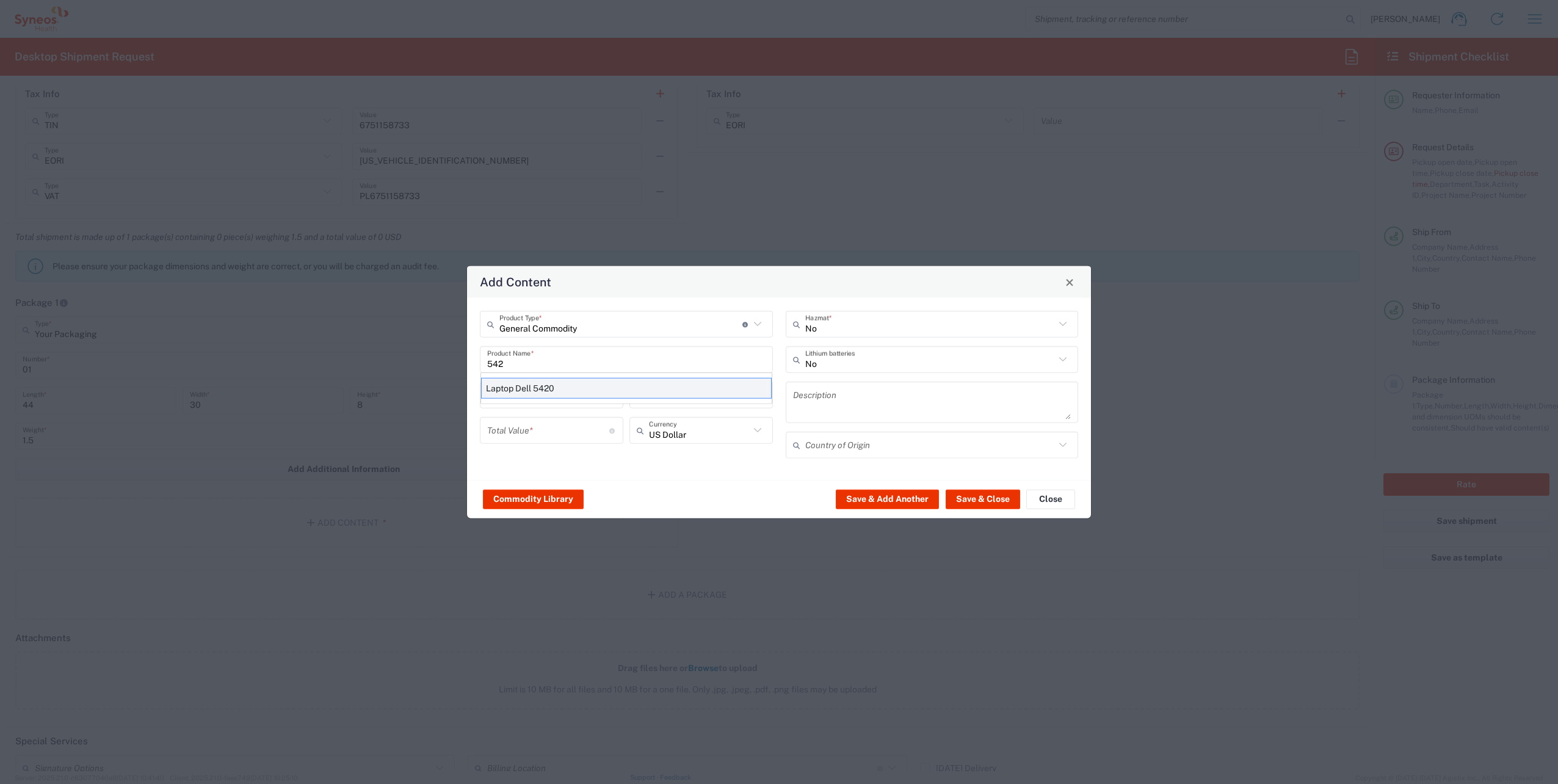
type input "Yes"
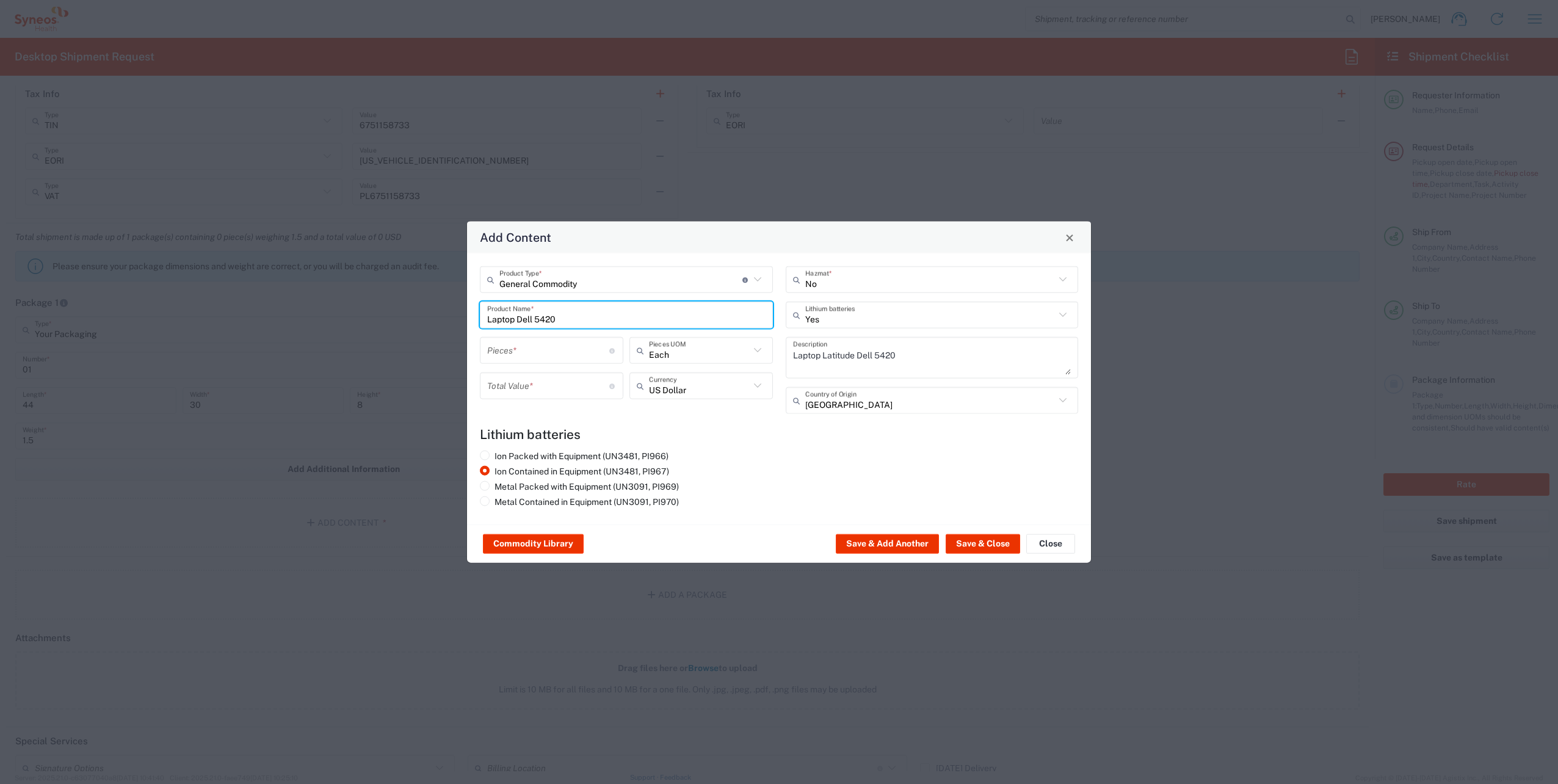
click at [572, 348] on input "number" at bounding box center [548, 350] width 122 height 21
type input "1"
click at [574, 380] on input "1" at bounding box center [548, 385] width 122 height 21
type input "1"
click at [987, 542] on button "Save & Close" at bounding box center [983, 544] width 74 height 20
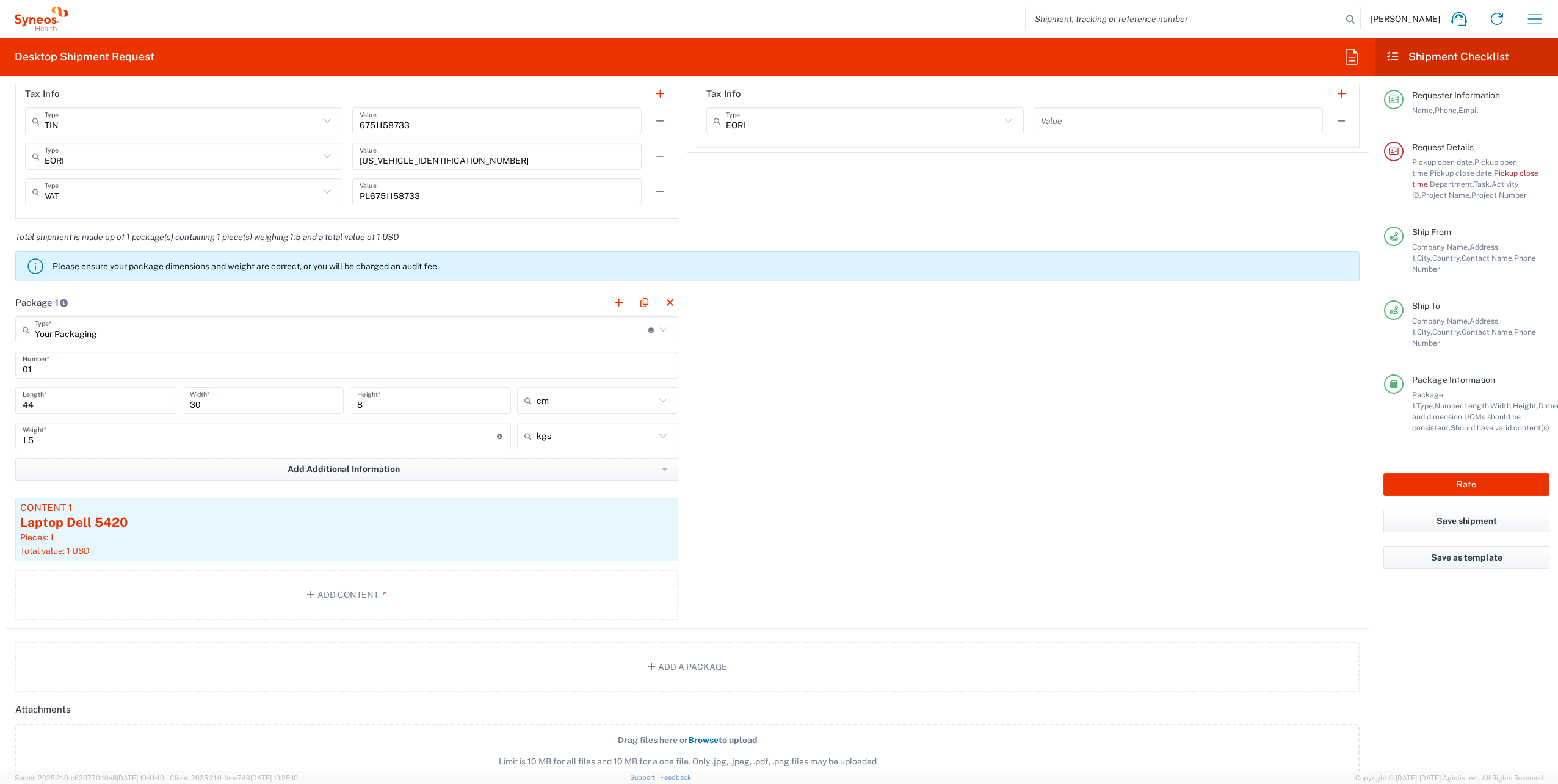
click at [833, 389] on div "Package 1 Your Packaging Type * Material used to package goods Envelope Large B…" at bounding box center [687, 458] width 1363 height 340
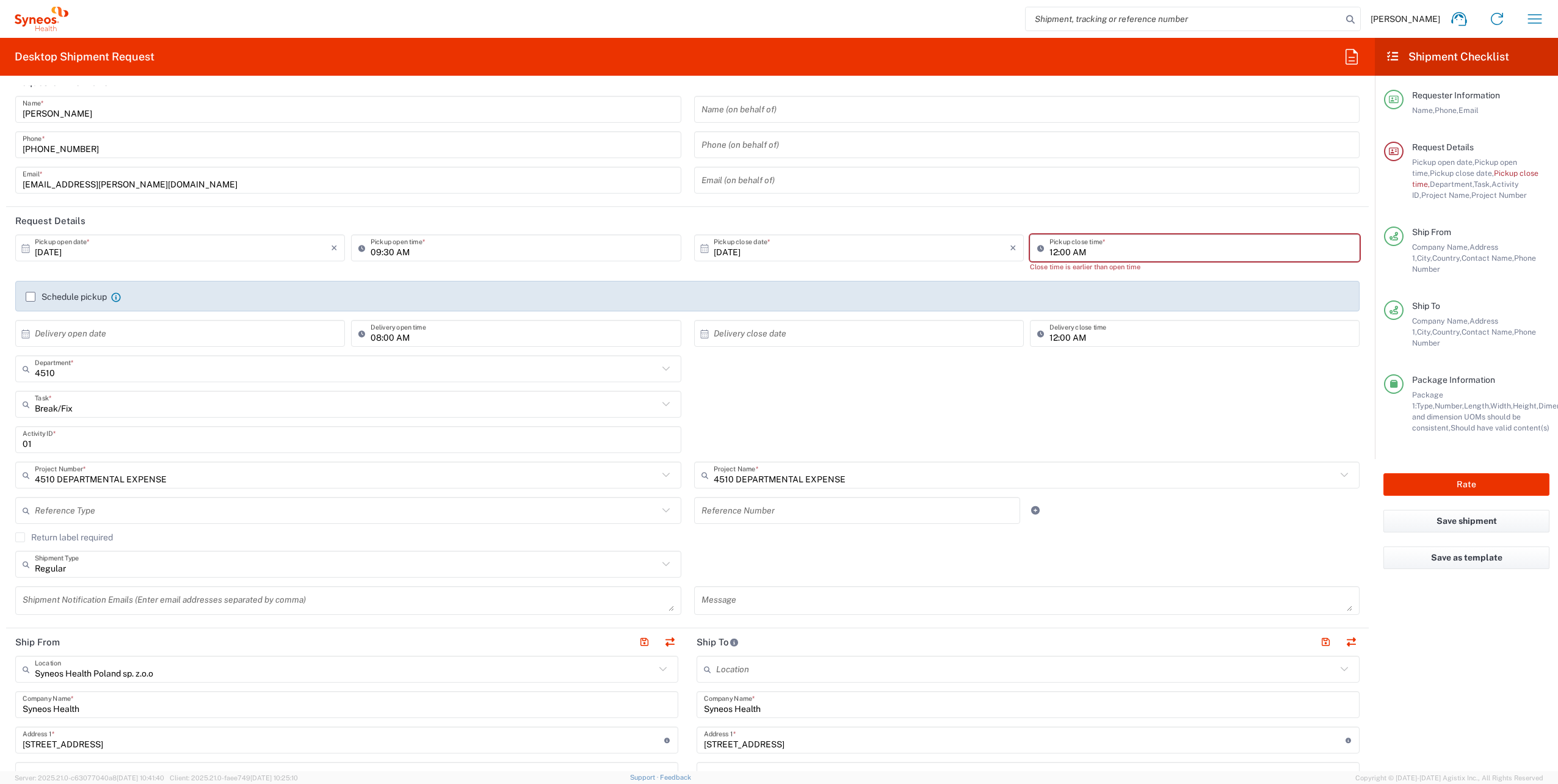
scroll to position [0, 0]
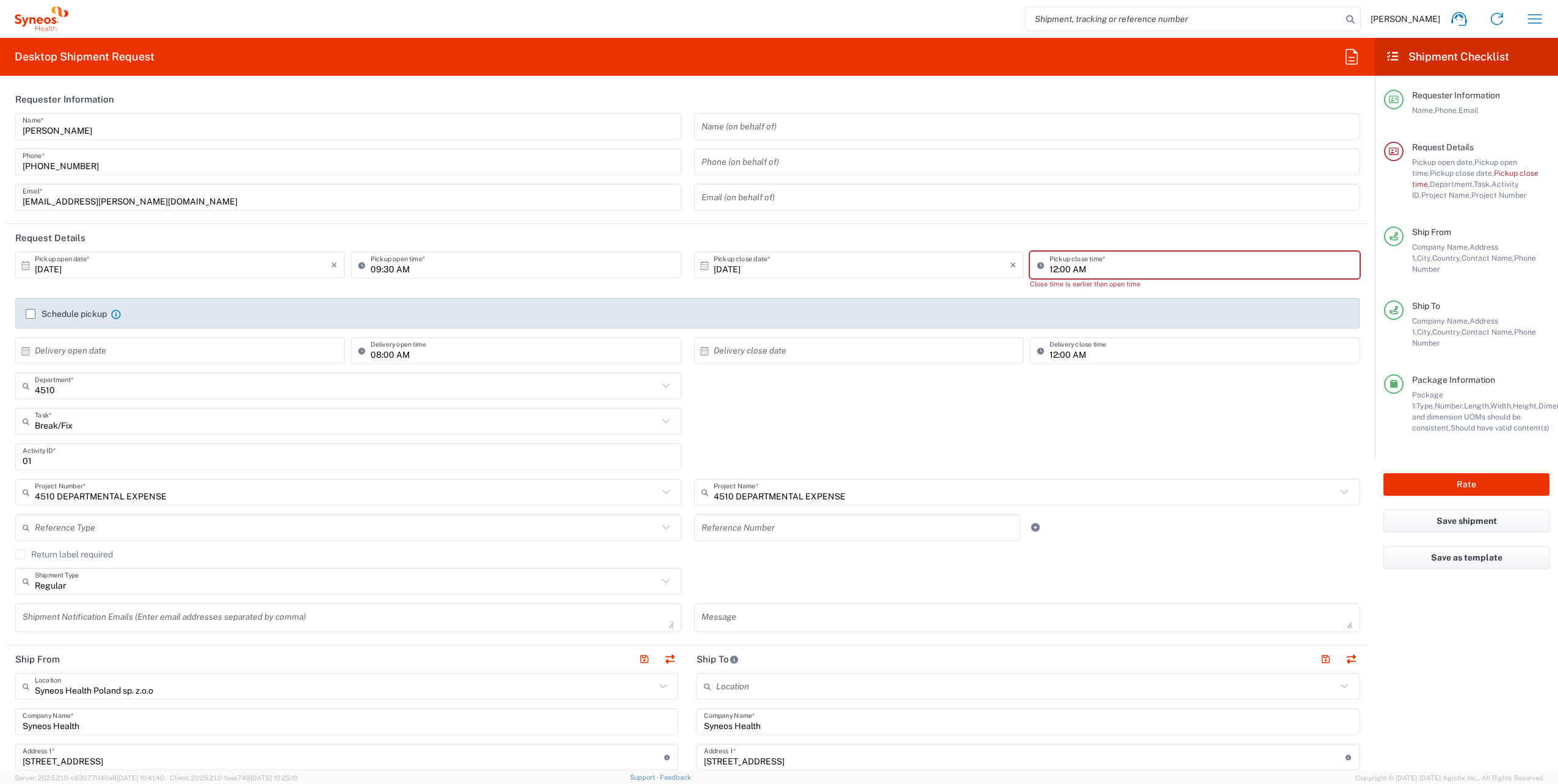
click at [1083, 267] on input "12:00 AM" at bounding box center [1200, 264] width 302 height 21
click at [1070, 272] on input "12:00 AM" at bounding box center [1200, 264] width 302 height 21
type input "12:00 PM"
click at [1124, 289] on div "[DATE] × Pickup open date * Cancel Apply 09:30 AM Pickup open time * [DATE] × P…" at bounding box center [688, 312] width 1357 height 121
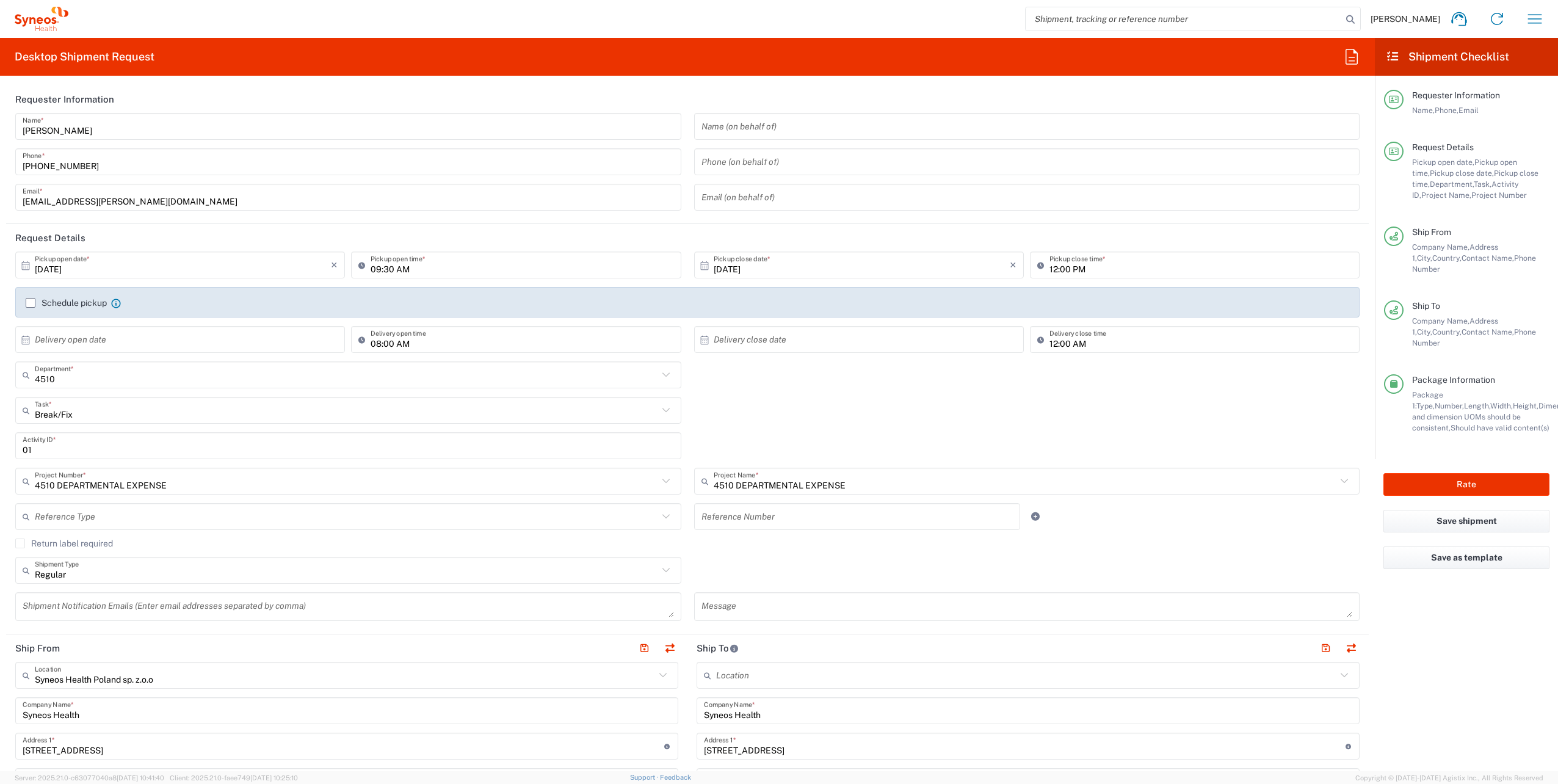
click at [877, 412] on div "Break/Fix Task * Break/Fix Inventory Transfer New Hire Other Refresh" at bounding box center [688, 414] width 1357 height 36
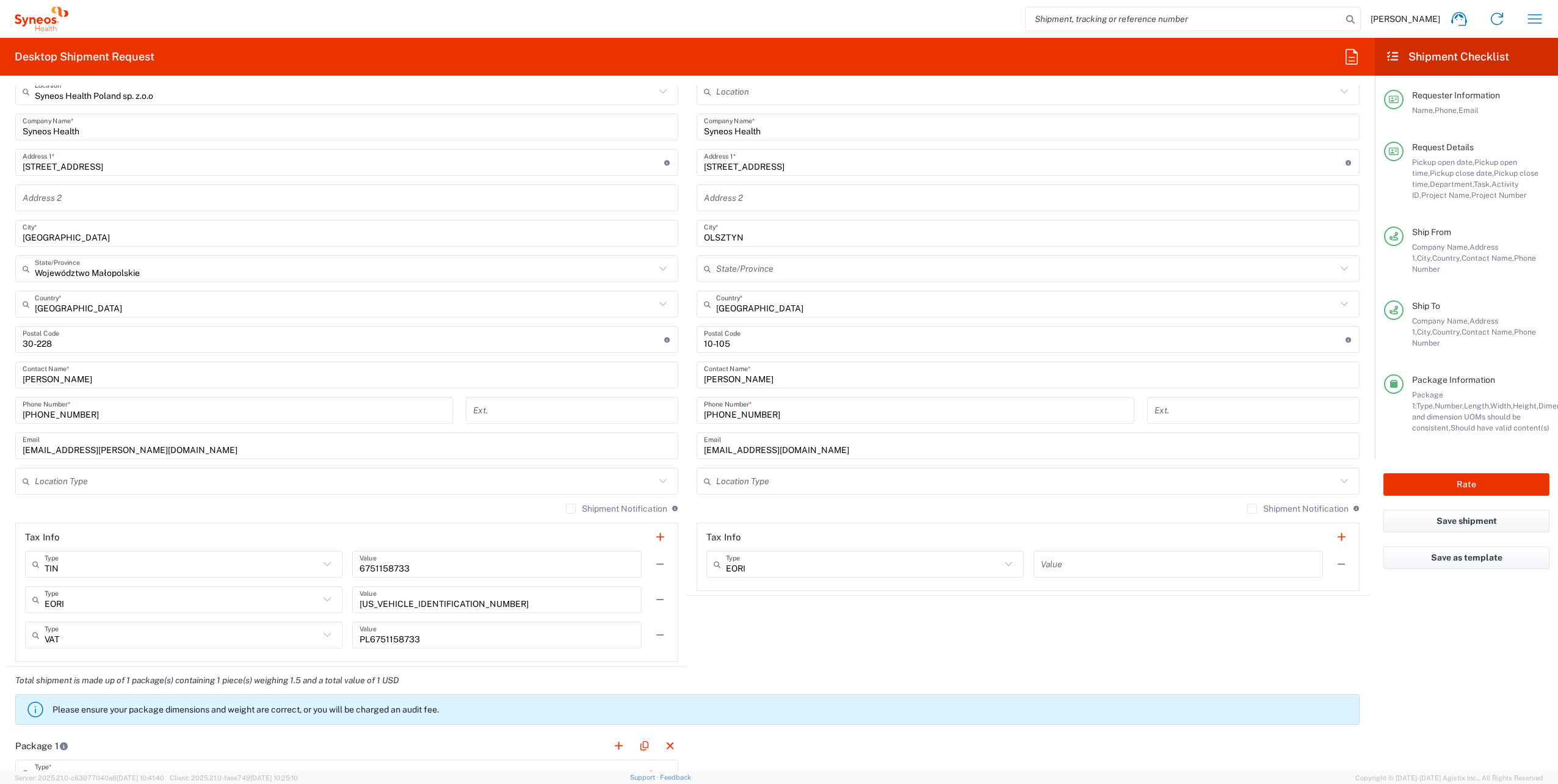
scroll to position [389, 0]
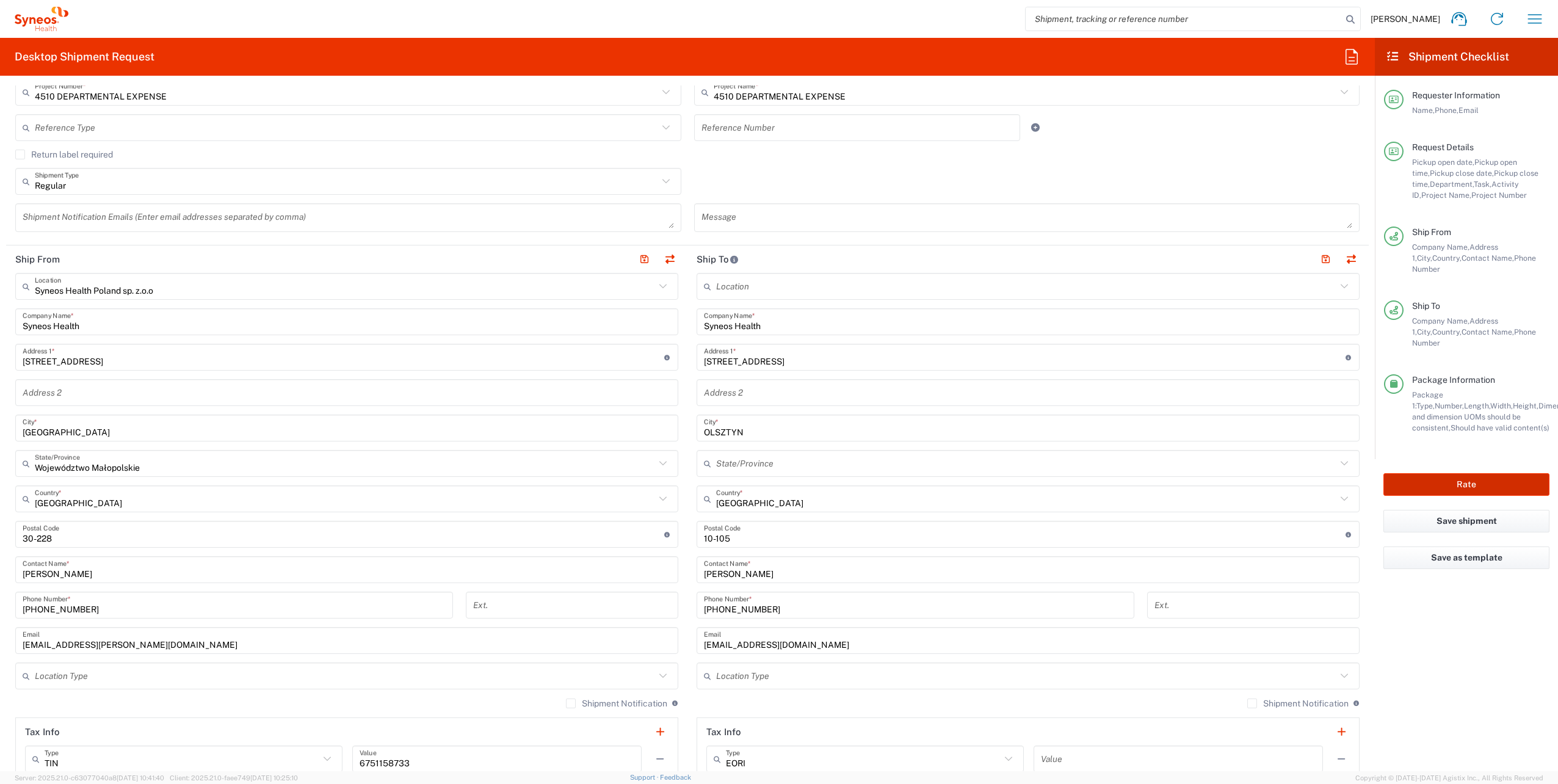
click at [1493, 473] on button "Rate" at bounding box center [1466, 484] width 166 height 23
type input "4510"
type input "4510 DEPARTMENTAL EXPENSE"
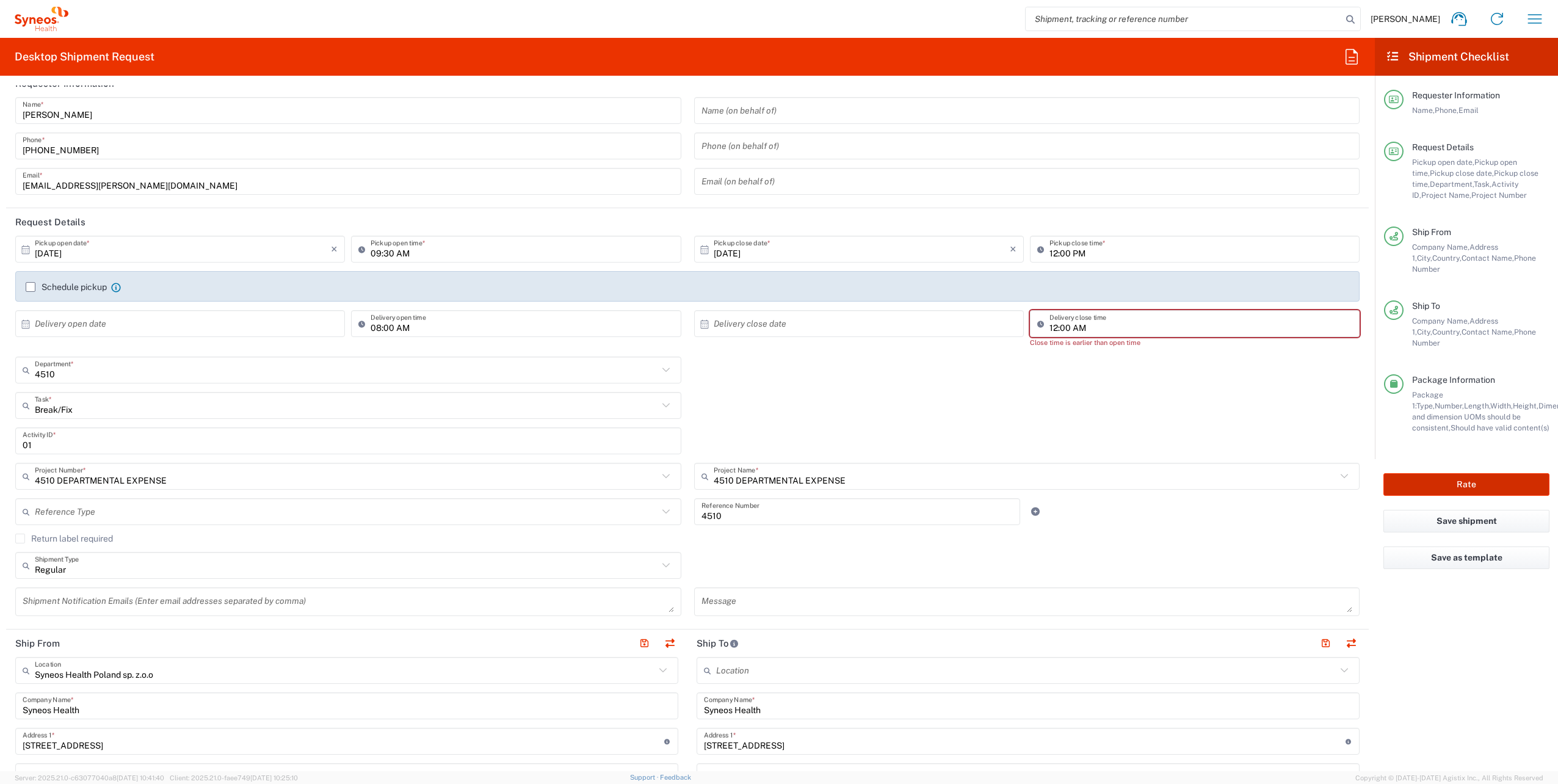
scroll to position [0, 0]
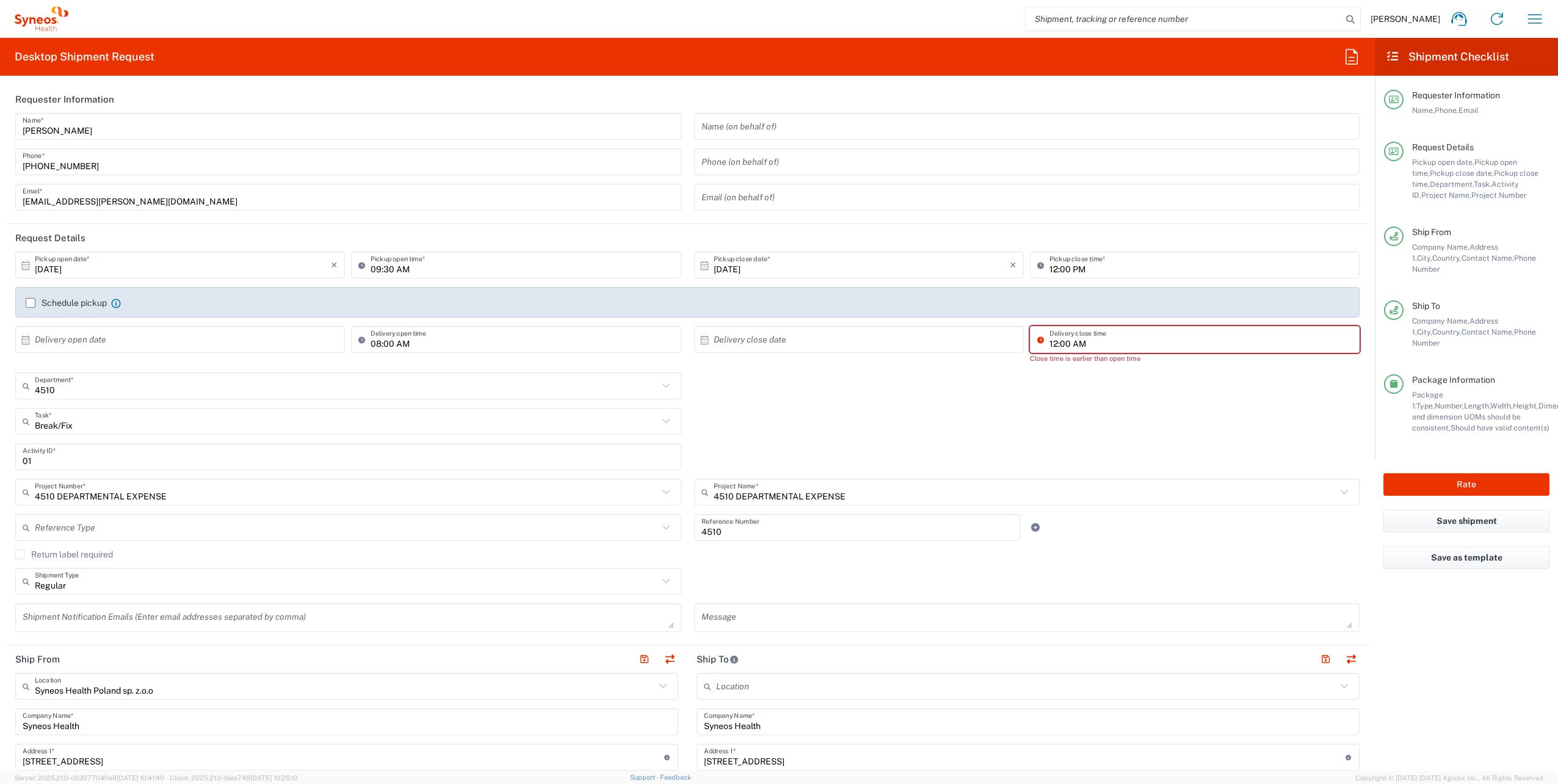
click at [1072, 344] on input "12:00 AM" at bounding box center [1200, 340] width 302 height 21
type input "01:00 AM"
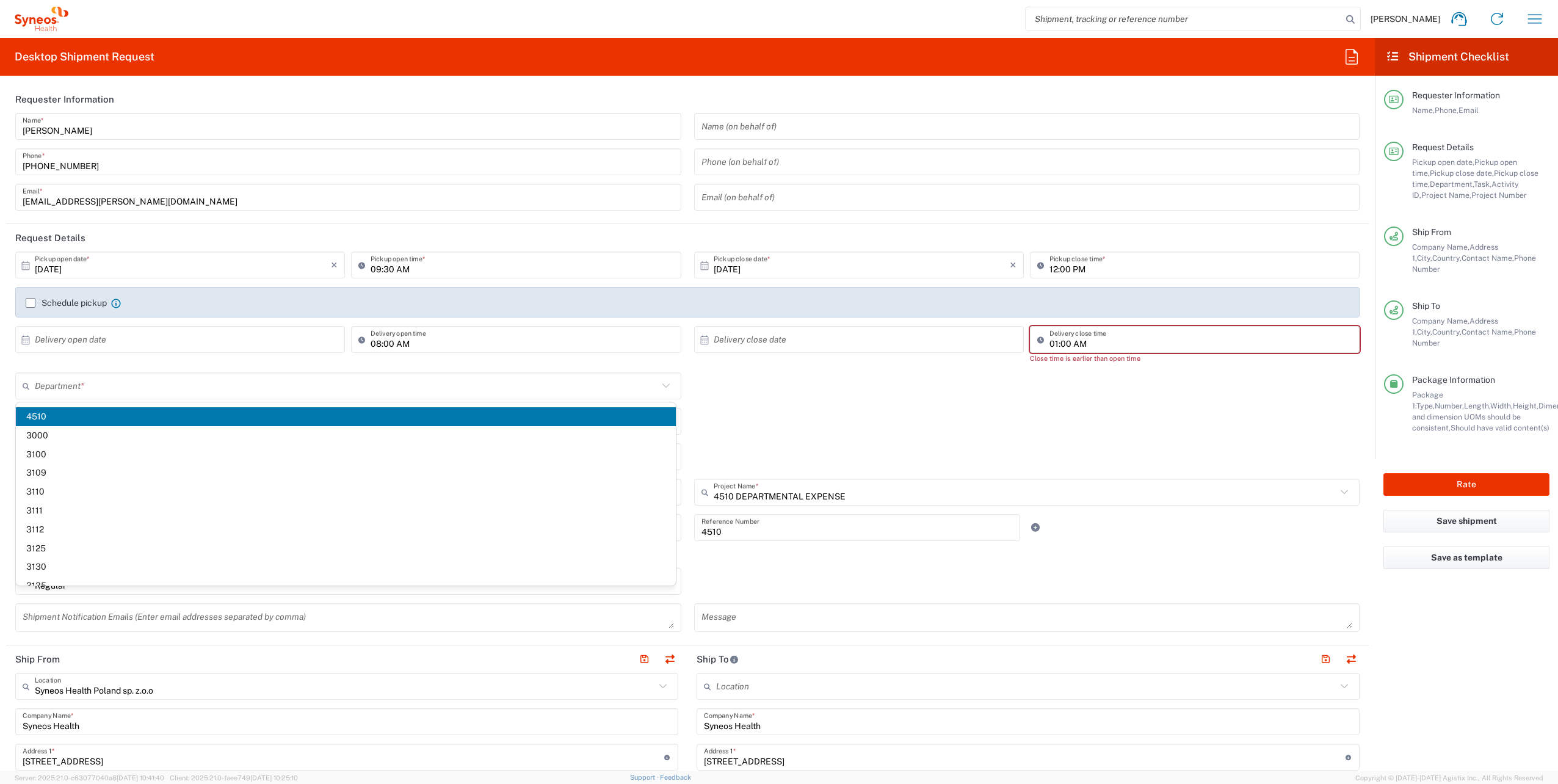
drag, startPoint x: 1150, startPoint y: 319, endPoint x: 1145, endPoint y: 327, distance: 9.4
click at [1149, 319] on div "Schedule pickup When scheduling a pickup please be sure to meet the following c…" at bounding box center [688, 307] width 1357 height 39
type input "4510"
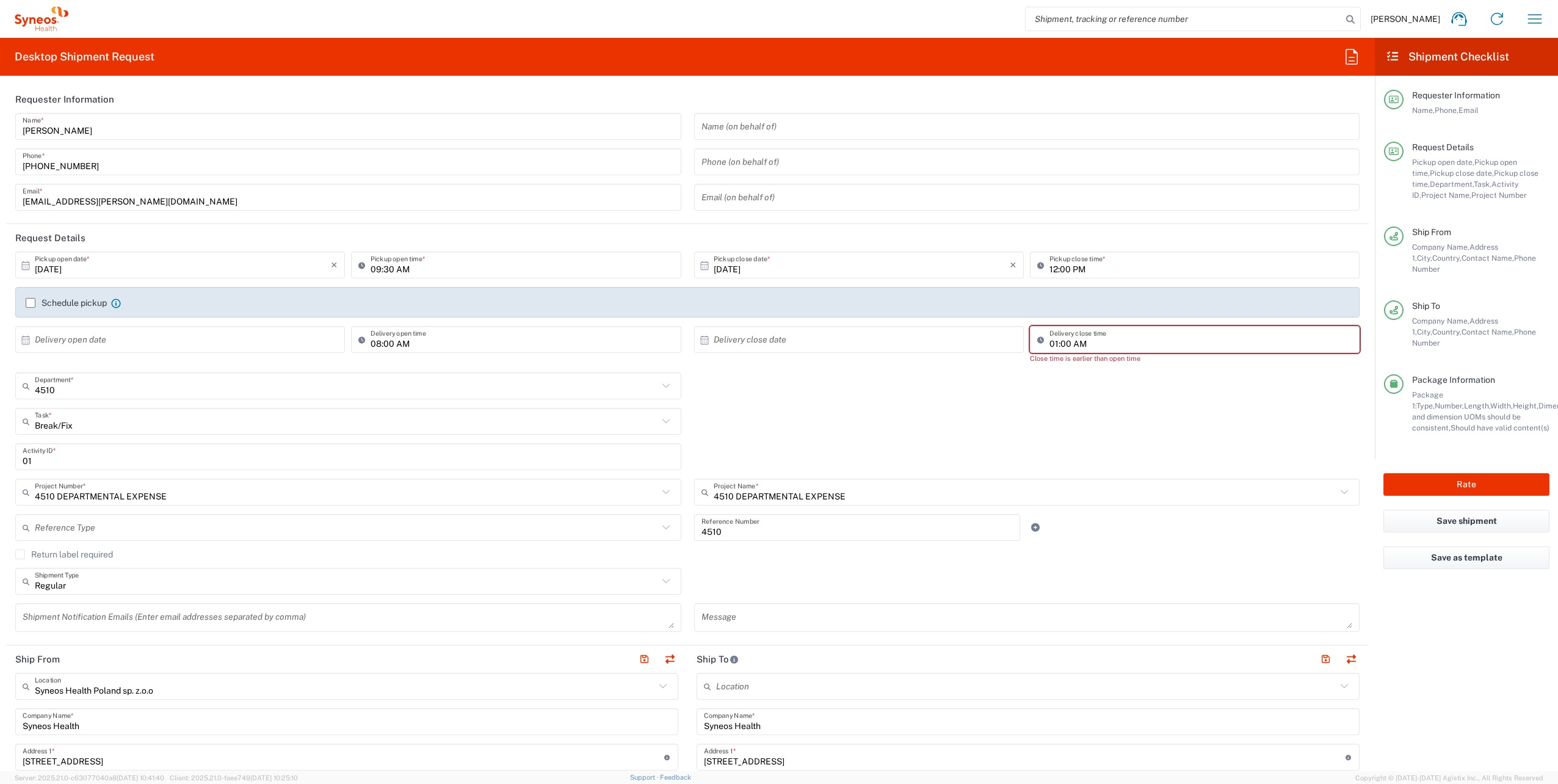
click at [1104, 341] on input "01:00 AM" at bounding box center [1200, 340] width 302 height 21
click at [1092, 348] on input "01:00 AM" at bounding box center [1200, 340] width 302 height 21
type input "01:00 PM"
click at [1007, 418] on div "Break/Fix Task * Break/Fix Inventory Transfer New Hire Other Refresh" at bounding box center [688, 426] width 1357 height 36
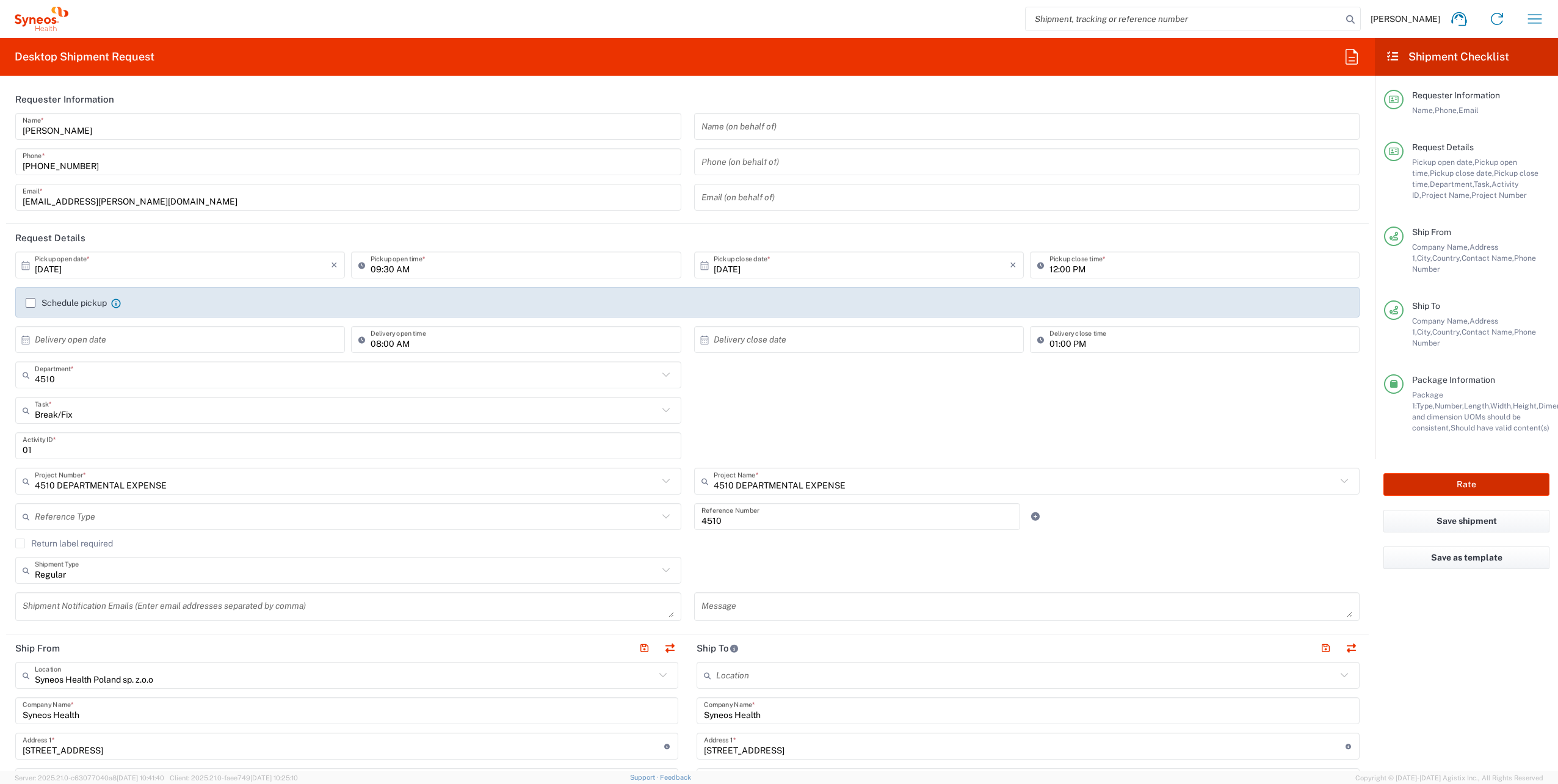
click at [1450, 473] on button "Rate" at bounding box center [1466, 484] width 166 height 23
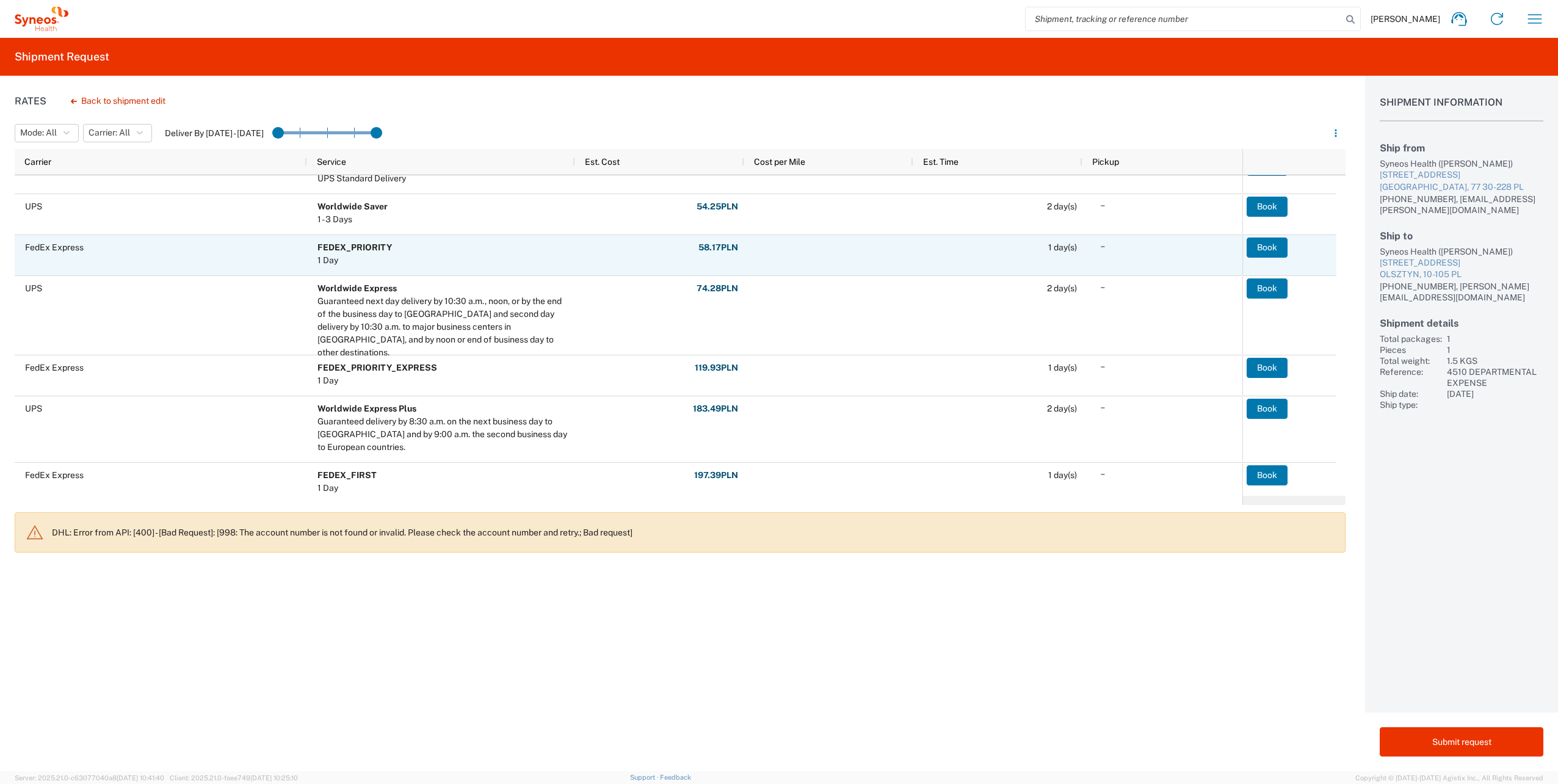
scroll to position [30, 0]
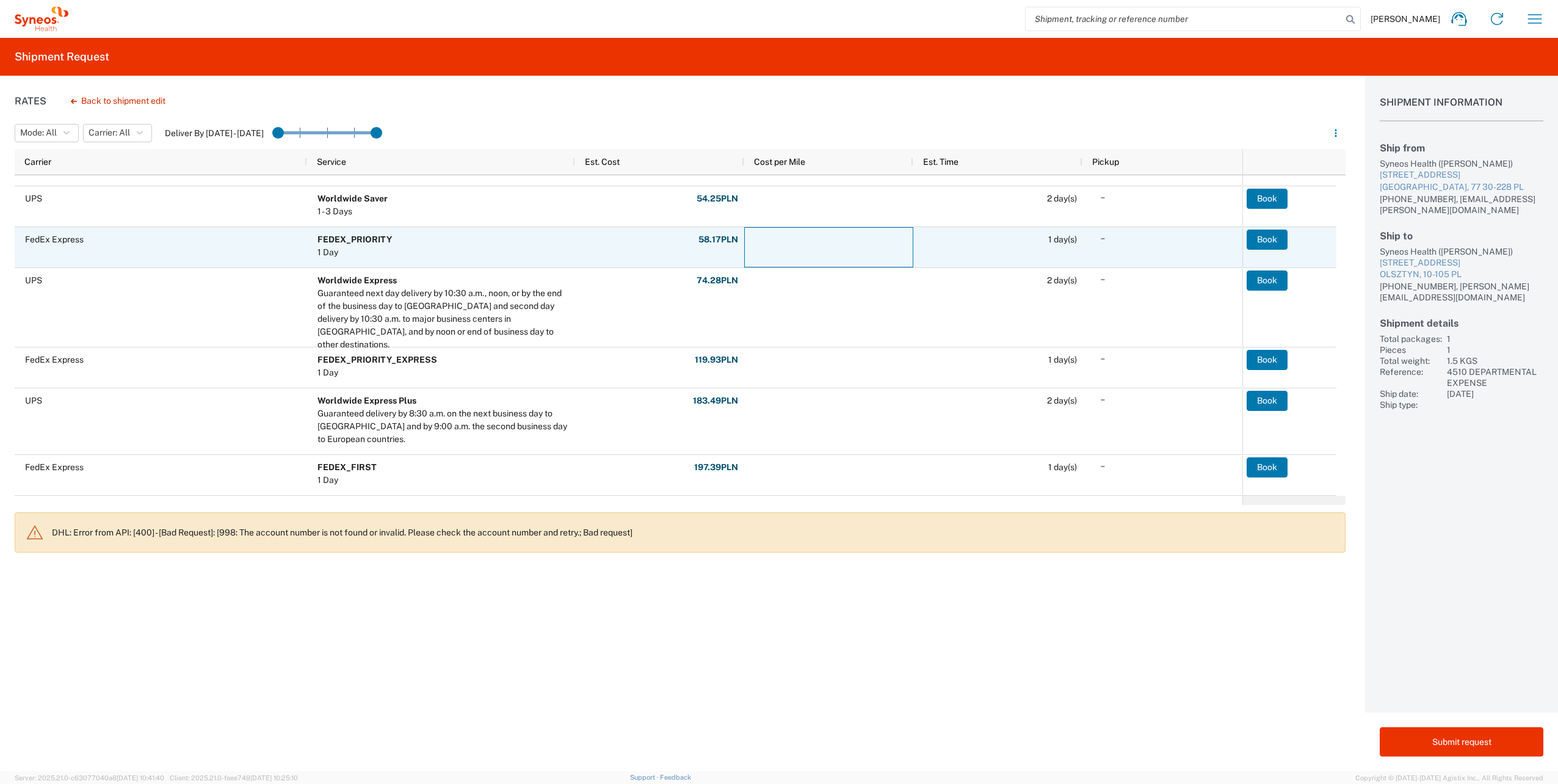
click at [791, 250] on div at bounding box center [829, 247] width 169 height 40
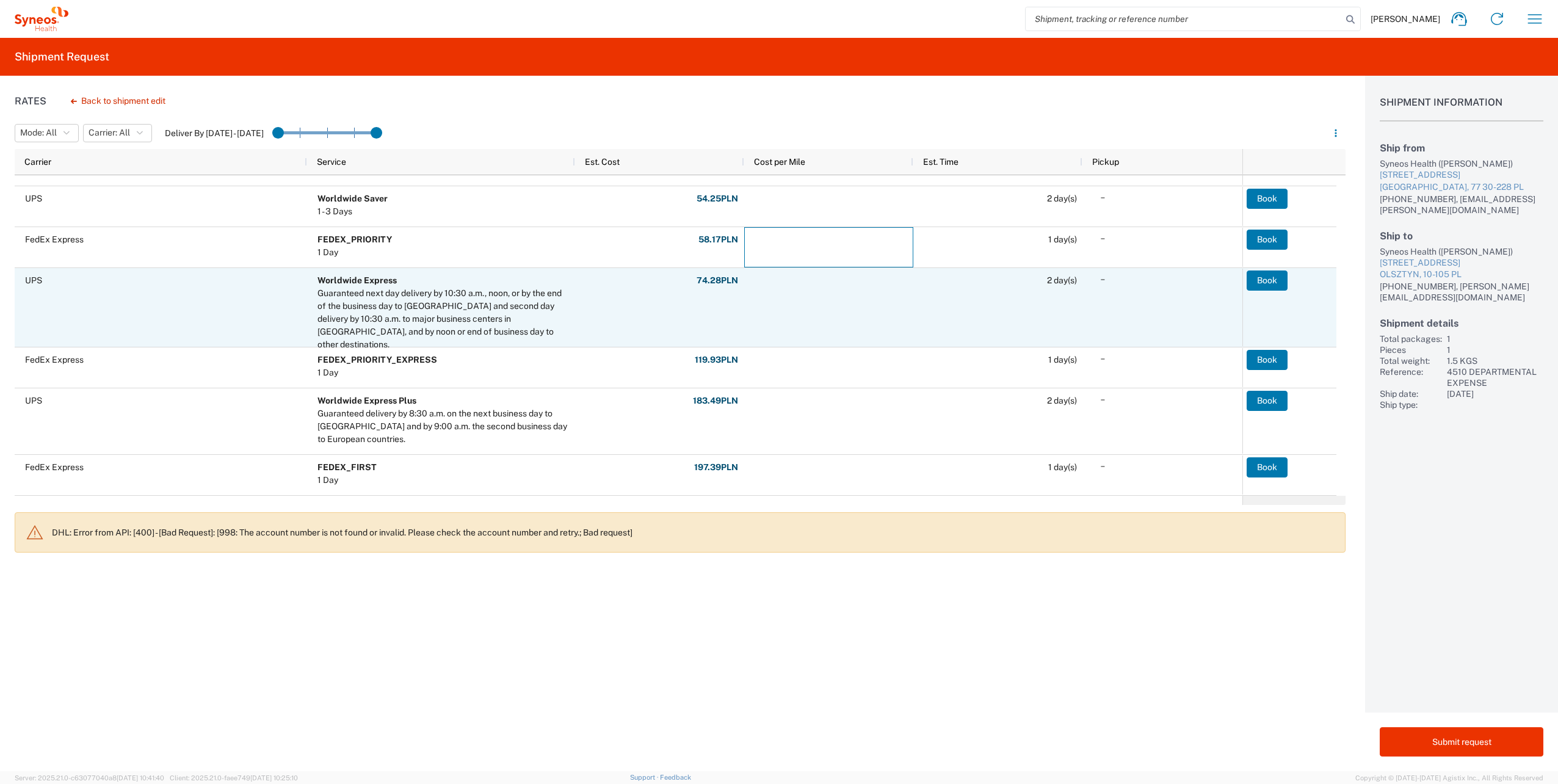
scroll to position [0, 0]
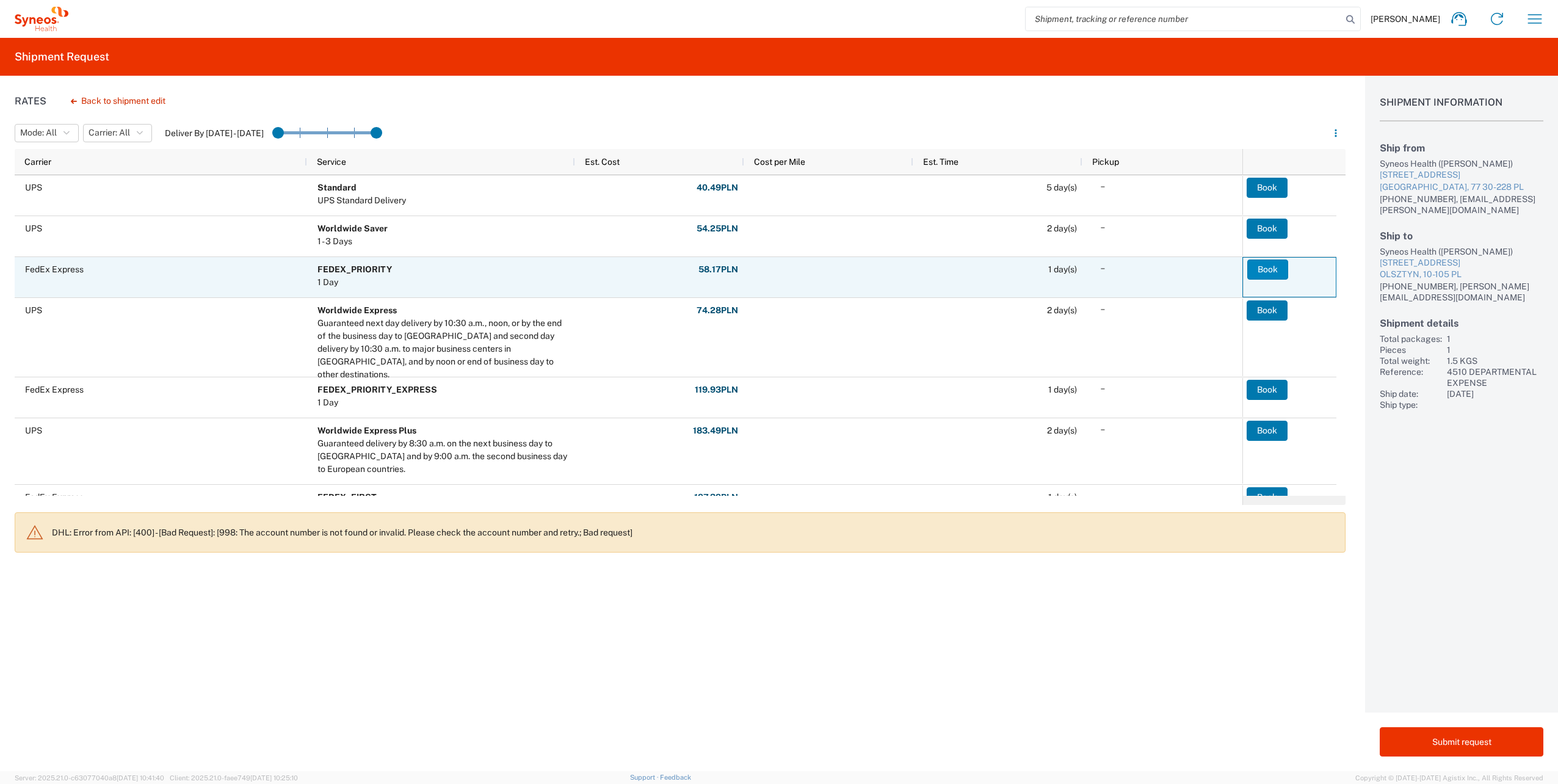
click at [1275, 267] on button "Book" at bounding box center [1267, 269] width 41 height 20
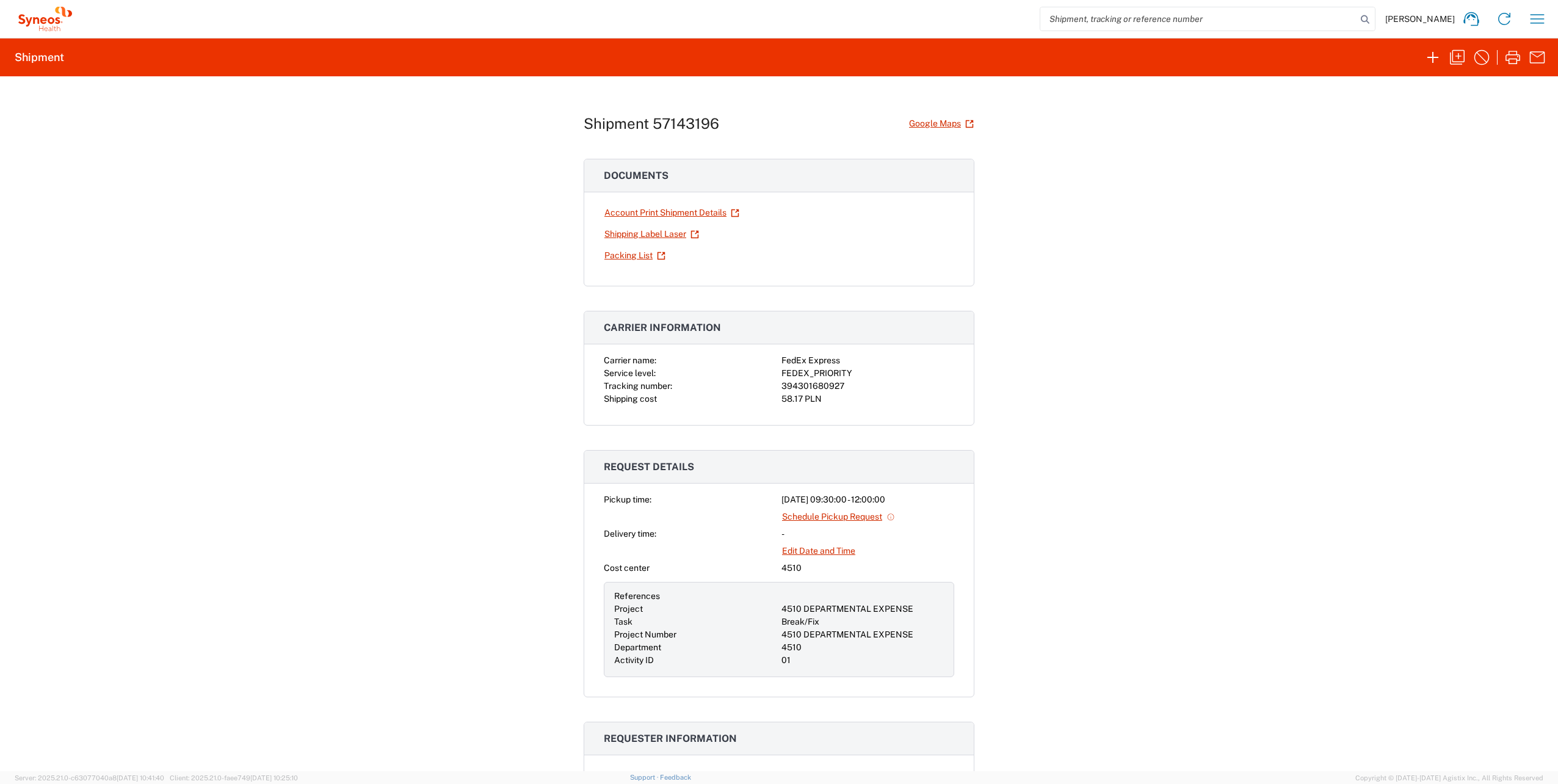
drag, startPoint x: 818, startPoint y: 400, endPoint x: 818, endPoint y: 407, distance: 7.0
click at [818, 401] on div "58.17 PLN" at bounding box center [867, 399] width 173 height 13
drag, startPoint x: 818, startPoint y: 407, endPoint x: 751, endPoint y: 389, distance: 69.4
click at [751, 389] on div "Carrier name: FedEx Express Service level: FEDEX_PRIORITY Tracking number: 3943…" at bounding box center [779, 389] width 389 height 71
drag, startPoint x: 751, startPoint y: 389, endPoint x: 873, endPoint y: 407, distance: 123.3
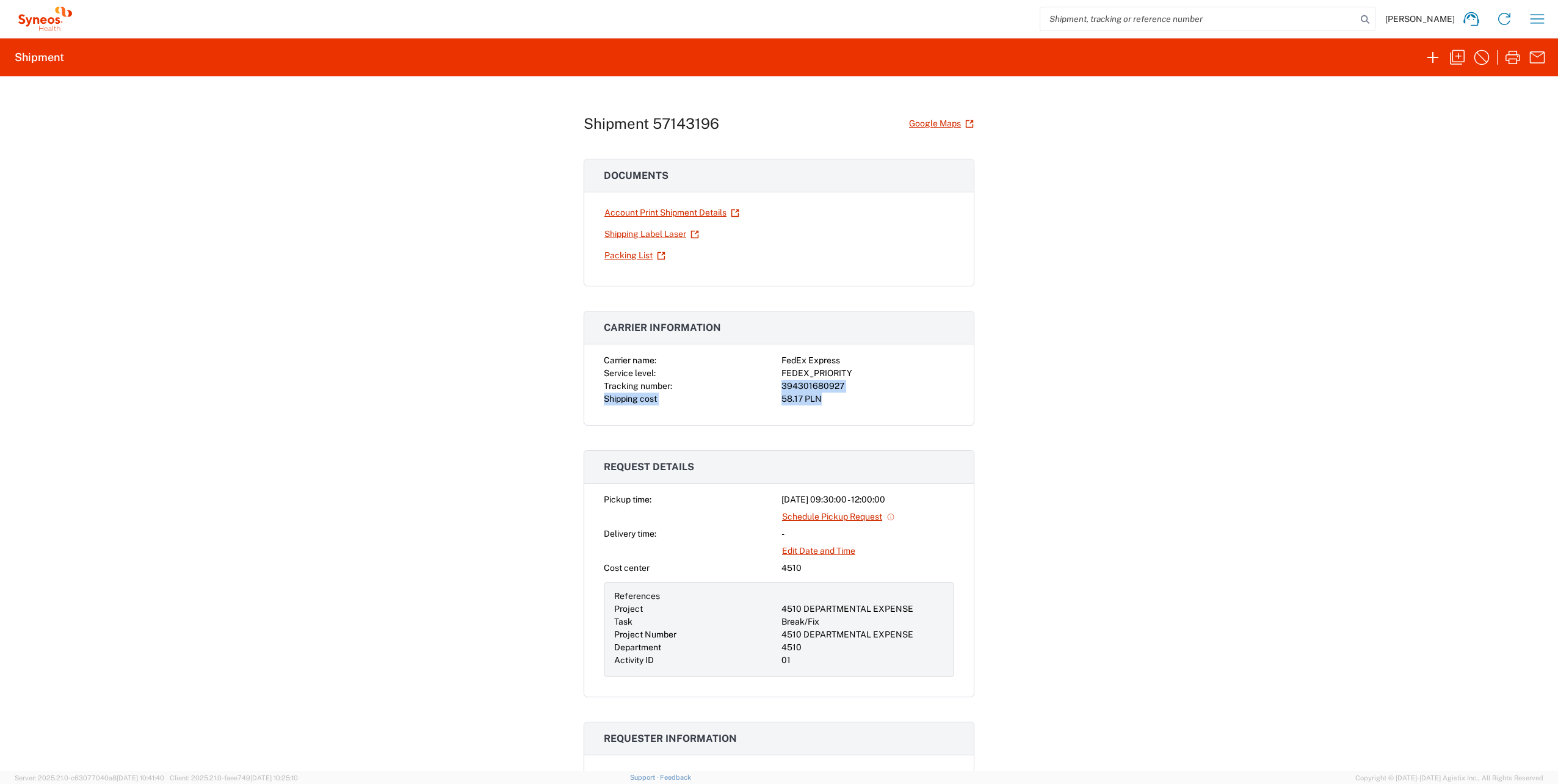
click at [873, 407] on div "Carrier name: FedEx Express Service level: FEDEX_PRIORITY Tracking number: 3943…" at bounding box center [779, 389] width 389 height 71
drag, startPoint x: 821, startPoint y: 406, endPoint x: 583, endPoint y: 323, distance: 252.1
click at [584, 323] on agx-collapsable-panel "Carrier information Carrier name: FedEx Express Service level: FEDEX_PRIORITY T…" at bounding box center [779, 367] width 391 height 114
drag, startPoint x: 583, startPoint y: 323, endPoint x: 625, endPoint y: 326, distance: 42.1
copy agx-collapsable-panel "Carrier information Carrier name: FedEx Express Service level: FEDEX_PRIORITY T…"
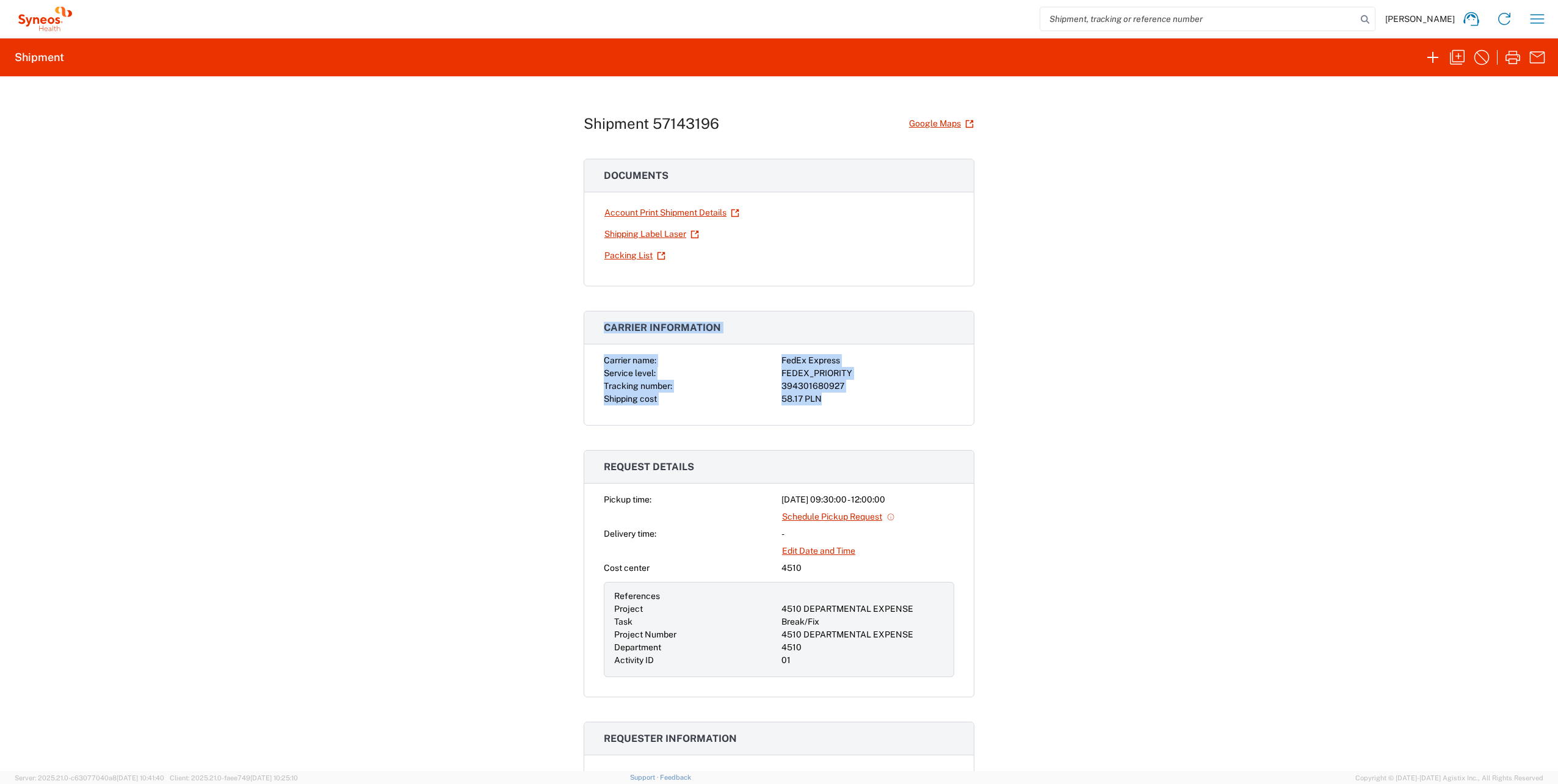
click at [1035, 364] on div "Shipment 57143196 Google Maps Documents Account Print Shipment Details Shipping…" at bounding box center [779, 423] width 1558 height 694
click at [472, 635] on div "Shipment 57143196 Google Maps Documents Account Print Shipment Details Shipping…" at bounding box center [779, 423] width 1558 height 694
drag, startPoint x: 839, startPoint y: 382, endPoint x: 773, endPoint y: 385, distance: 66.1
click at [773, 385] on div "Carrier name: FedEx Express Service level: FEDEX_PRIORITY Tracking number: 3943…" at bounding box center [778, 380] width 351 height 51
copy div "394301680927"
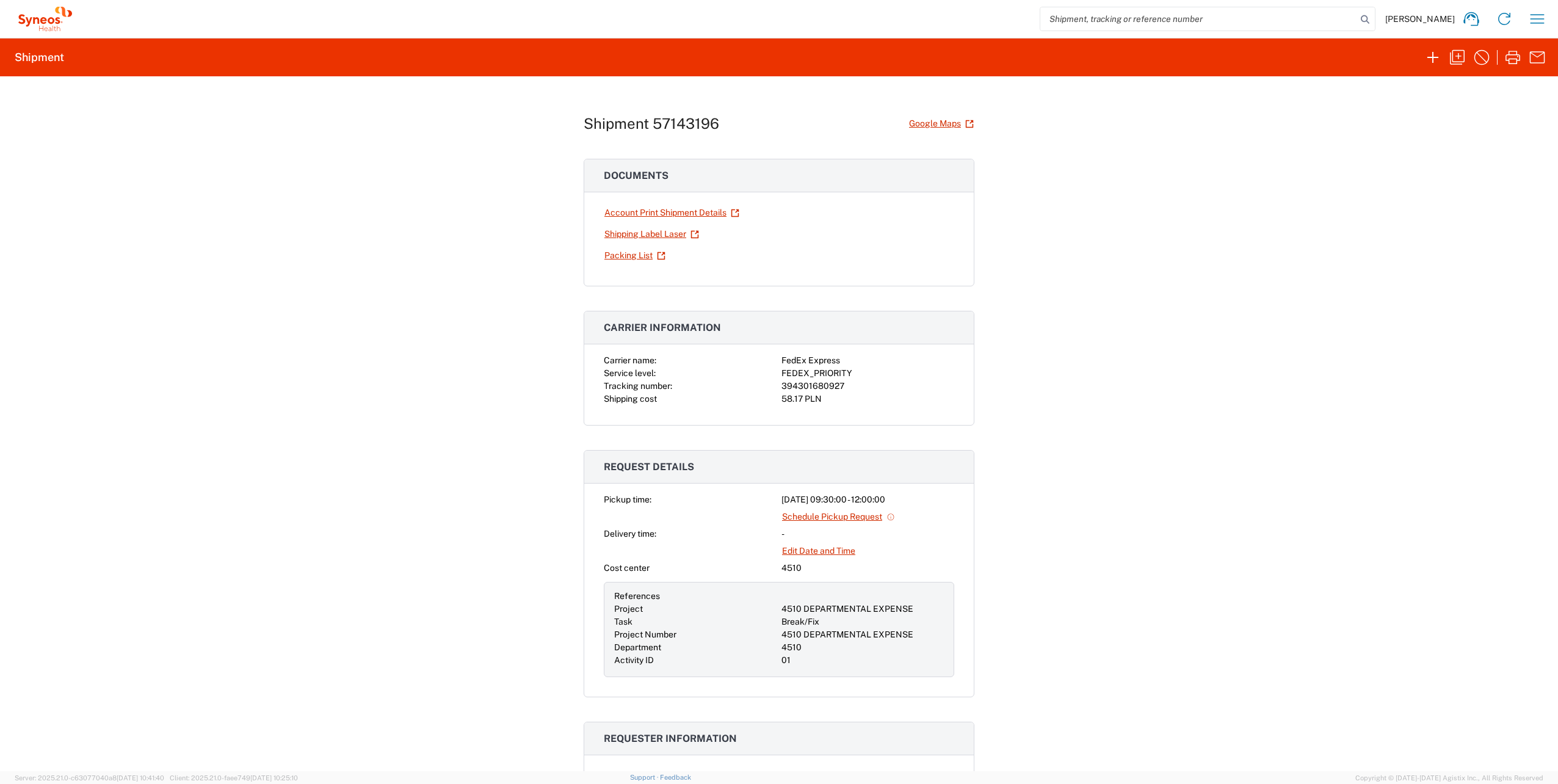
click at [497, 254] on div "Shipment 57143196 Google Maps Documents Account Print Shipment Details Shipping…" at bounding box center [779, 423] width 1558 height 694
